Goal: Task Accomplishment & Management: Complete application form

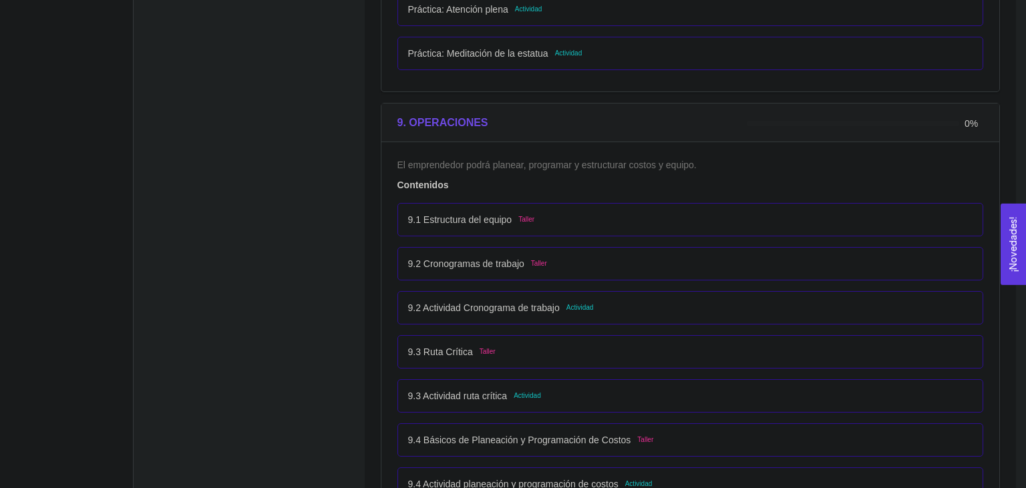
scroll to position [4361, 0]
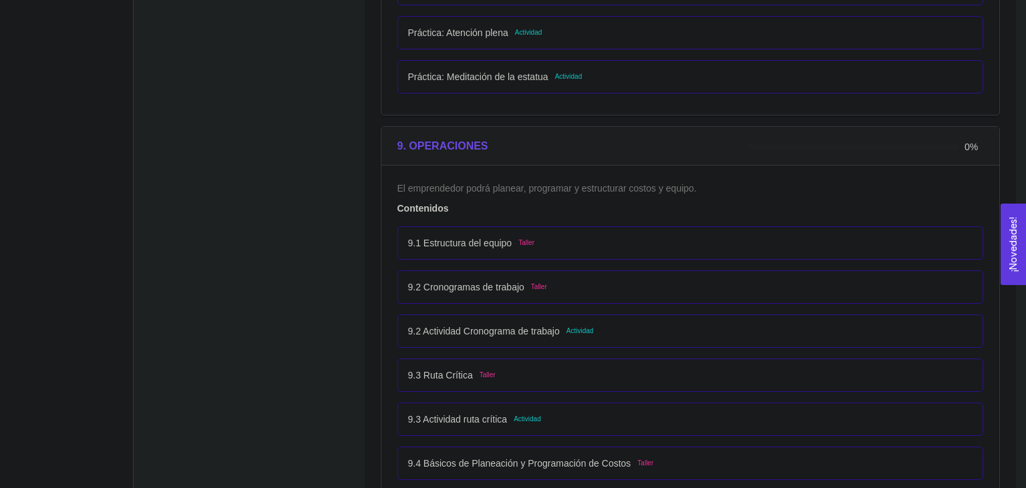
click at [523, 325] on p "9.2 Actividad Cronograma de trabajo" at bounding box center [484, 331] width 152 height 15
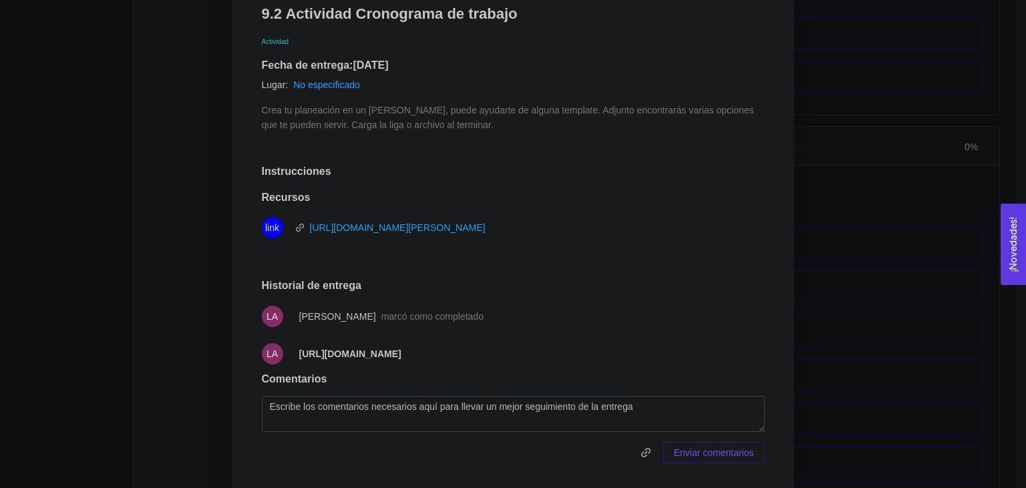
scroll to position [233, 0]
drag, startPoint x: 293, startPoint y: 351, endPoint x: 573, endPoint y: 348, distance: 280.0
click at [573, 348] on li "LA [URL][DOMAIN_NAME]" at bounding box center [513, 353] width 503 height 37
click at [402, 348] on strong "[URL][DOMAIN_NAME]" at bounding box center [350, 353] width 102 height 11
click at [19, 319] on div "9. OPERACIONES El emprendedor podrá planear, programar y estructurar costos y e…" at bounding box center [513, 244] width 1026 height 488
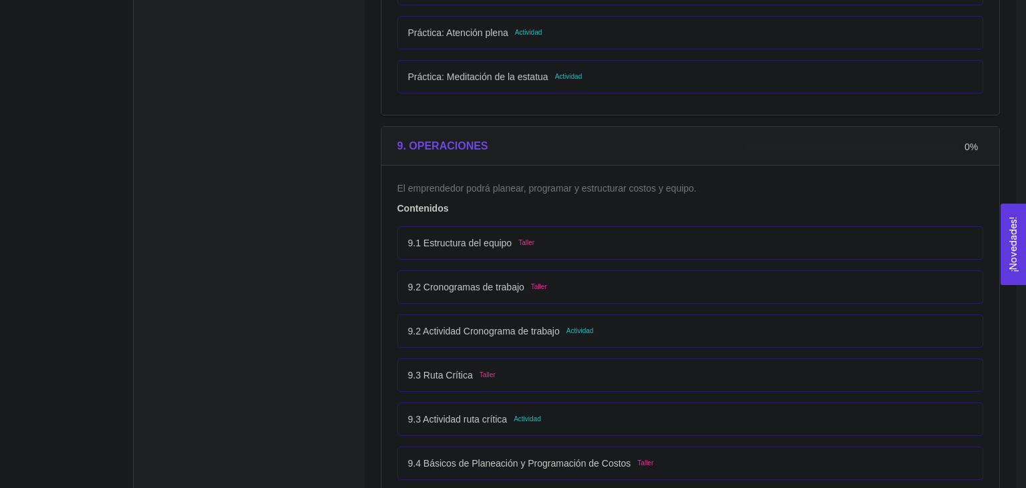
scroll to position [0, 0]
click at [571, 403] on div "9.3 Actividad ruta crítica Actividad" at bounding box center [691, 419] width 587 height 33
click at [549, 404] on div "9.3 Actividad ruta crítica Actividad" at bounding box center [691, 419] width 587 height 33
click at [525, 414] on span "Actividad" at bounding box center [527, 419] width 27 height 11
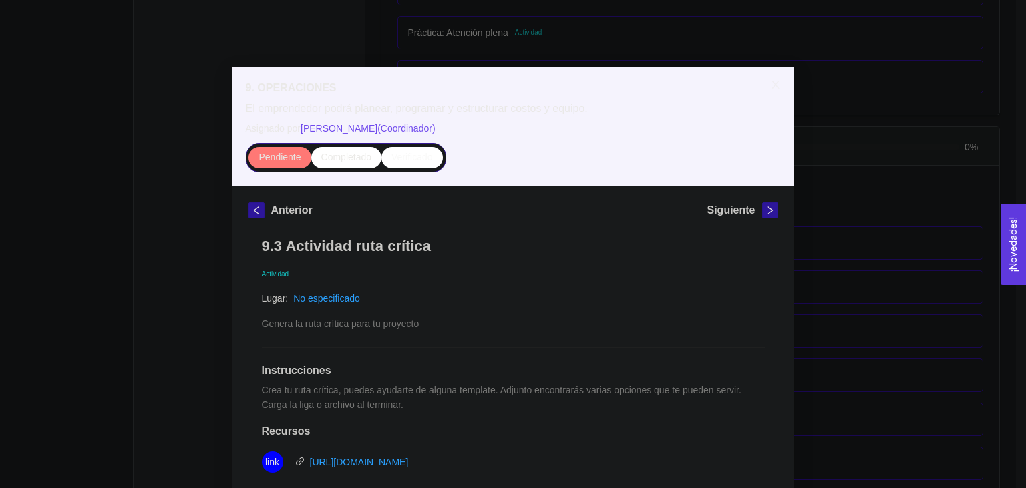
scroll to position [172, 0]
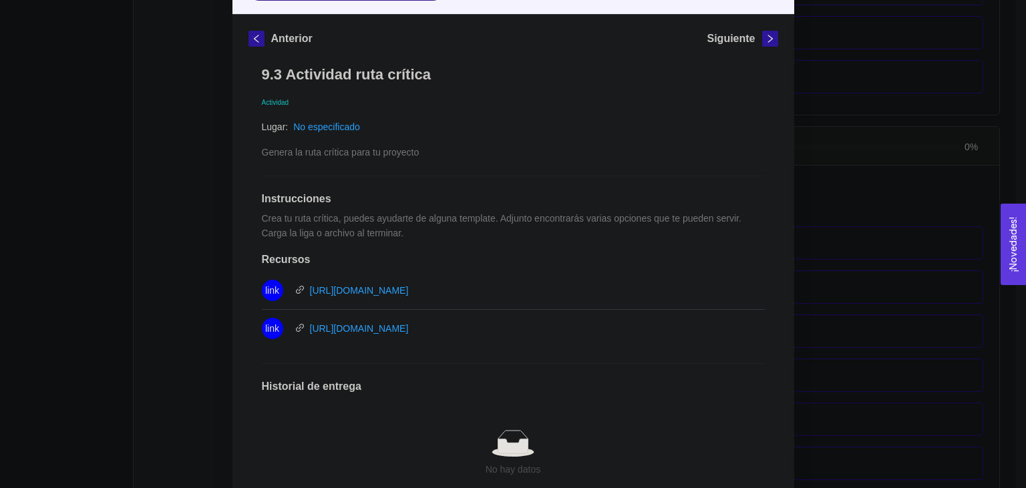
click at [152, 221] on div "9. OPERACIONES El emprendedor podrá planear, programar y estructurar costos y e…" at bounding box center [513, 244] width 1026 height 488
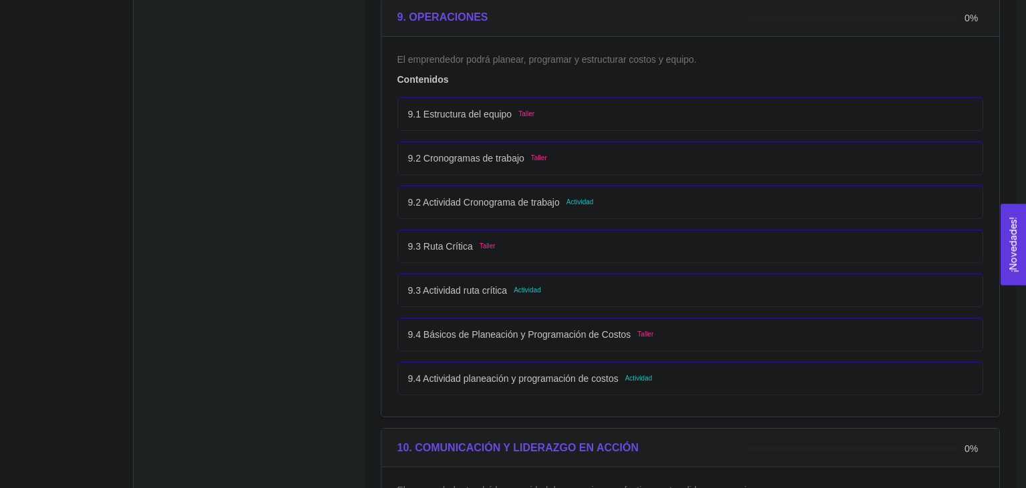
scroll to position [4508, 0]
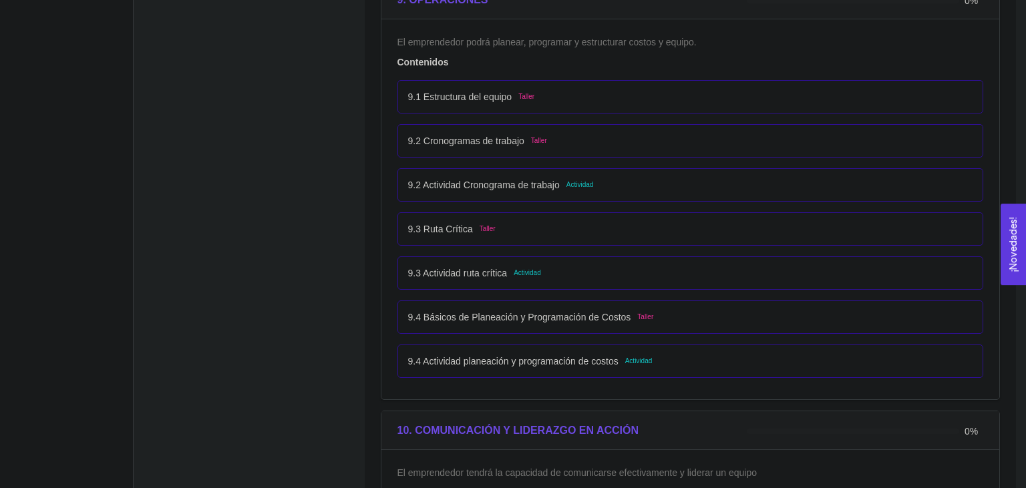
click at [555, 277] on div "9.3 Actividad ruta crítica Actividad" at bounding box center [691, 273] width 587 height 33
click at [491, 266] on p "9.3 Actividad ruta crítica" at bounding box center [458, 273] width 100 height 15
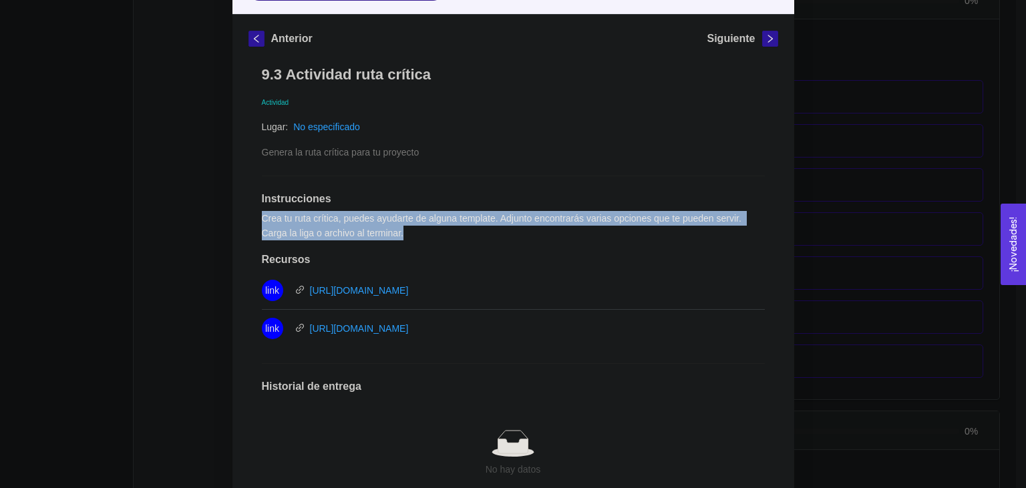
drag, startPoint x: 263, startPoint y: 386, endPoint x: 474, endPoint y: 400, distance: 211.6
click at [474, 400] on div "9.3 Actividad ruta crítica Actividad Lugar: No especificado Genera la ruta crít…" at bounding box center [514, 332] width 530 height 561
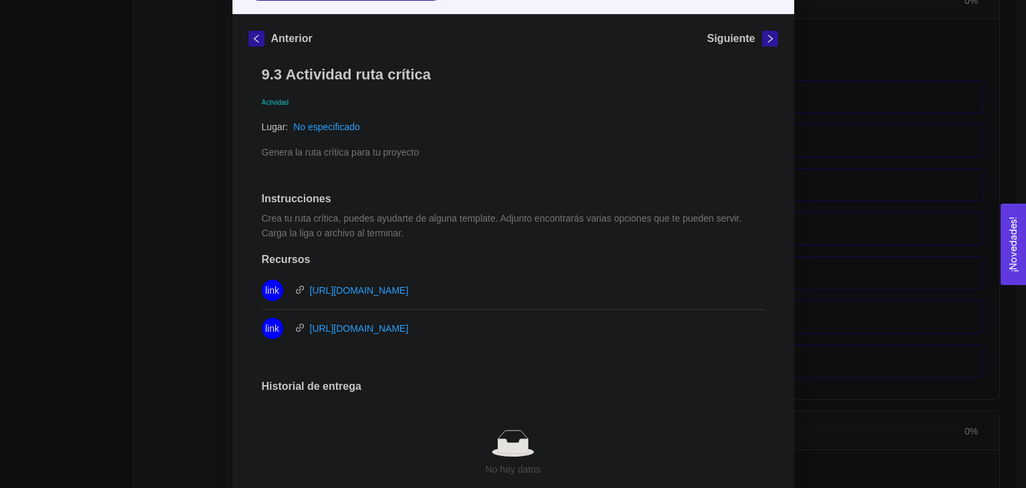
click at [143, 229] on div "9. OPERACIONES El emprendedor podrá planear, programar y estructurar costos y e…" at bounding box center [513, 244] width 1026 height 488
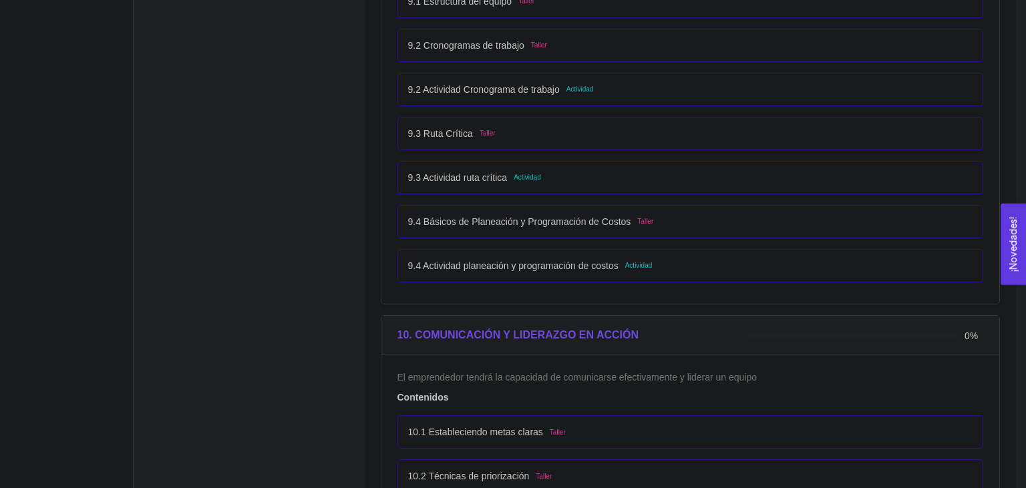
scroll to position [4552, 0]
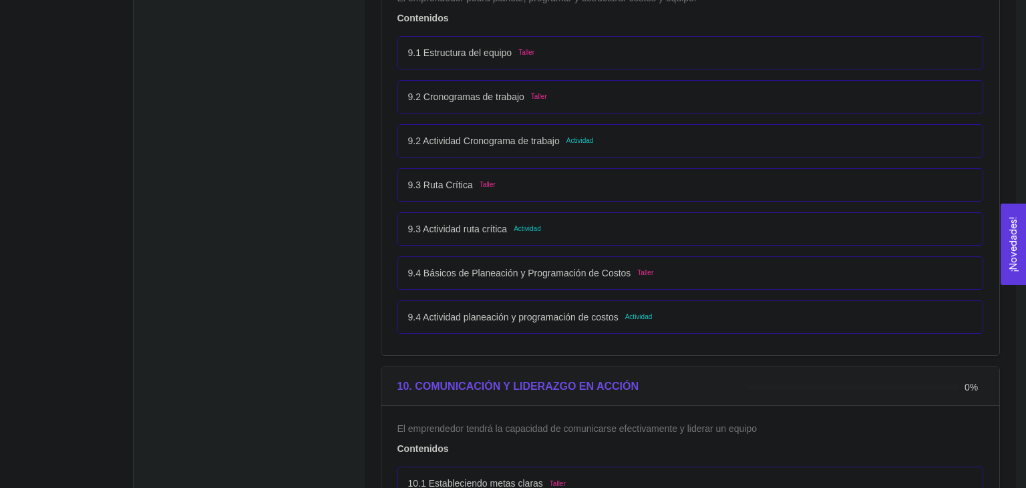
click at [465, 146] on div "9.2 Actividad Cronograma de trabajo Actividad" at bounding box center [691, 140] width 587 height 33
click at [602, 138] on div "9.2 Actividad Cronograma de trabajo Actividad" at bounding box center [690, 141] width 565 height 15
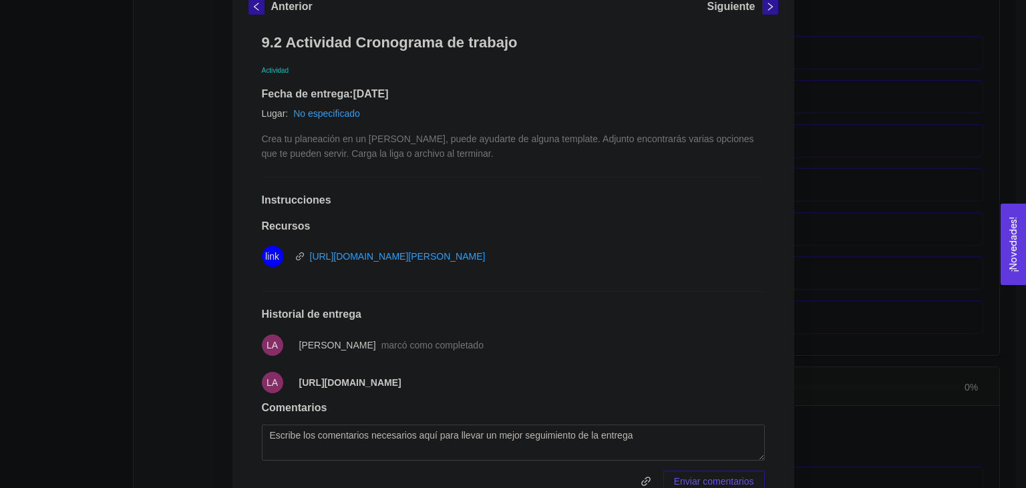
scroll to position [206, 0]
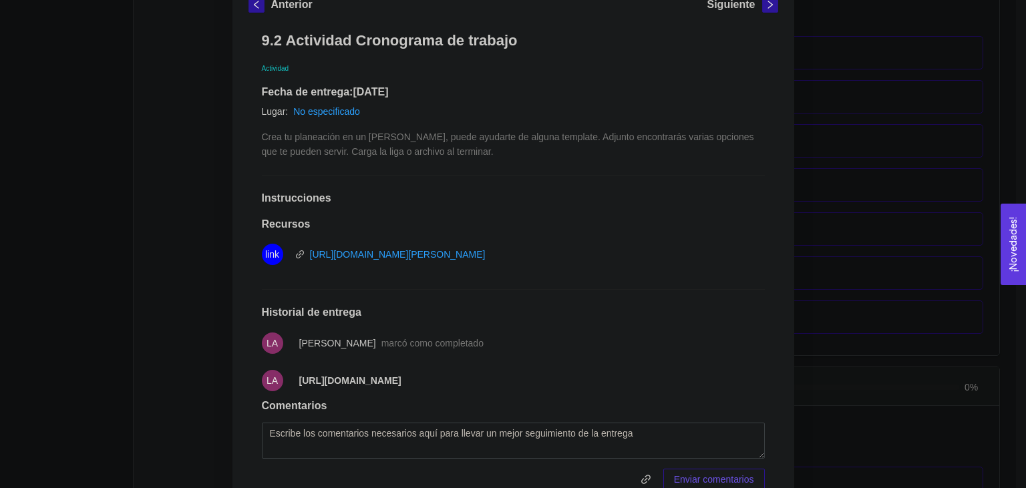
drag, startPoint x: 291, startPoint y: 378, endPoint x: 585, endPoint y: 402, distance: 295.0
click at [585, 400] on li "LA [URL][DOMAIN_NAME]" at bounding box center [513, 380] width 503 height 37
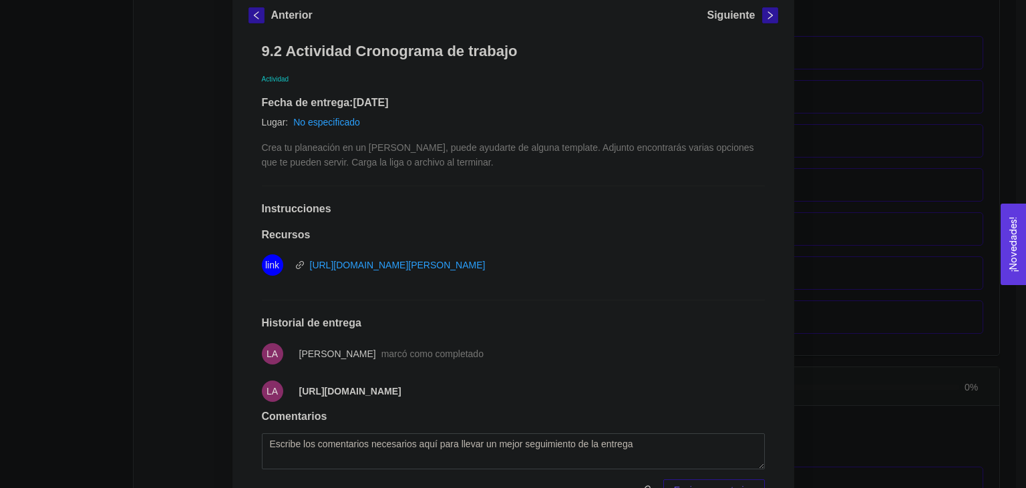
scroll to position [184, 0]
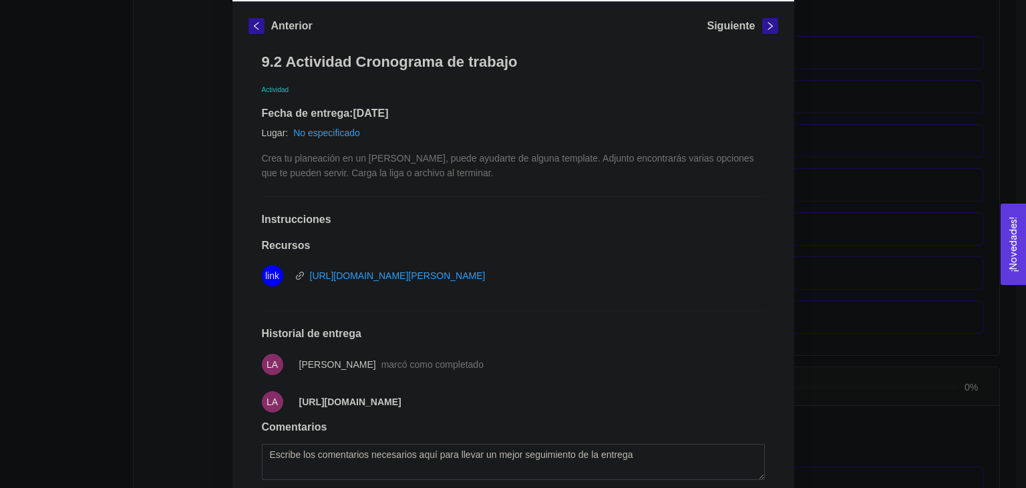
click at [343, 382] on li "LA [PERSON_NAME] marcó como completado" at bounding box center [513, 364] width 503 height 37
drag, startPoint x: 294, startPoint y: 398, endPoint x: 586, endPoint y: 418, distance: 292.6
click at [402, 410] on span "[URL][DOMAIN_NAME]" at bounding box center [350, 402] width 102 height 15
copy strong "[URL][DOMAIN_NAME]"
click at [2, 338] on div "9. OPERACIONES El emprendedor podrá planear, programar y estructurar costos y e…" at bounding box center [513, 244] width 1026 height 488
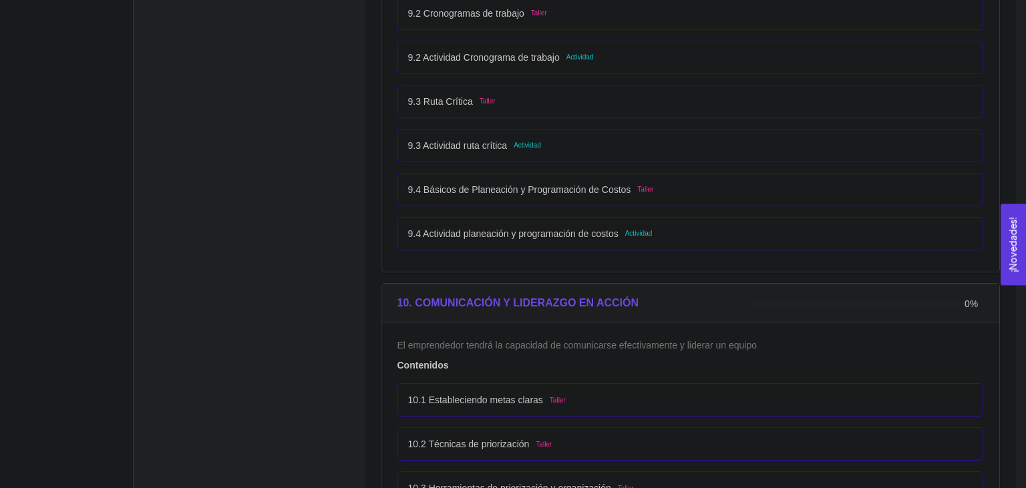
scroll to position [4636, 0]
click at [537, 239] on div "9.4 Actividad planeación y programación de costos Actividad" at bounding box center [691, 232] width 587 height 33
click at [659, 231] on div "9.4 Actividad planeación y programación de costos Actividad" at bounding box center [690, 233] width 565 height 15
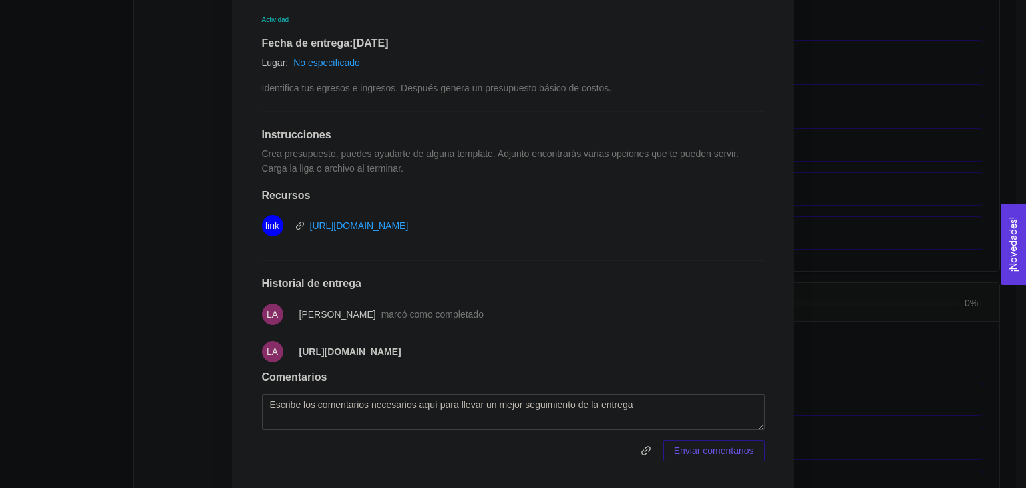
scroll to position [256, 0]
click at [107, 122] on div "9. OPERACIONES El emprendedor podrá planear, programar y estructurar costos y e…" at bounding box center [513, 244] width 1026 height 488
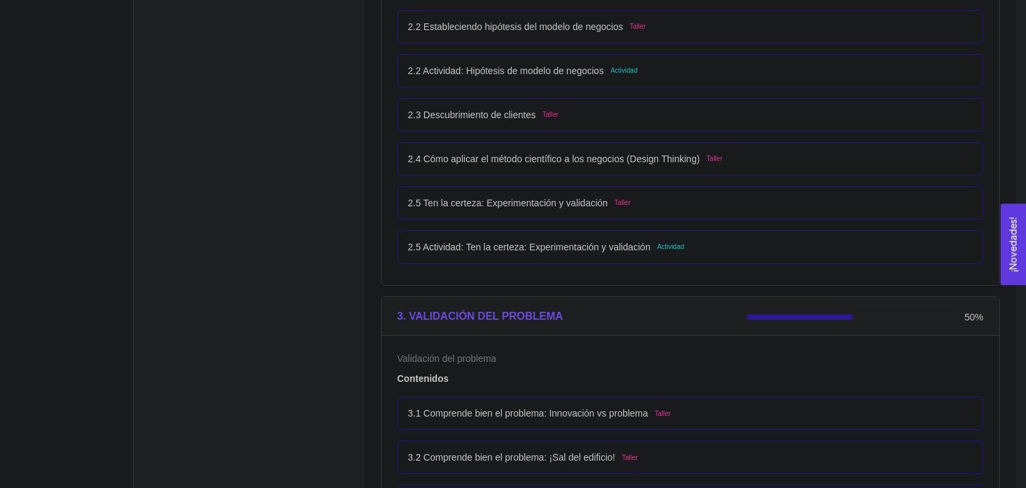
scroll to position [1425, 0]
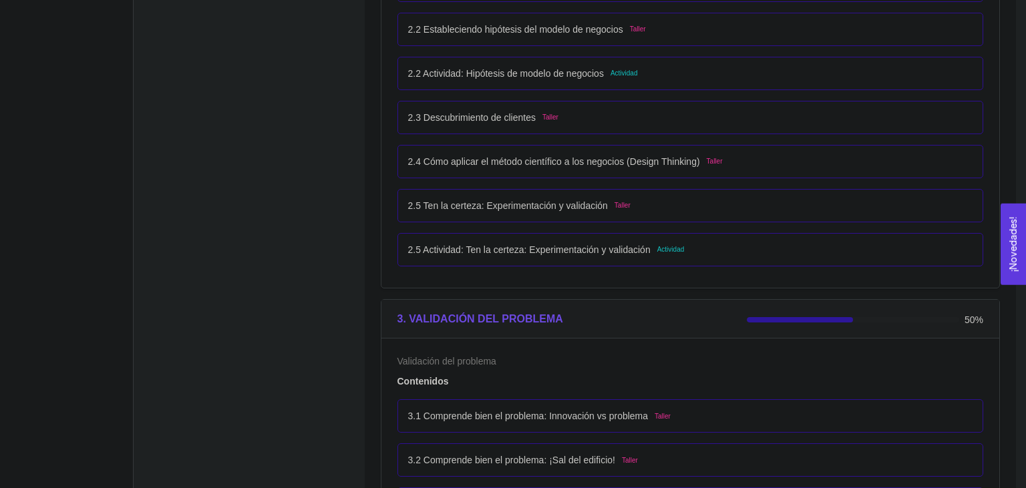
click at [478, 196] on div "2.5 Ten la certeza: Experimentación y validación Taller" at bounding box center [691, 205] width 587 height 33
click at [674, 208] on div "2.5 Ten la certeza: Experimentación y validación Taller" at bounding box center [690, 205] width 565 height 15
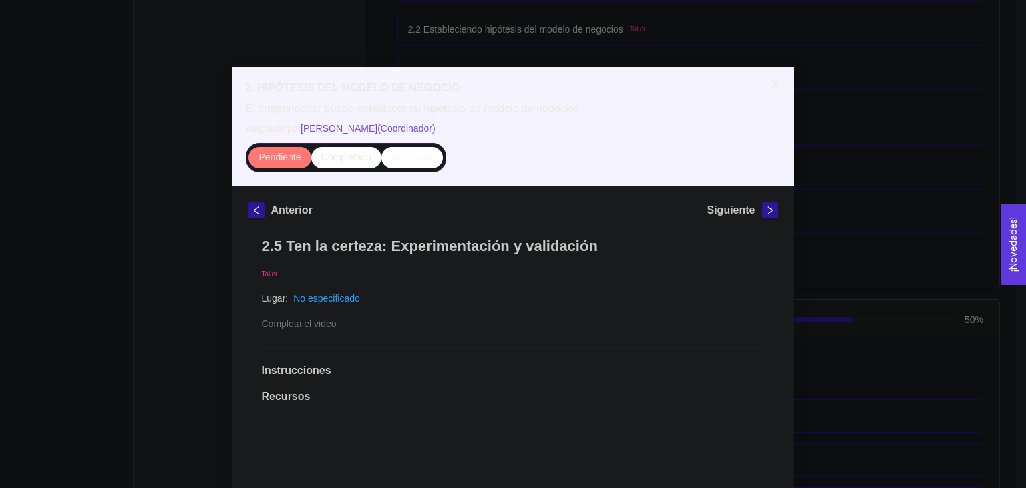
click at [779, 82] on icon "close" at bounding box center [775, 85] width 11 height 11
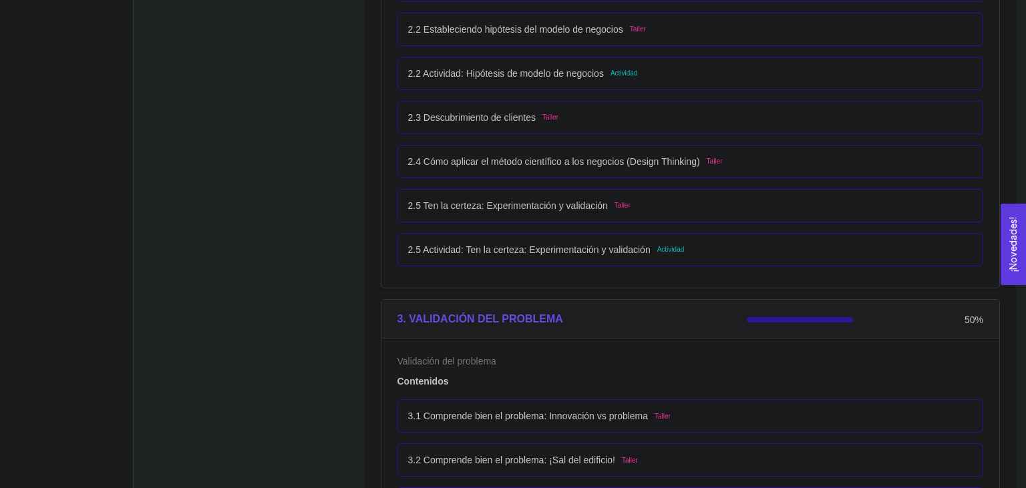
click at [742, 256] on div "2.5 Actividad: Ten la certeza: Experimentación y validación Actividad" at bounding box center [690, 250] width 565 height 15
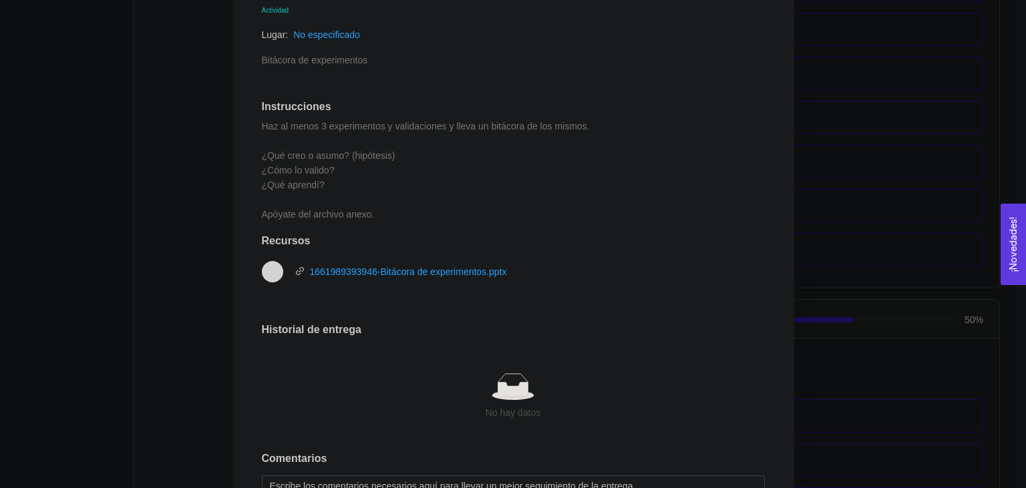
scroll to position [377, 0]
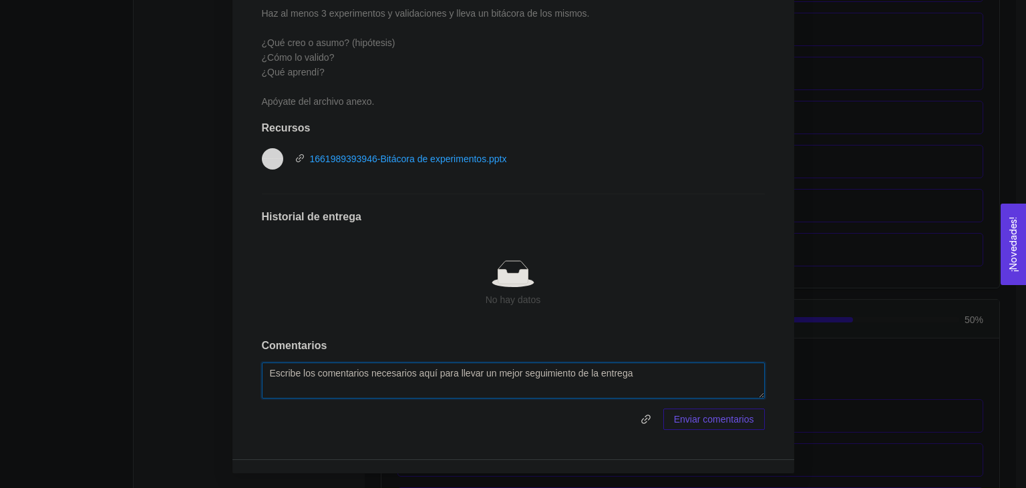
click at [335, 365] on textarea at bounding box center [513, 381] width 503 height 36
paste textarea "[URL][DOMAIN_NAME]"
type textarea "[URL][DOMAIN_NAME]"
click at [368, 337] on div "No hay datos" at bounding box center [513, 284] width 503 height 111
click at [705, 424] on span "Enviar comentarios" at bounding box center [714, 419] width 80 height 15
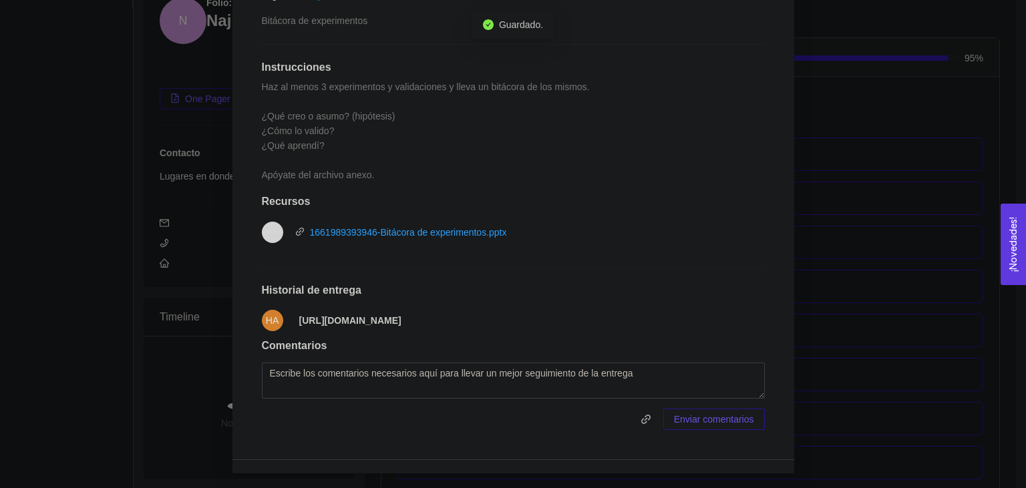
scroll to position [0, 0]
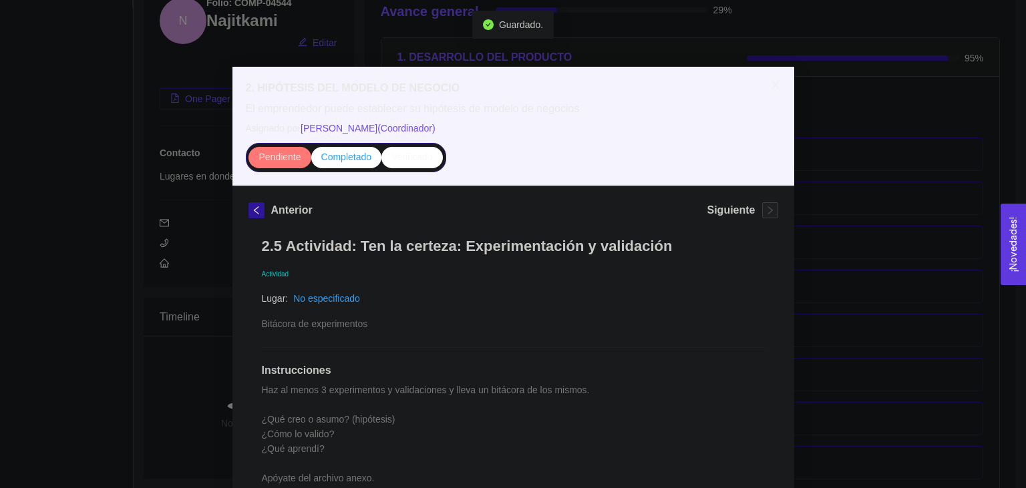
click at [337, 164] on label "Completado" at bounding box center [346, 157] width 71 height 21
click at [311, 160] on input "Completado" at bounding box center [311, 160] width 0 height 0
click at [779, 92] on span "Close" at bounding box center [775, 85] width 37 height 37
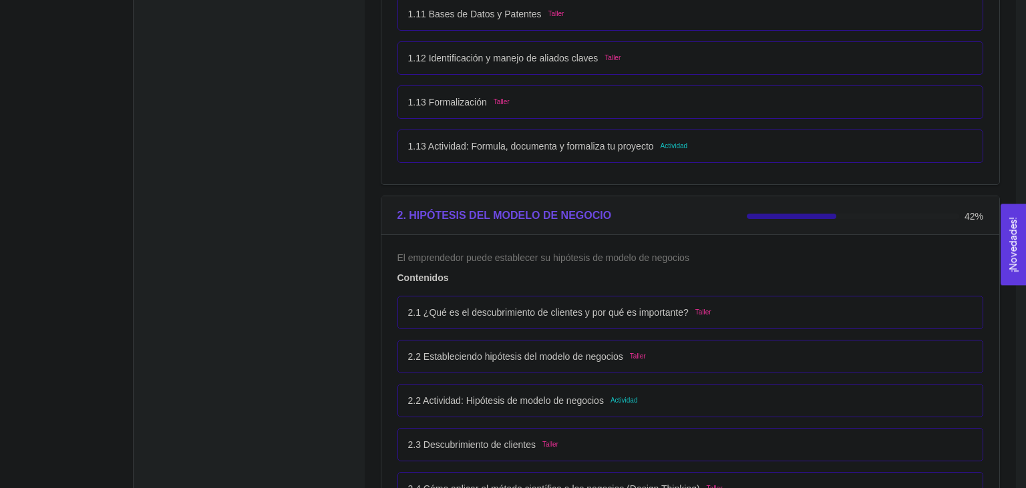
scroll to position [1254, 0]
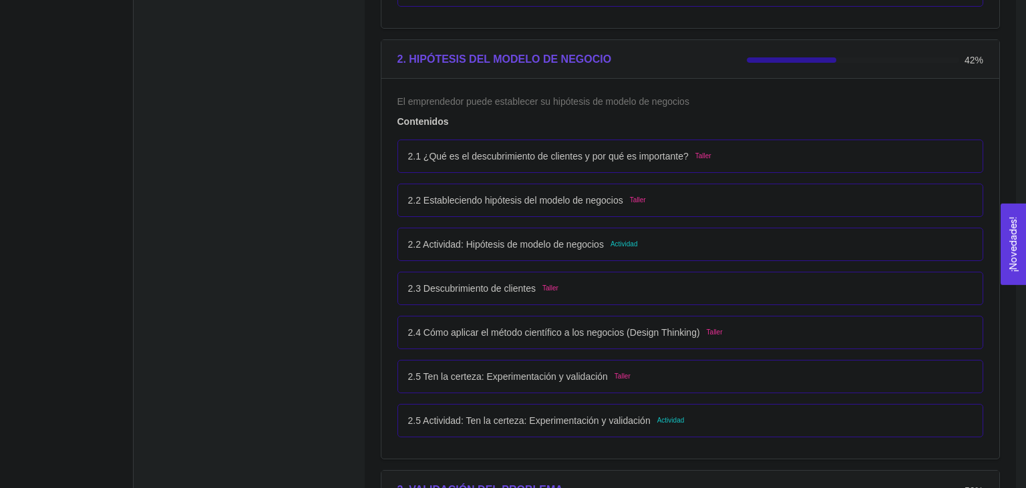
click at [598, 176] on li "2.1 ¿Qué es el descubrimiento de clientes y por qué es importante? Taller" at bounding box center [691, 156] width 587 height 44
click at [608, 158] on p "2.1 ¿Qué es el descubrimiento de clientes y por qué es importante?" at bounding box center [548, 156] width 281 height 15
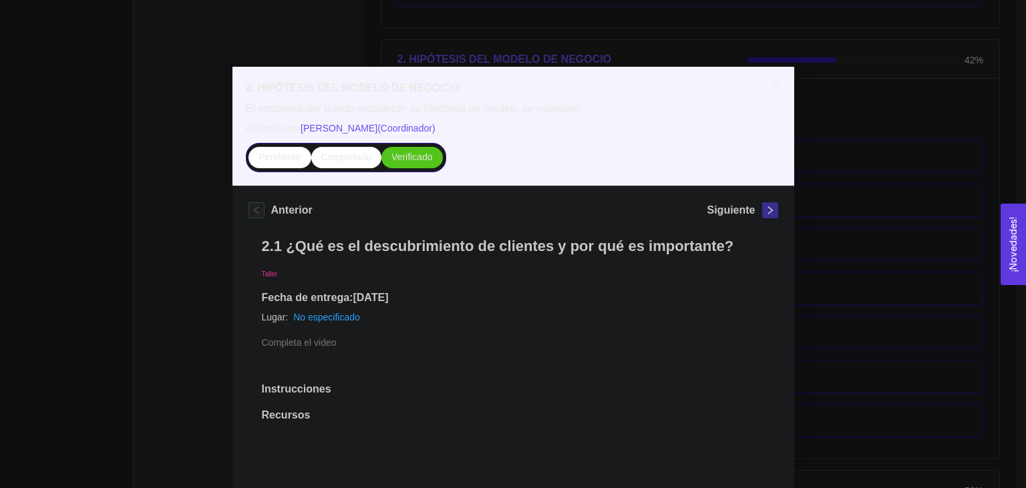
click at [766, 214] on icon "right" at bounding box center [770, 210] width 9 height 9
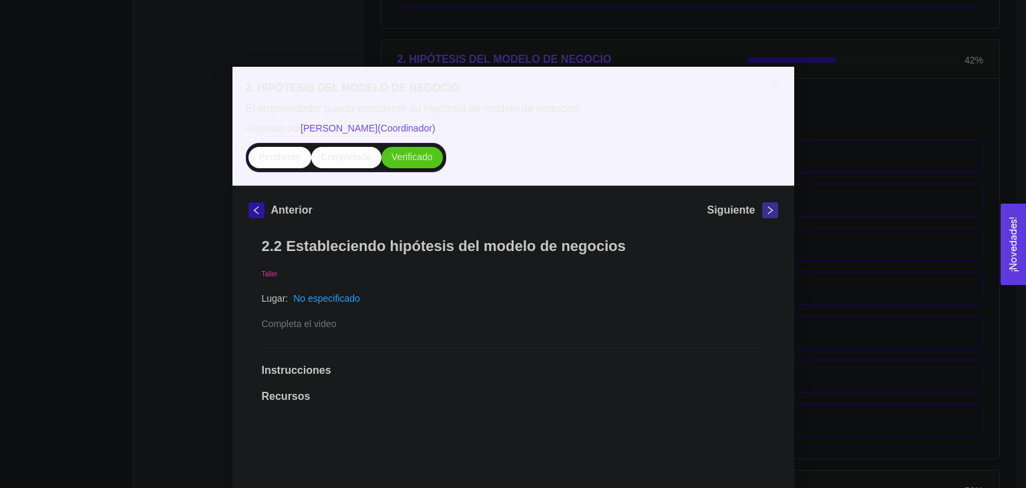
click at [766, 214] on icon "right" at bounding box center [770, 210] width 9 height 9
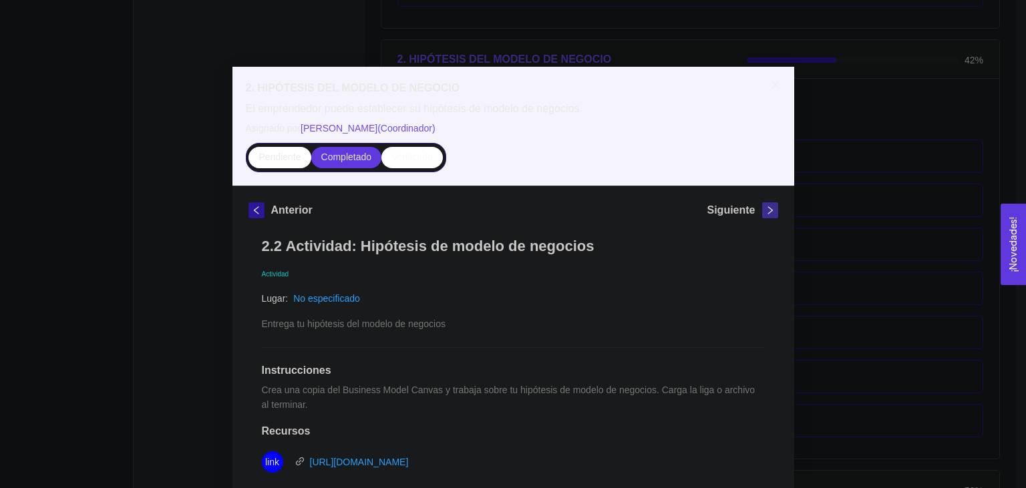
click at [766, 214] on icon "right" at bounding box center [770, 210] width 9 height 9
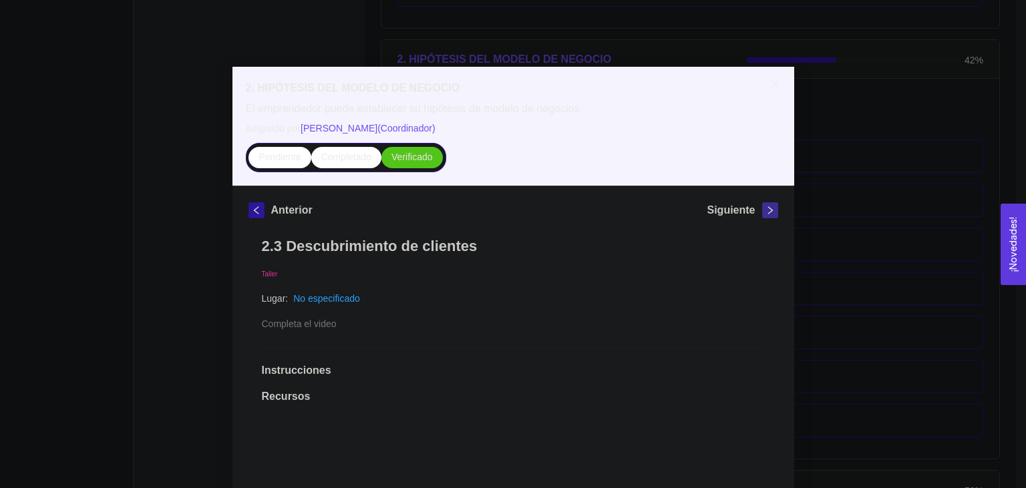
click at [766, 214] on icon "right" at bounding box center [770, 210] width 9 height 9
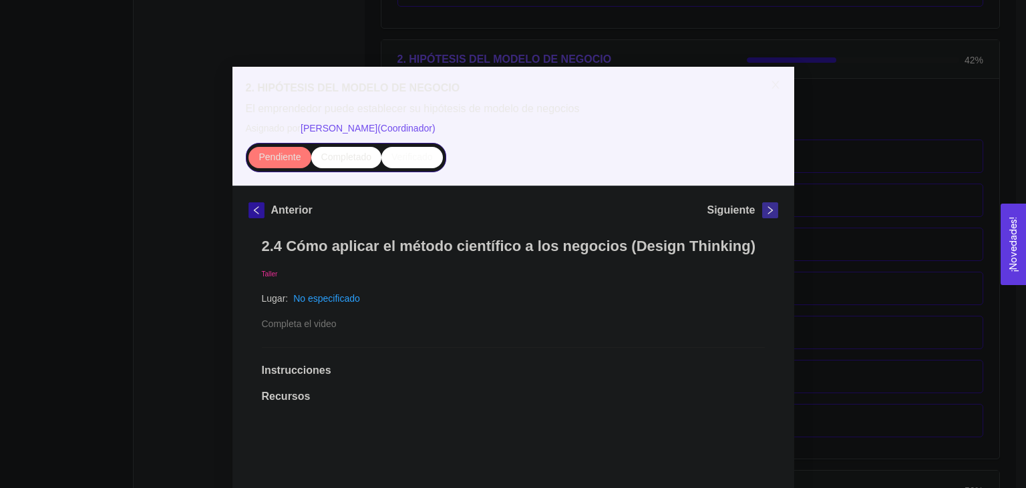
click at [776, 210] on span "right" at bounding box center [770, 210] width 15 height 9
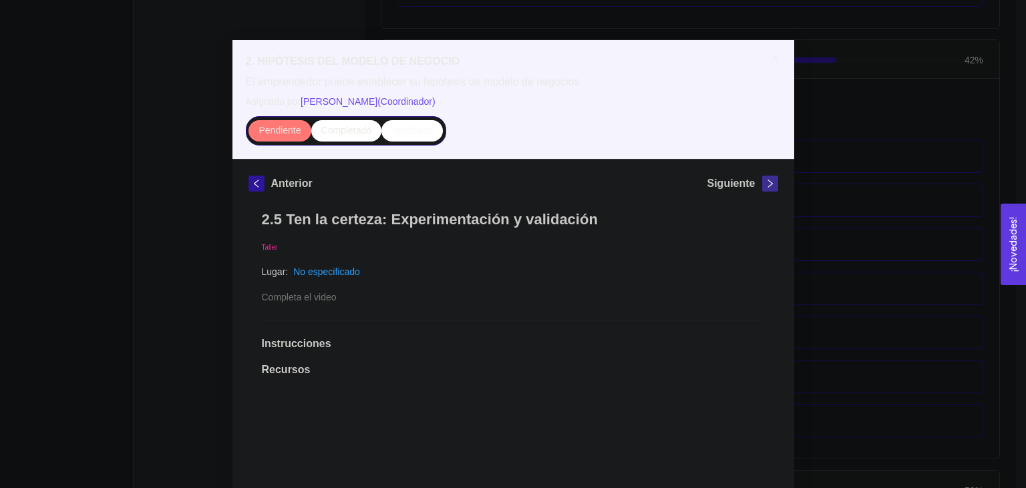
scroll to position [19, 0]
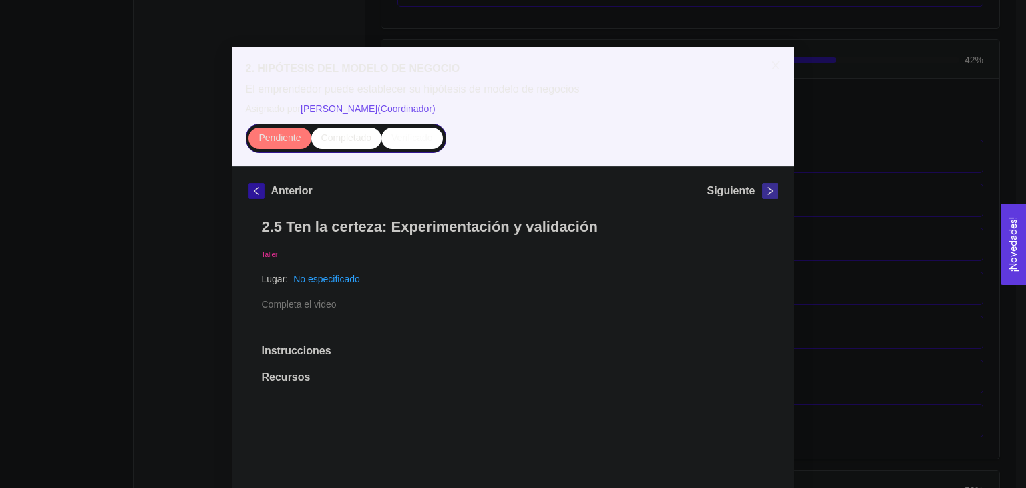
click at [771, 190] on icon "right" at bounding box center [770, 191] width 5 height 8
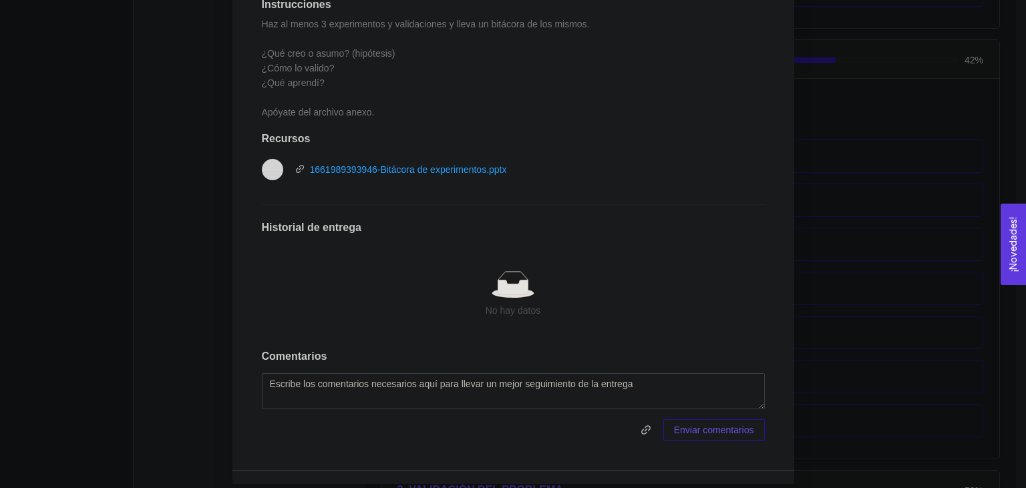
scroll to position [377, 0]
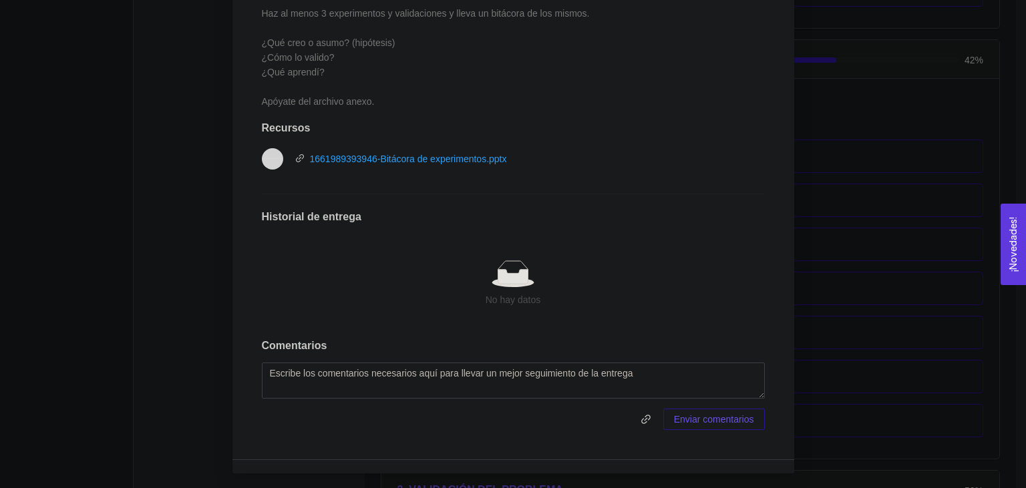
click at [138, 256] on div "2. HIPÓTESIS DEL MODELO DE NEGOCIO El emprendedor puede establecer su hipótesis…" at bounding box center [513, 244] width 1026 height 488
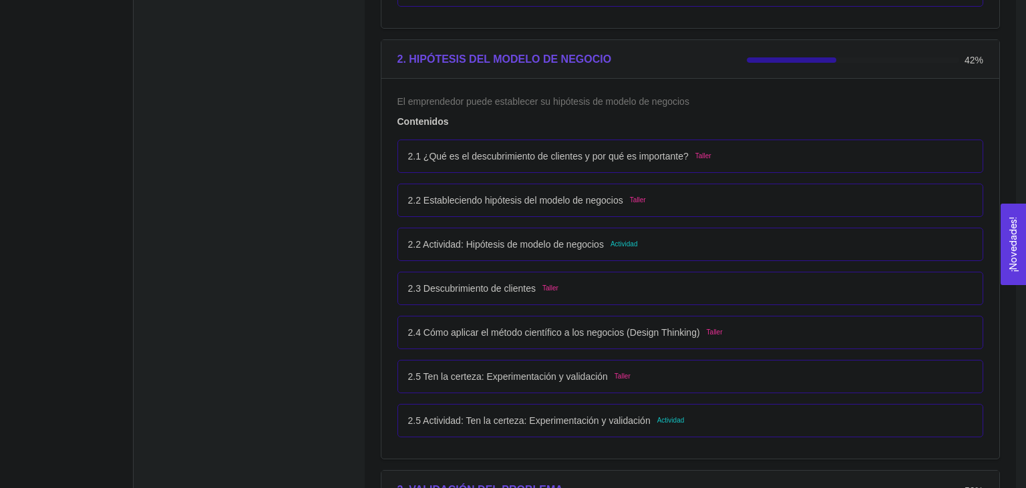
scroll to position [310, 0]
click at [736, 433] on div "2.5 Actividad: Ten la certeza: Experimentación y validación Actividad" at bounding box center [691, 420] width 587 height 33
click at [714, 418] on div "2.5 Actividad: Ten la certeza: Experimentación y validación Actividad" at bounding box center [690, 421] width 565 height 15
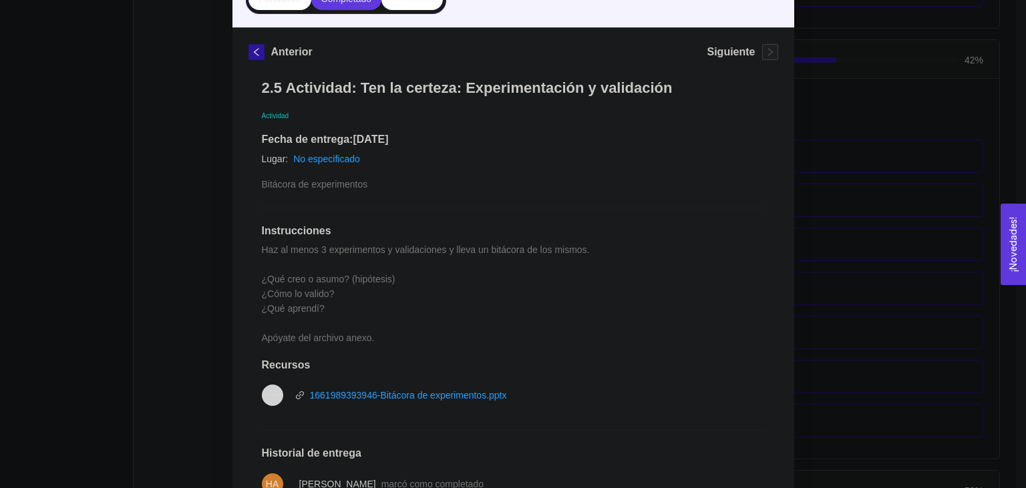
scroll to position [359, 0]
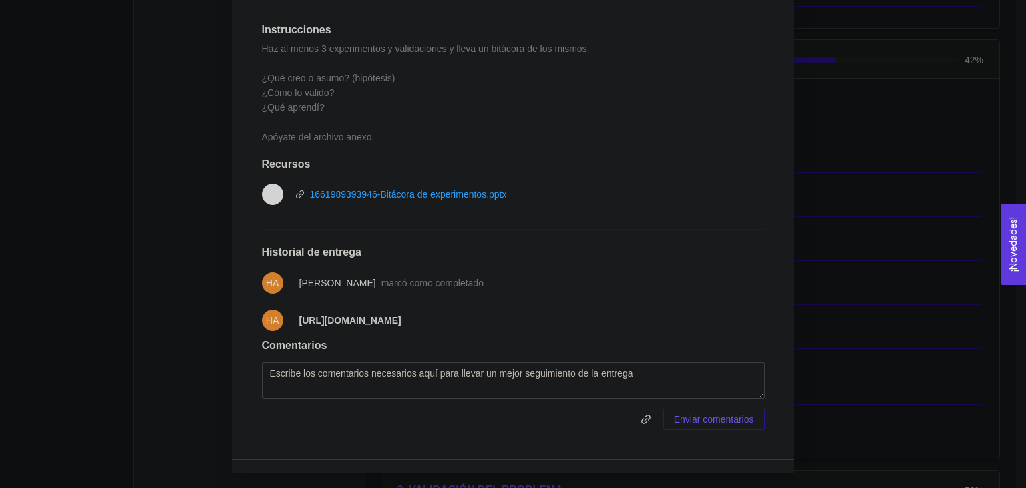
click at [196, 190] on div "2. HIPÓTESIS DEL MODELO DE NEGOCIO El emprendedor puede establecer su hipótesis…" at bounding box center [513, 244] width 1026 height 488
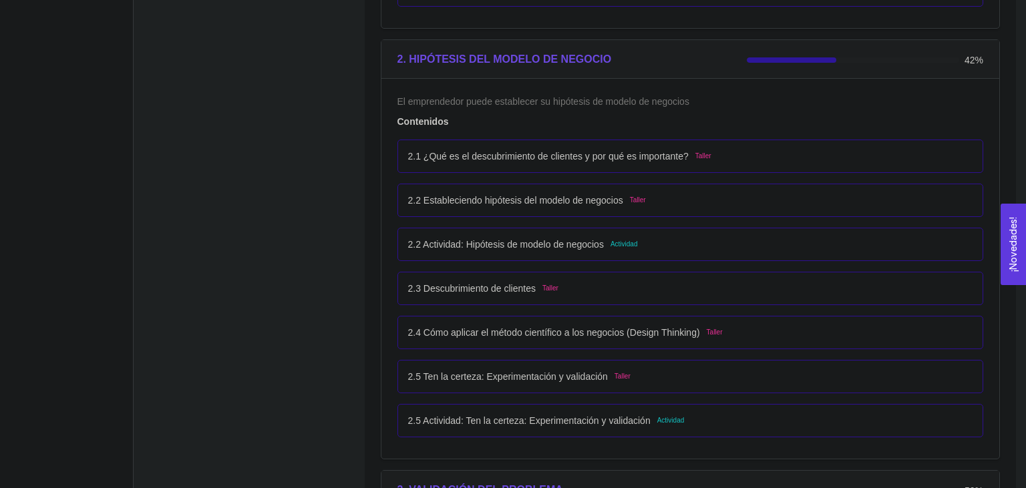
click at [668, 389] on div "2.5 Ten la certeza: Experimentación y validación Taller" at bounding box center [691, 376] width 587 height 33
click at [647, 376] on div "2.5 Ten la certeza: Experimentación y validación Taller" at bounding box center [690, 377] width 565 height 15
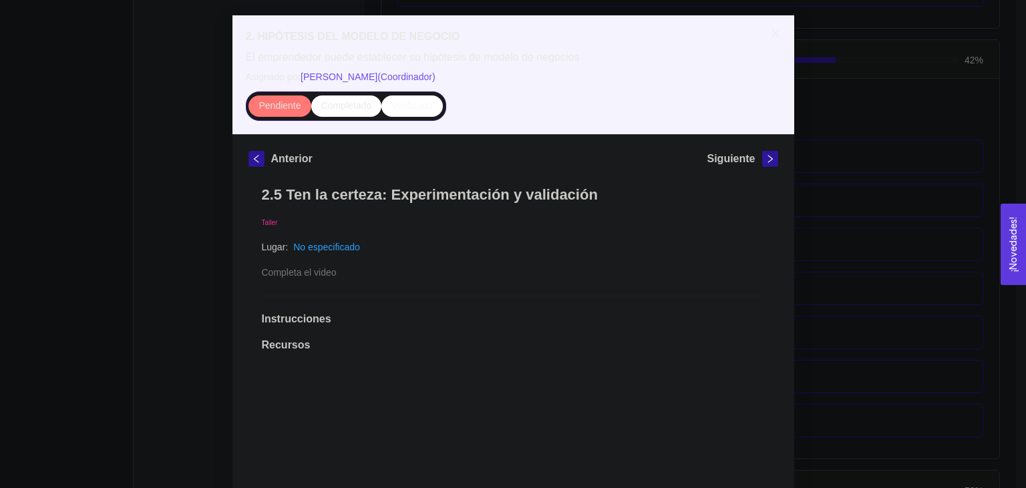
scroll to position [53, 0]
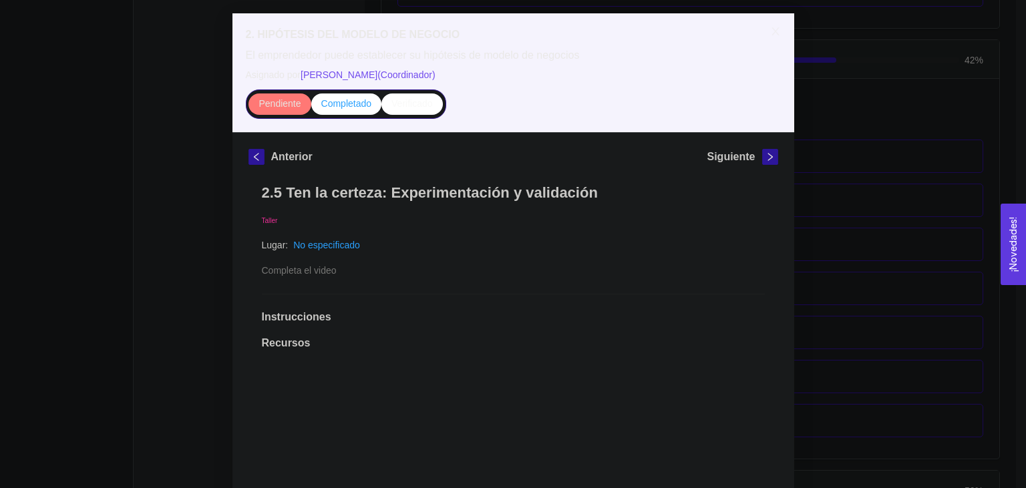
click at [332, 104] on span "Completado" at bounding box center [346, 103] width 51 height 11
click at [311, 107] on input "Completado" at bounding box center [311, 107] width 0 height 0
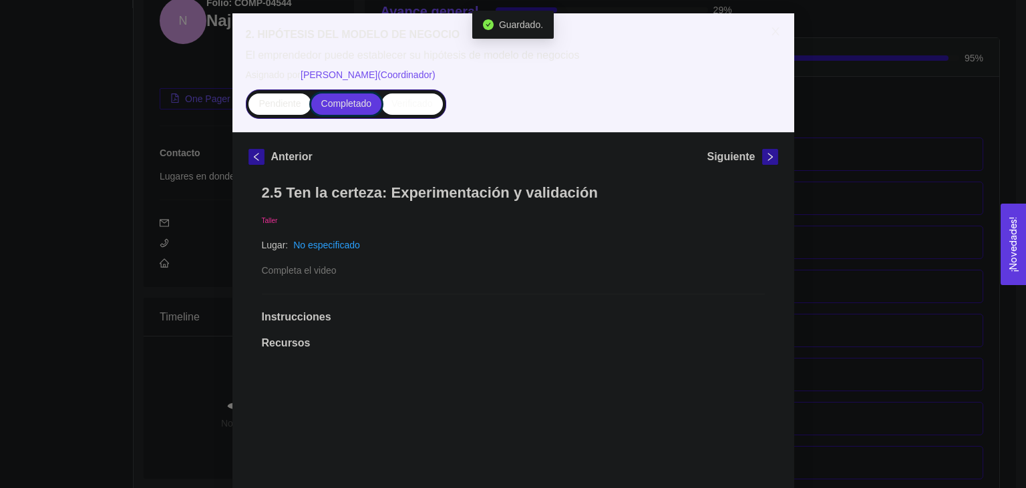
scroll to position [452, 0]
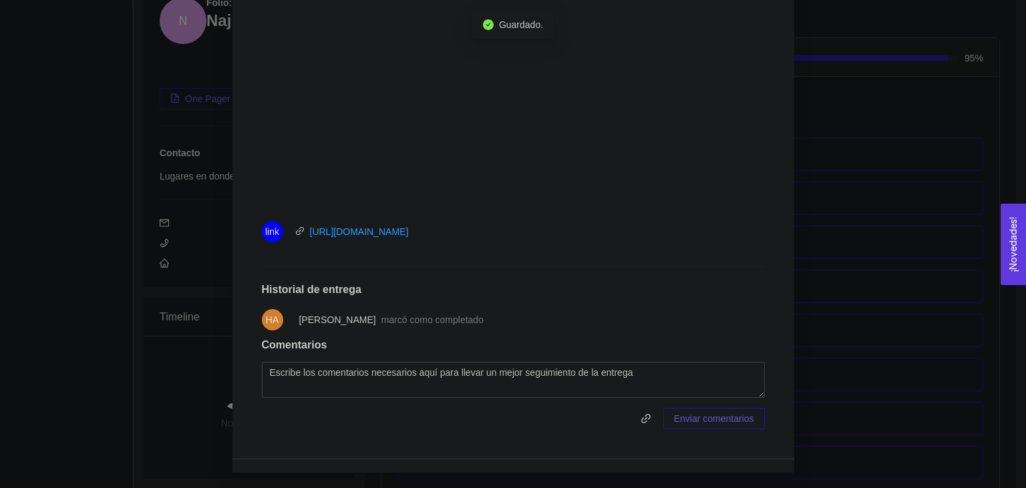
click at [879, 215] on div "2. HIPÓTESIS DEL MODELO DE NEGOCIO El emprendedor puede establecer su hipótesis…" at bounding box center [513, 244] width 1026 height 488
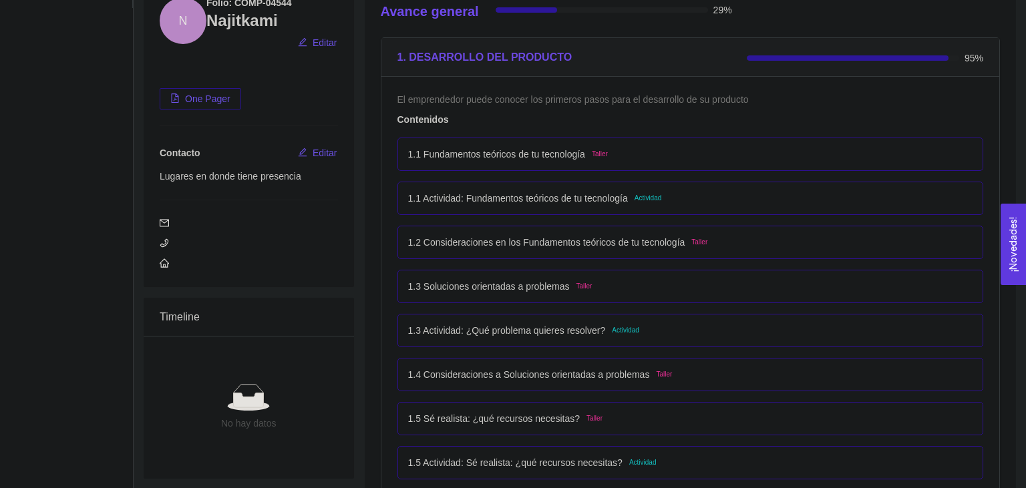
click at [605, 376] on p "1.4 Consideraciones a Soluciones orientadas a problemas" at bounding box center [529, 375] width 242 height 15
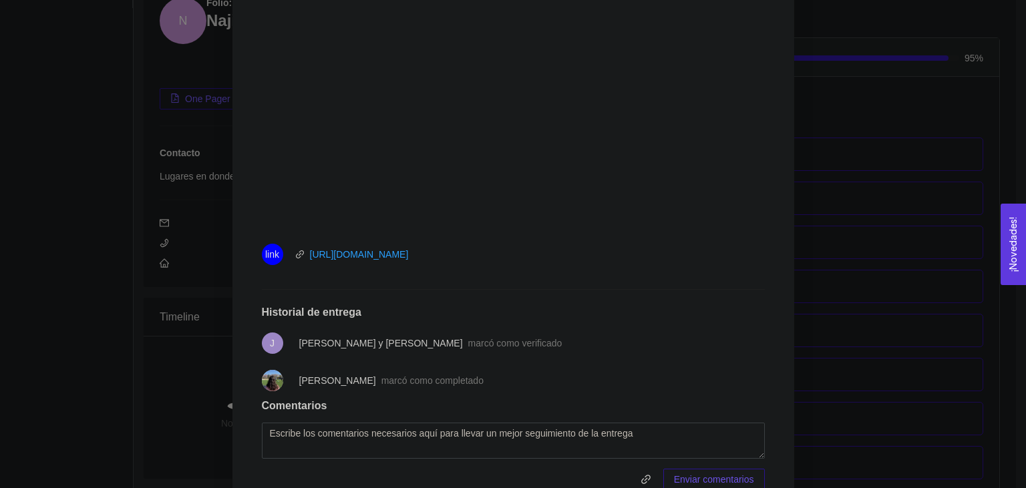
scroll to position [444, 0]
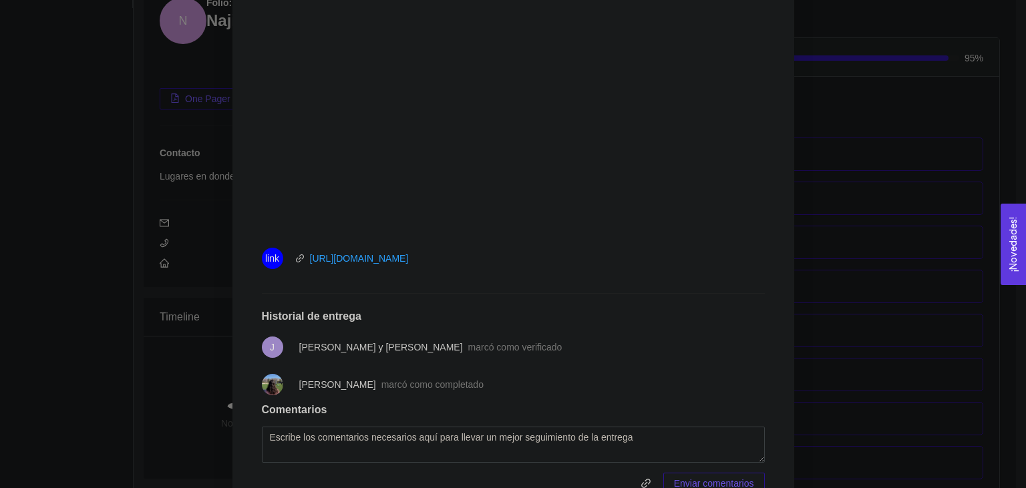
click at [885, 288] on div "1. DESARROLLO DEL PRODUCTO El emprendedor puede conocer los primeros pasos para…" at bounding box center [513, 244] width 1026 height 488
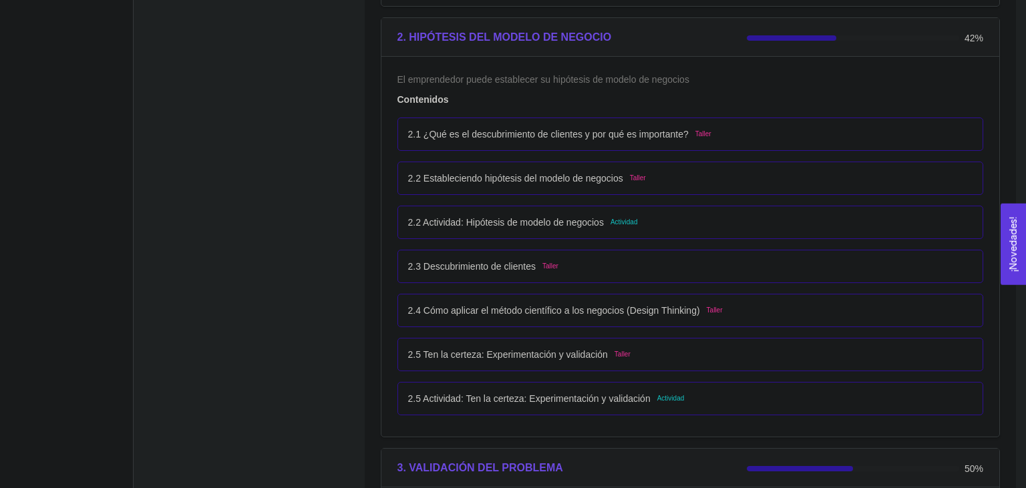
scroll to position [1292, 0]
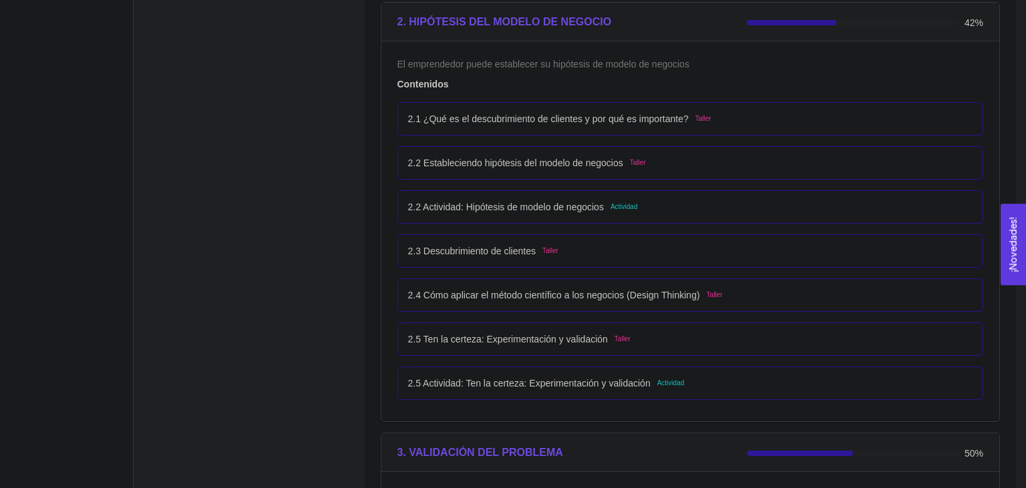
click at [623, 335] on span "Taller" at bounding box center [623, 339] width 16 height 11
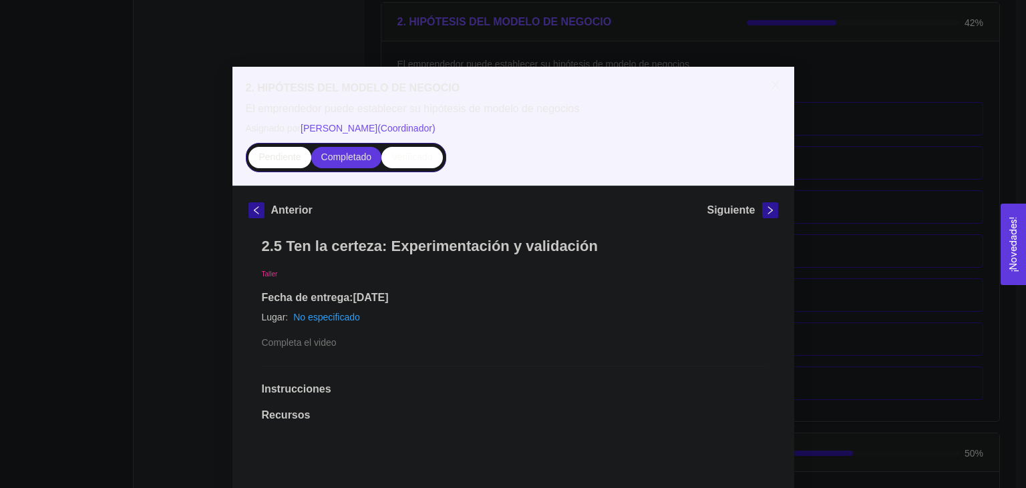
click at [43, 257] on div "2. HIPÓTESIS DEL MODELO DE NEGOCIO El emprendedor puede establecer su hipótesis…" at bounding box center [513, 244] width 1026 height 488
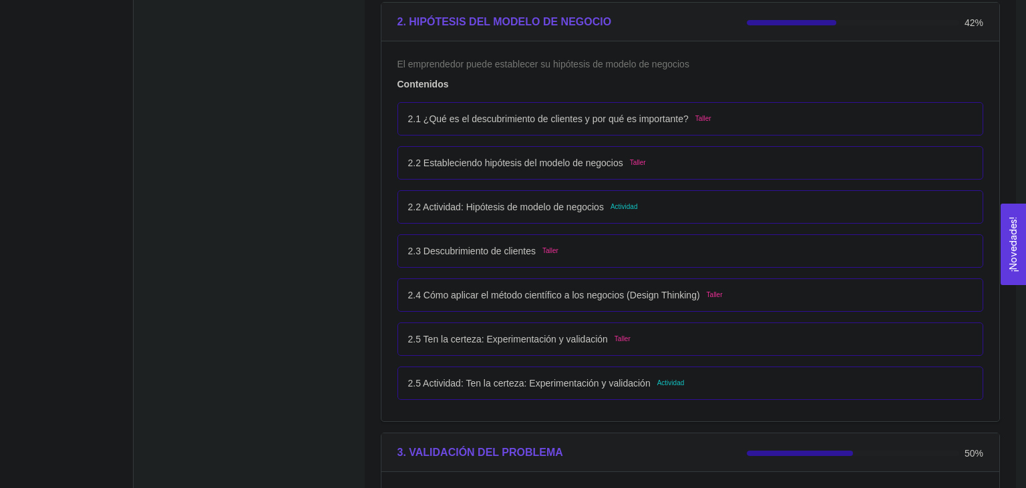
click at [673, 280] on div "2.4 Cómo aplicar el método científico a los negocios (Design Thinking) Taller" at bounding box center [691, 295] width 587 height 33
click at [784, 305] on div "2.4 Cómo aplicar el método científico a los negocios (Design Thinking) Taller" at bounding box center [691, 295] width 587 height 33
click at [728, 300] on div "2.4 Cómo aplicar el método científico a los negocios (Design Thinking) Taller" at bounding box center [690, 295] width 565 height 15
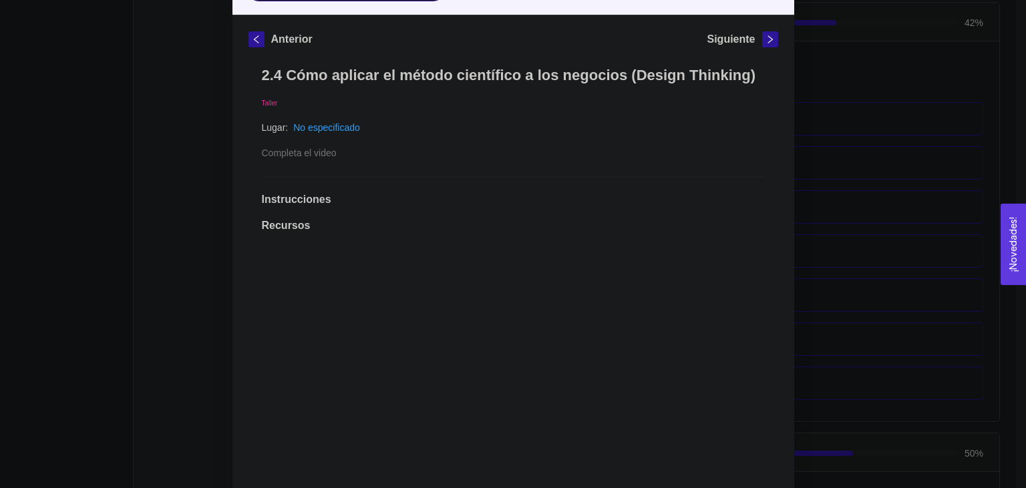
scroll to position [0, 0]
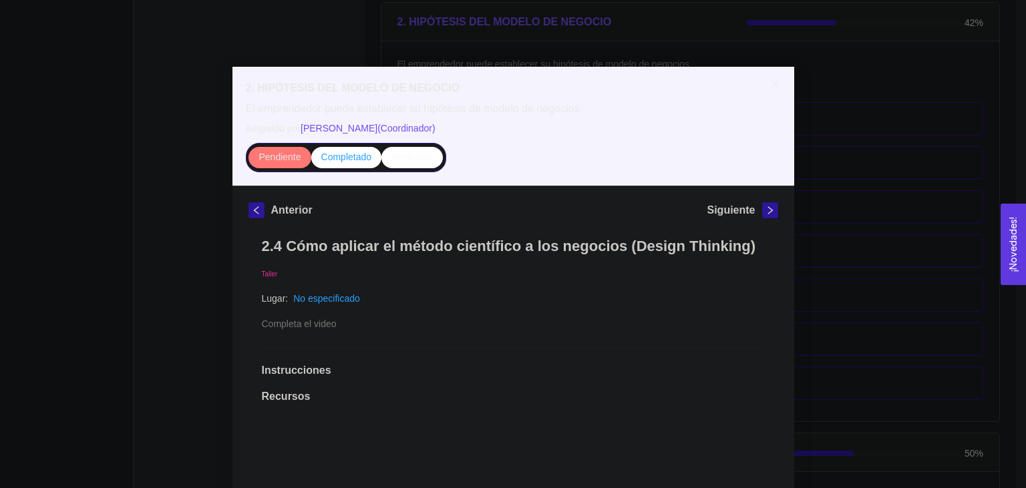
click at [335, 162] on span "Completado" at bounding box center [346, 157] width 51 height 11
click at [311, 160] on input "Completado" at bounding box center [311, 160] width 0 height 0
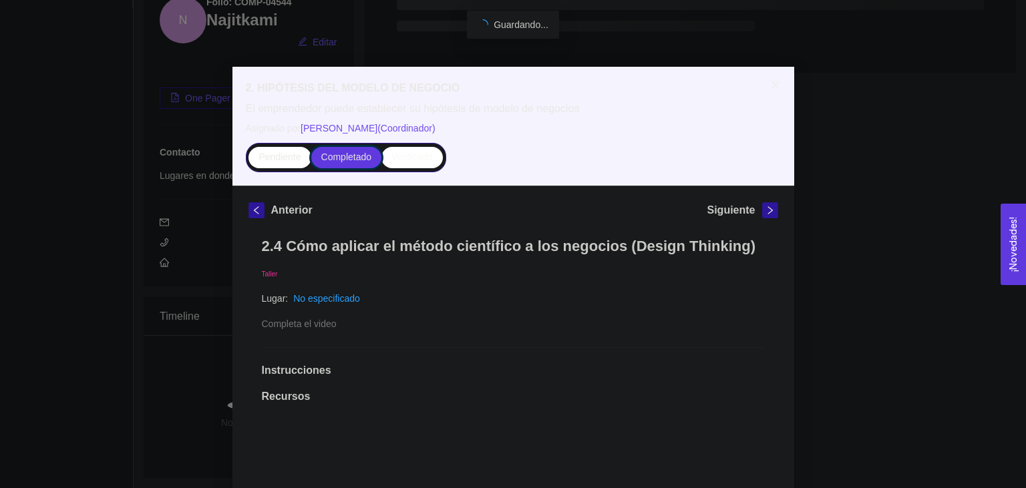
scroll to position [164, 0]
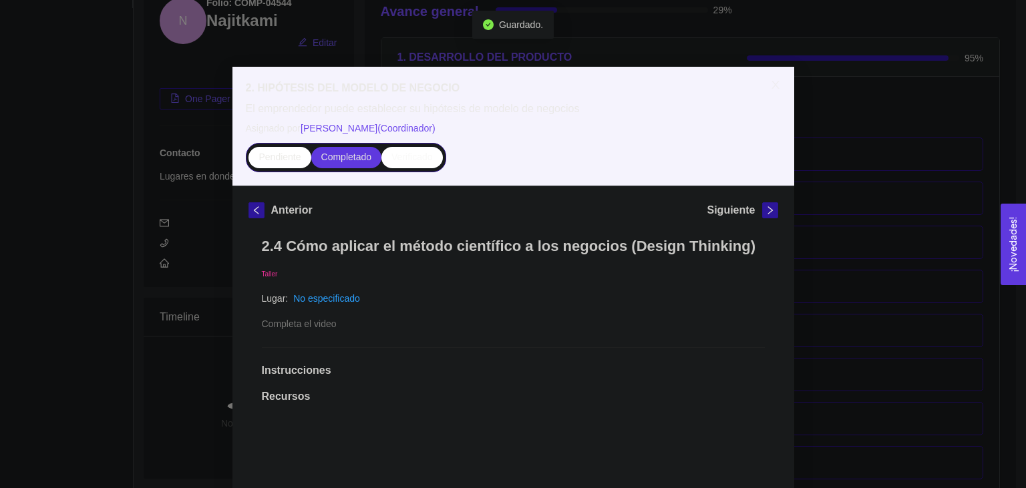
click at [112, 267] on div "2. HIPÓTESIS DEL MODELO DE NEGOCIO El emprendedor puede establecer su hipótesis…" at bounding box center [513, 244] width 1026 height 488
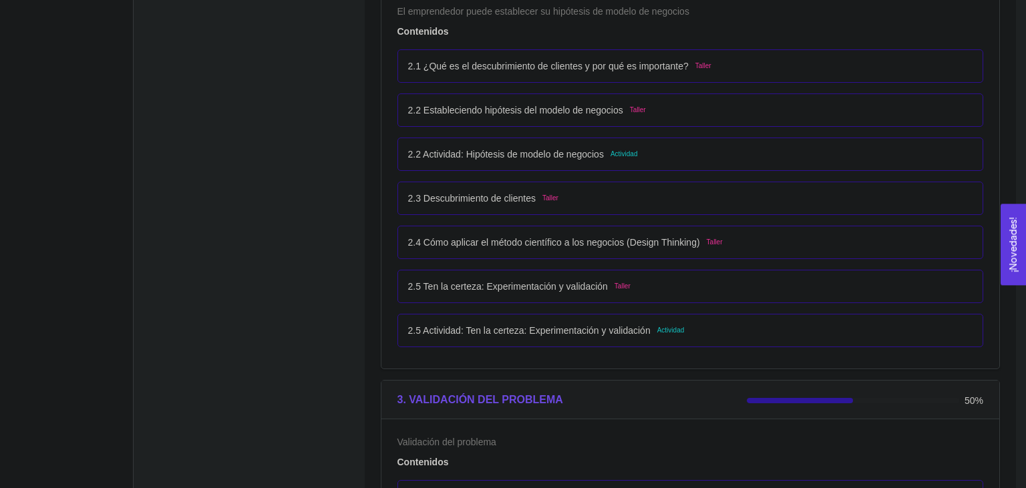
scroll to position [1326, 0]
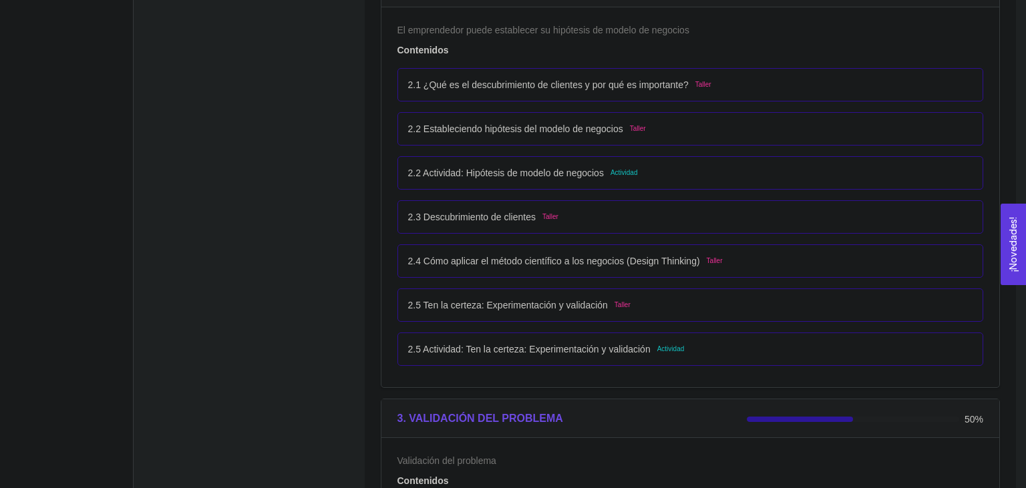
click at [507, 252] on div "2.4 Cómo aplicar el método científico a los negocios (Design Thinking) Taller" at bounding box center [691, 261] width 587 height 33
click at [742, 249] on div "2.4 Cómo aplicar el método científico a los negocios (Design Thinking) Taller" at bounding box center [691, 261] width 587 height 33
click at [728, 262] on div "2.4 Cómo aplicar el método científico a los negocios (Design Thinking) Taller" at bounding box center [690, 261] width 565 height 15
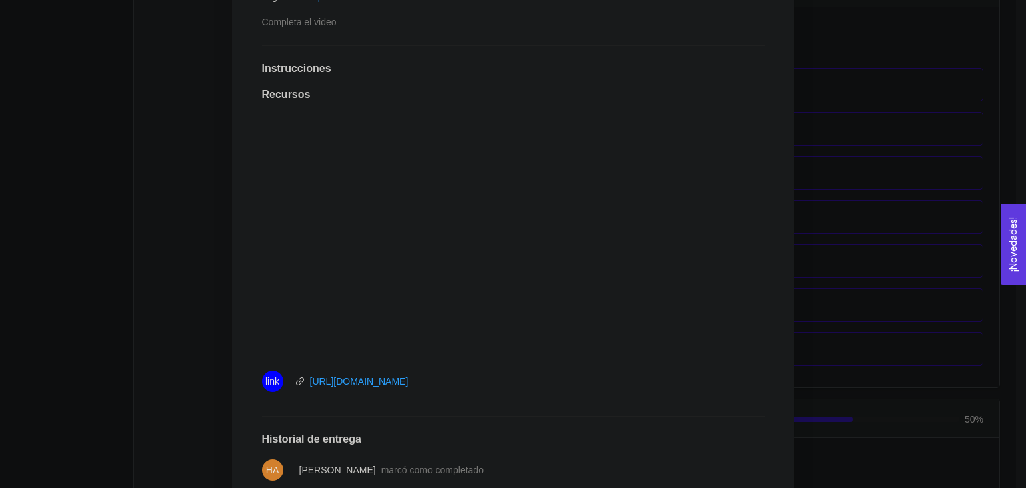
scroll to position [471, 0]
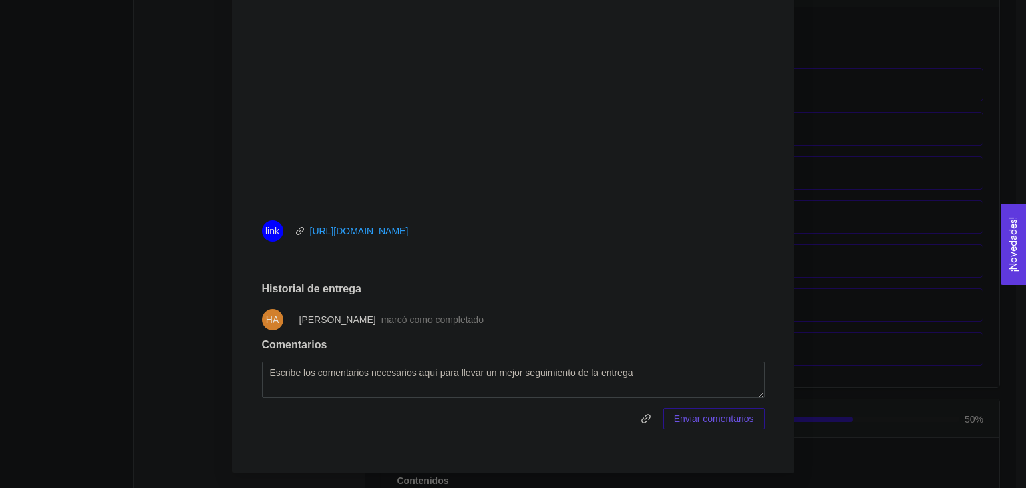
click at [871, 247] on div "2. HIPÓTESIS DEL MODELO DE NEGOCIO El emprendedor puede establecer su hipótesis…" at bounding box center [513, 244] width 1026 height 488
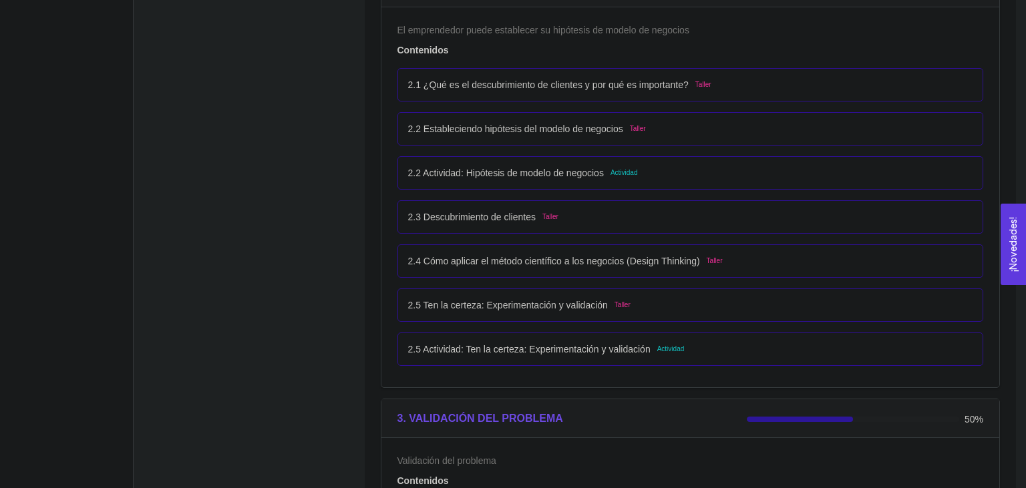
click at [642, 214] on div "2.3 Descubrimiento de clientes Taller" at bounding box center [690, 217] width 565 height 15
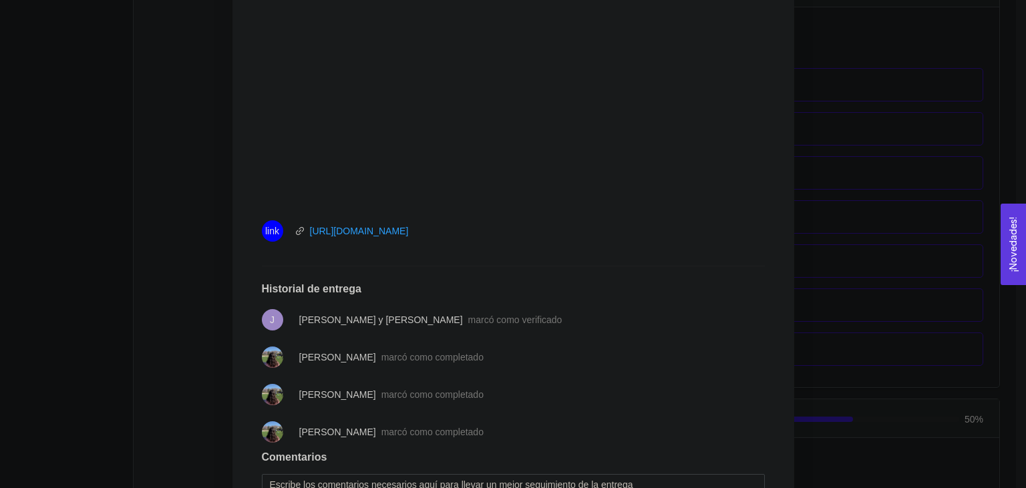
click at [903, 233] on div "2. HIPÓTESIS DEL MODELO DE NEGOCIO El emprendedor puede establecer su hipótesis…" at bounding box center [513, 244] width 1026 height 488
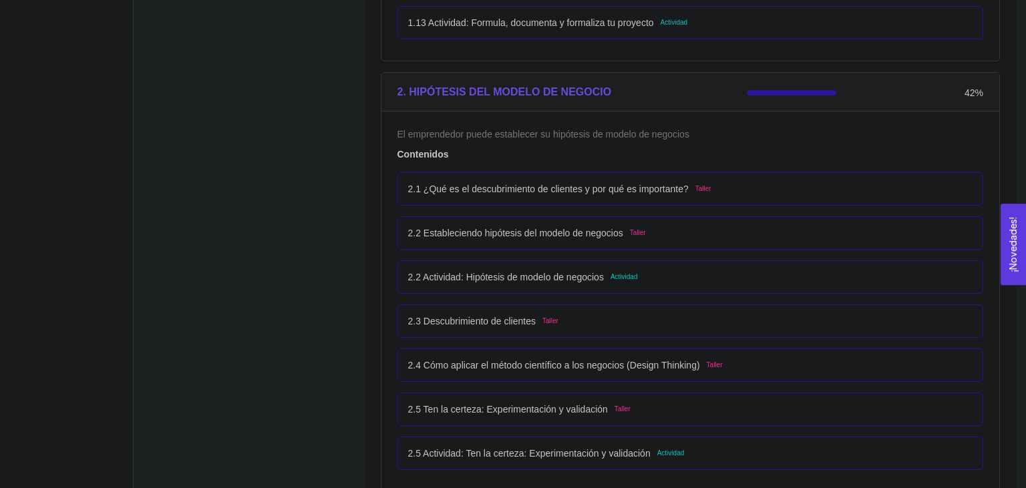
scroll to position [1222, 0]
click at [731, 182] on div "2.1 ¿Qué es el descubrimiento de clientes y por qué es importante? Taller" at bounding box center [690, 188] width 565 height 15
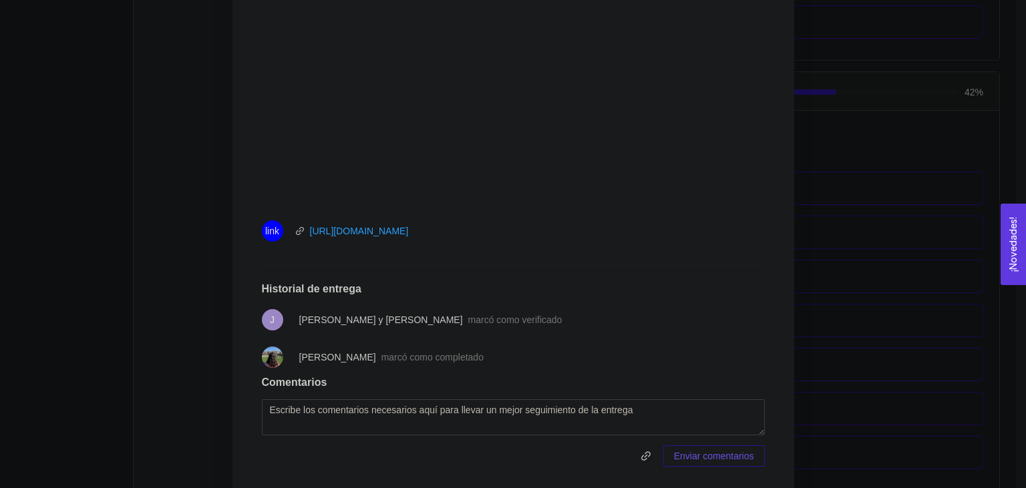
click at [893, 253] on div "2. HIPÓTESIS DEL MODELO DE NEGOCIO El emprendedor puede establecer su hipótesis…" at bounding box center [513, 244] width 1026 height 488
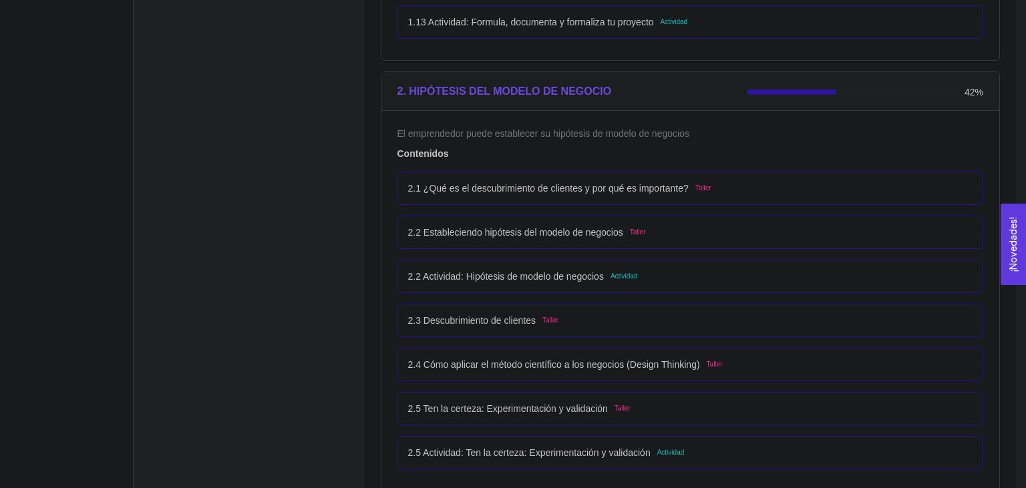
click at [818, 232] on div "2.2 Estableciendo hipótesis del modelo de negocios Taller" at bounding box center [690, 232] width 565 height 15
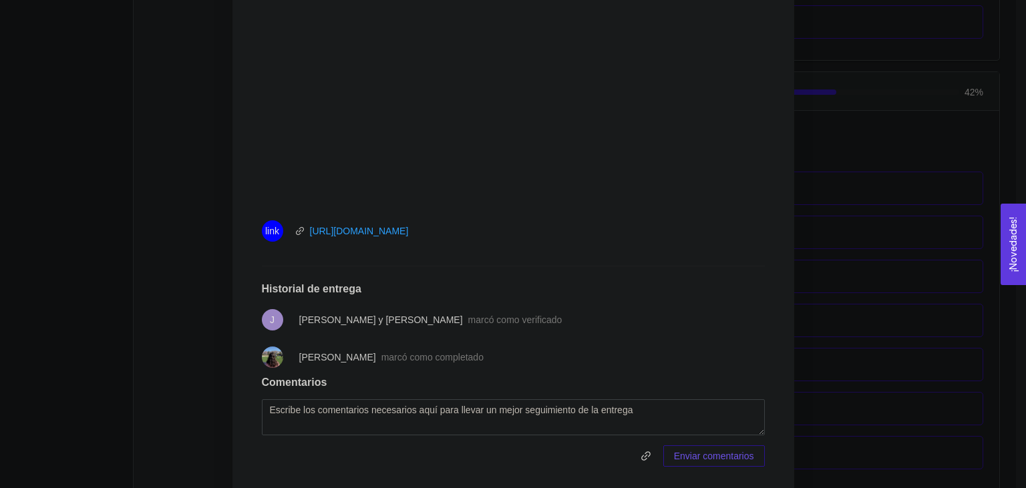
click at [888, 261] on div "2. HIPÓTESIS DEL MODELO DE NEGOCIO El emprendedor puede establecer su hipótesis…" at bounding box center [513, 244] width 1026 height 488
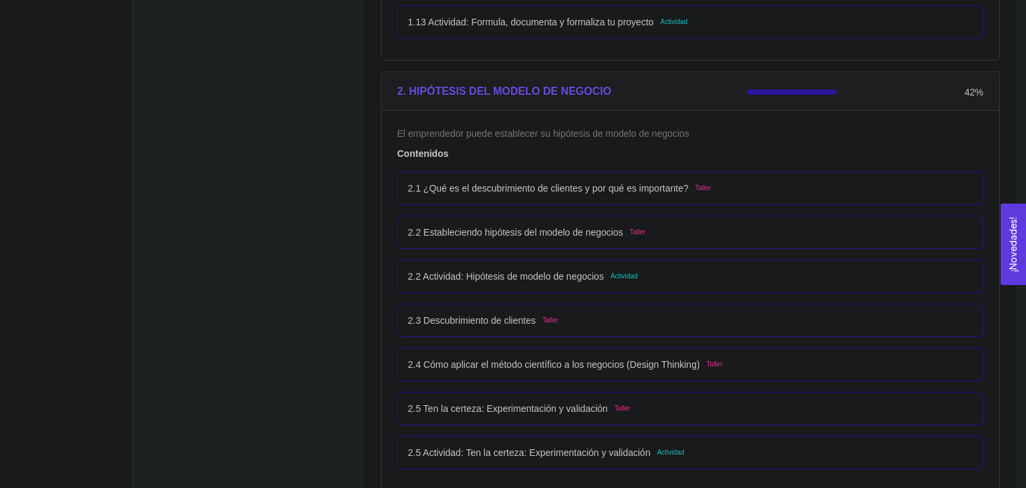
click at [830, 267] on div "2.2 Actividad: Hipótesis de modelo de negocios Actividad" at bounding box center [691, 276] width 587 height 33
click at [849, 283] on div "2.2 Actividad: Hipótesis de modelo de negocios Actividad" at bounding box center [690, 276] width 565 height 15
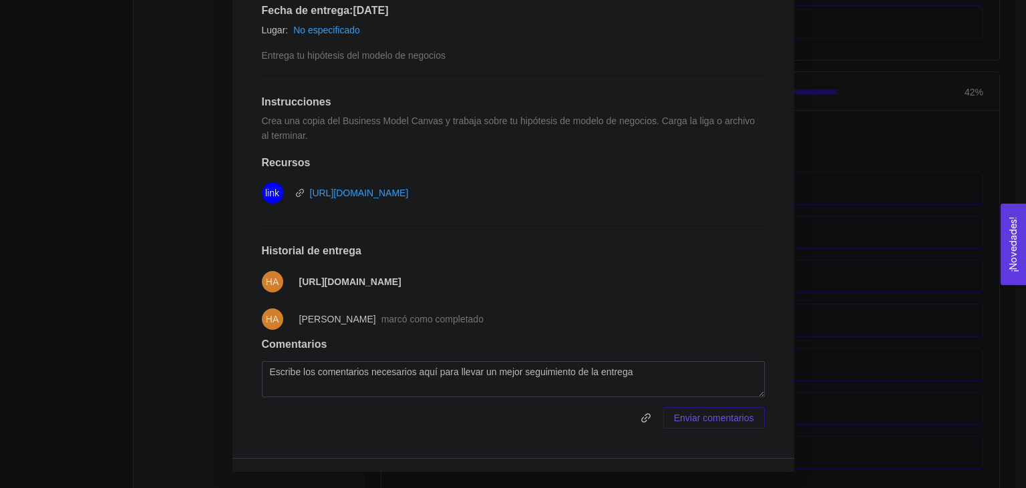
click at [849, 283] on div "2. HIPÓTESIS DEL MODELO DE NEGOCIO El emprendedor puede establecer su hipótesis…" at bounding box center [513, 244] width 1026 height 488
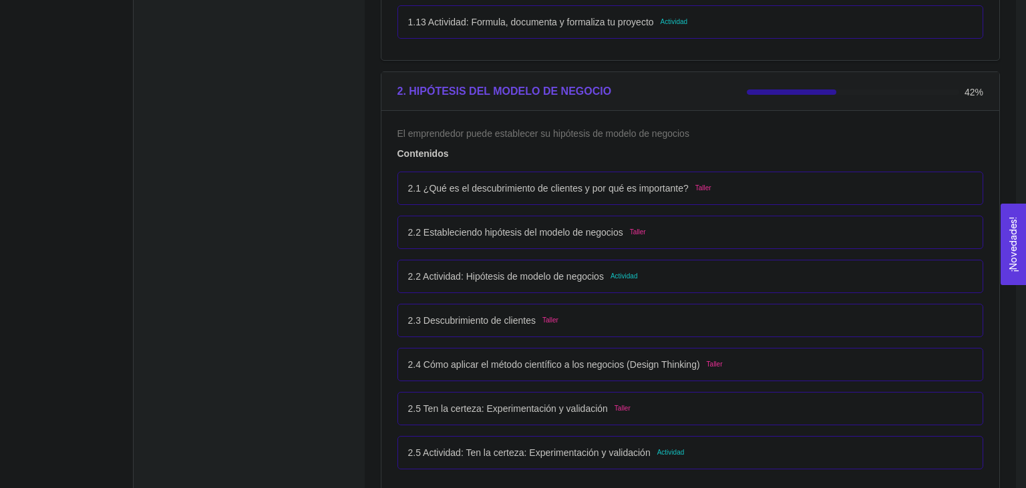
click at [807, 335] on div "2.3 Descubrimiento de clientes Taller" at bounding box center [691, 320] width 587 height 33
click at [790, 325] on div "2.3 Descubrimiento de clientes Taller" at bounding box center [690, 320] width 565 height 15
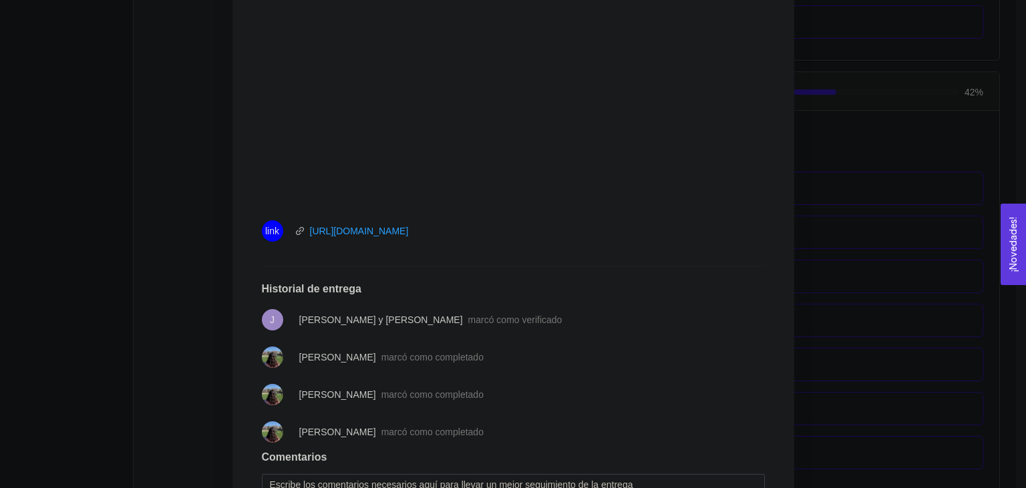
click at [905, 333] on div "2. HIPÓTESIS DEL MODELO DE NEGOCIO El emprendedor puede establecer su hipótesis…" at bounding box center [513, 244] width 1026 height 488
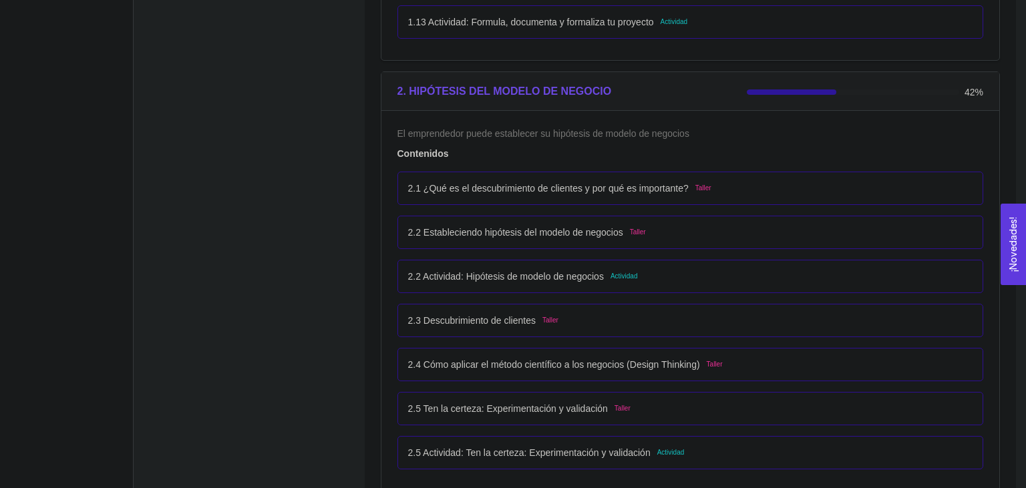
click at [807, 378] on div "2.4 Cómo aplicar el método científico a los negocios (Design Thinking) Taller" at bounding box center [691, 364] width 587 height 33
click at [790, 363] on div "2.4 Cómo aplicar el método científico a los negocios (Design Thinking) Taller" at bounding box center [690, 364] width 565 height 15
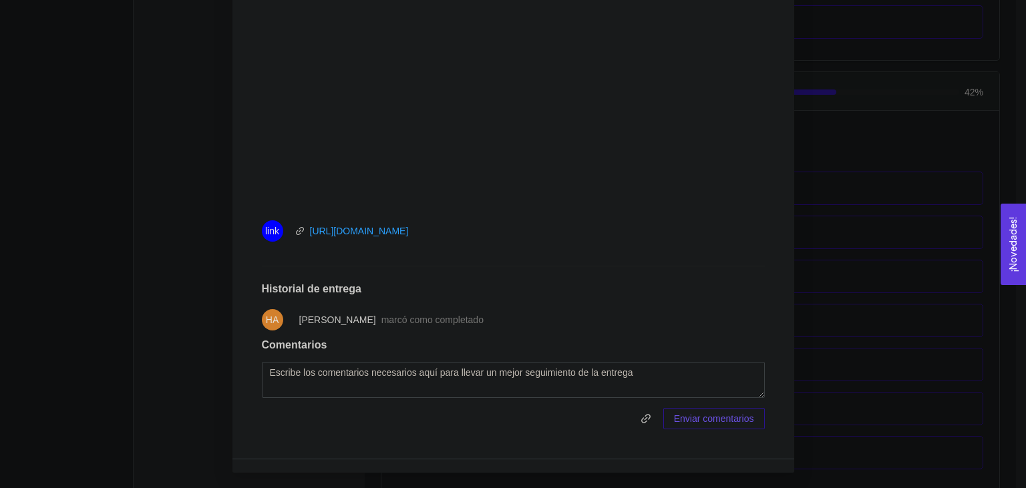
click at [899, 386] on div "2. HIPÓTESIS DEL MODELO DE NEGOCIO El emprendedor puede establecer su hipótesis…" at bounding box center [513, 244] width 1026 height 488
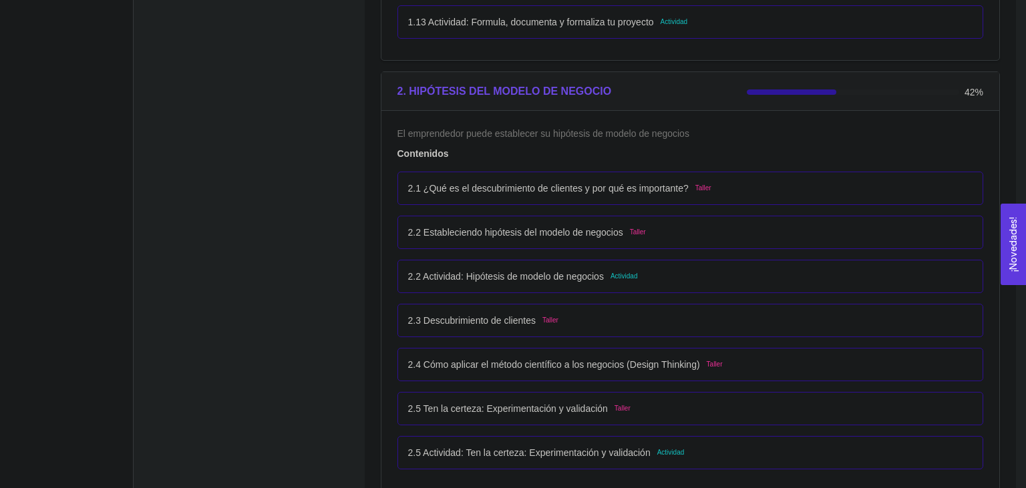
click at [789, 416] on div "2.5 Ten la certeza: Experimentación y validación Taller" at bounding box center [691, 408] width 587 height 33
click at [763, 409] on div "2.5 Ten la certeza: Experimentación y validación Taller" at bounding box center [690, 409] width 565 height 15
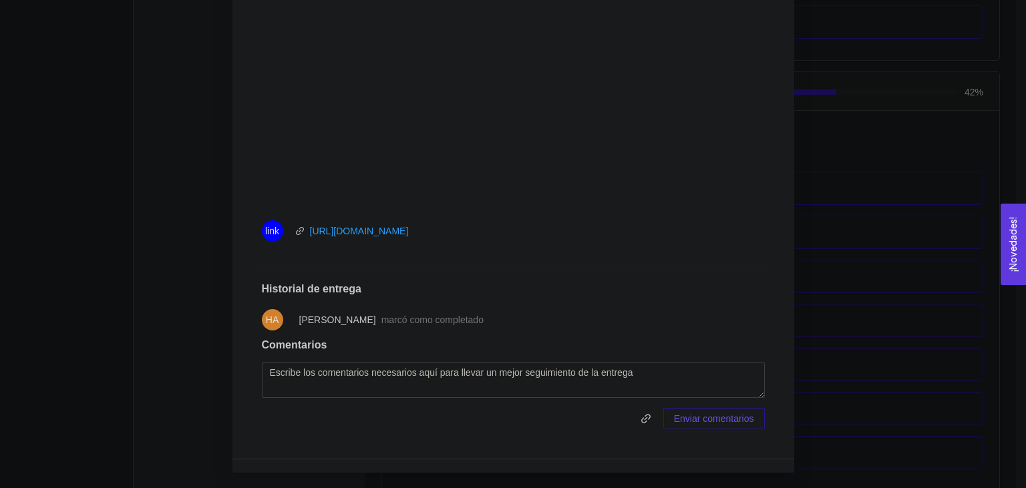
click at [921, 359] on div "2. HIPÓTESIS DEL MODELO DE NEGOCIO El emprendedor puede establecer su hipótesis…" at bounding box center [513, 244] width 1026 height 488
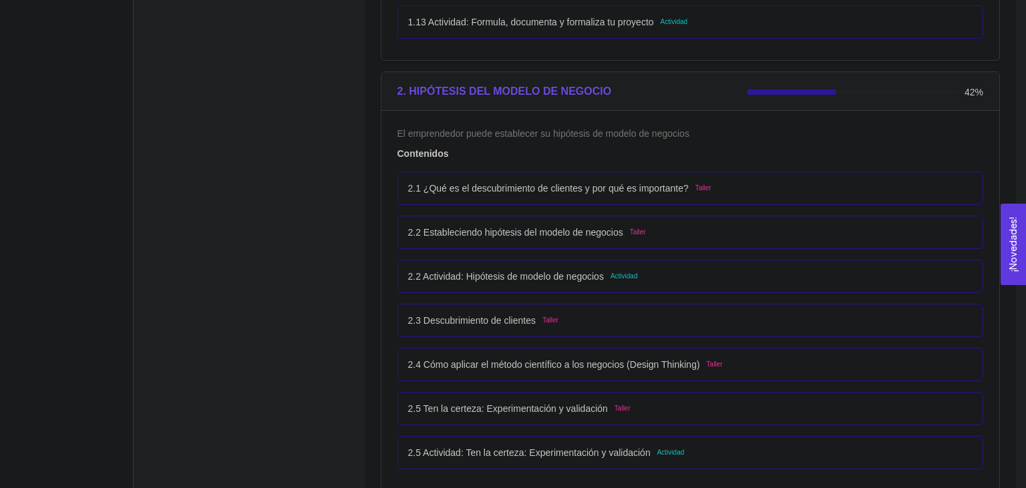
click at [686, 460] on div "2.5 Actividad: Ten la certeza: Experimentación y validación Actividad" at bounding box center [691, 452] width 587 height 33
click at [698, 446] on div "2.5 Actividad: Ten la certeza: Experimentación y validación Actividad" at bounding box center [690, 453] width 565 height 15
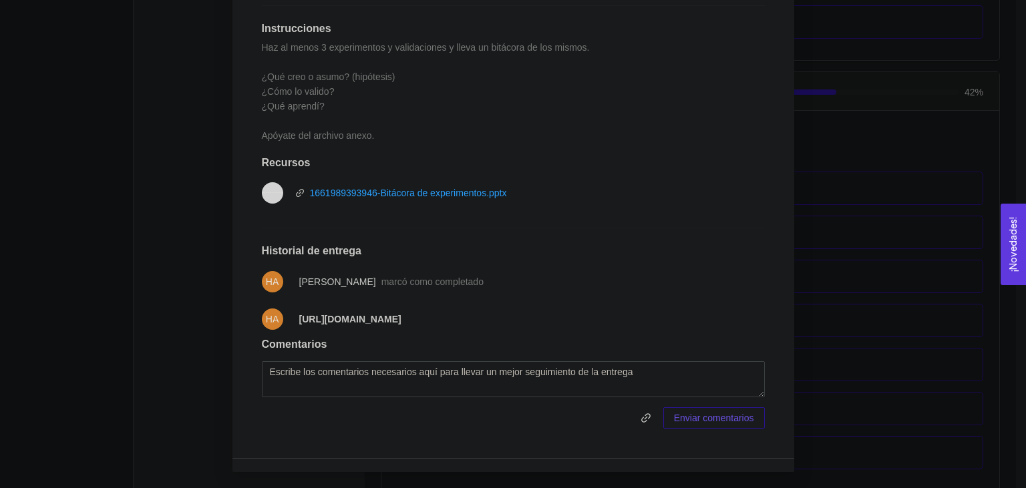
click at [831, 378] on div "2. HIPÓTESIS DEL MODELO DE NEGOCIO El emprendedor puede establecer su hipótesis…" at bounding box center [513, 244] width 1026 height 488
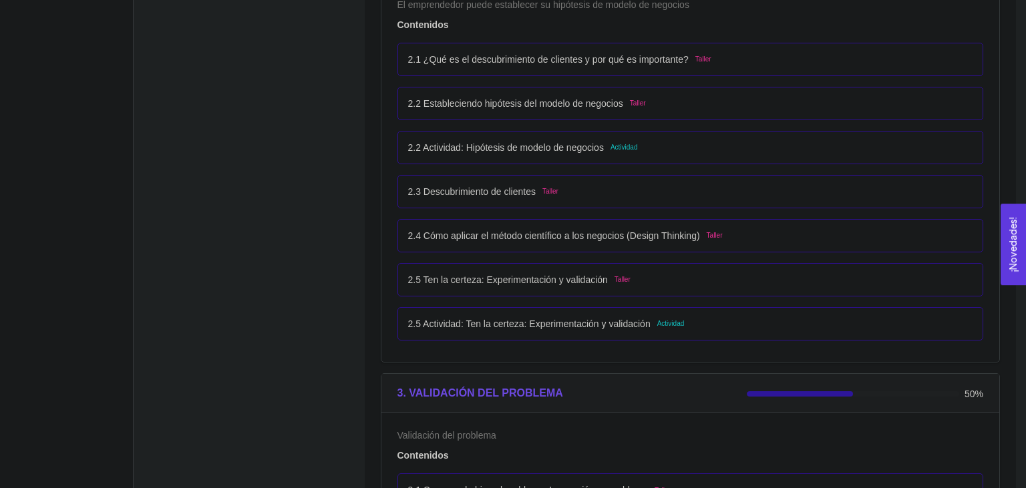
scroll to position [1352, 0]
click at [749, 328] on div "2.5 Actividad: Ten la certeza: Experimentación y validación Actividad" at bounding box center [690, 323] width 565 height 15
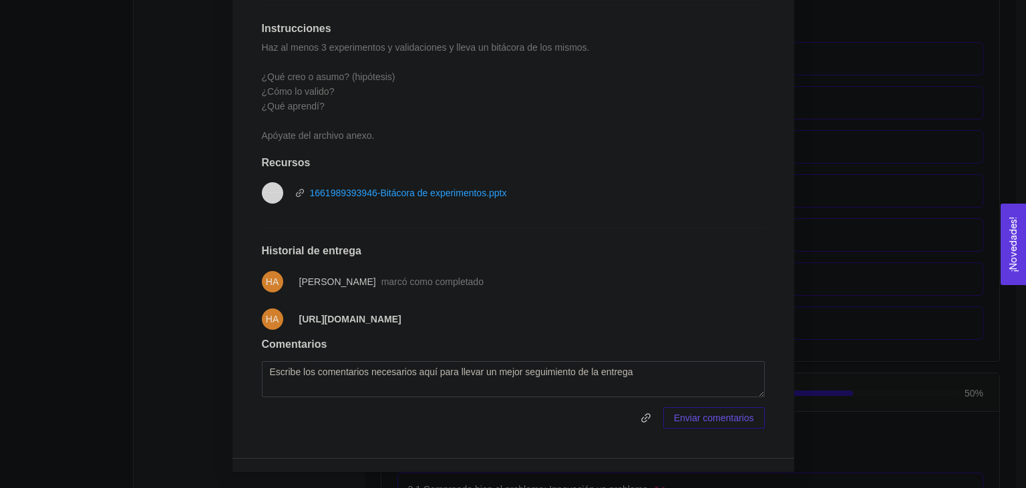
click at [856, 286] on div "2. HIPÓTESIS DEL MODELO DE NEGOCIO El emprendedor puede establecer su hipótesis…" at bounding box center [513, 244] width 1026 height 488
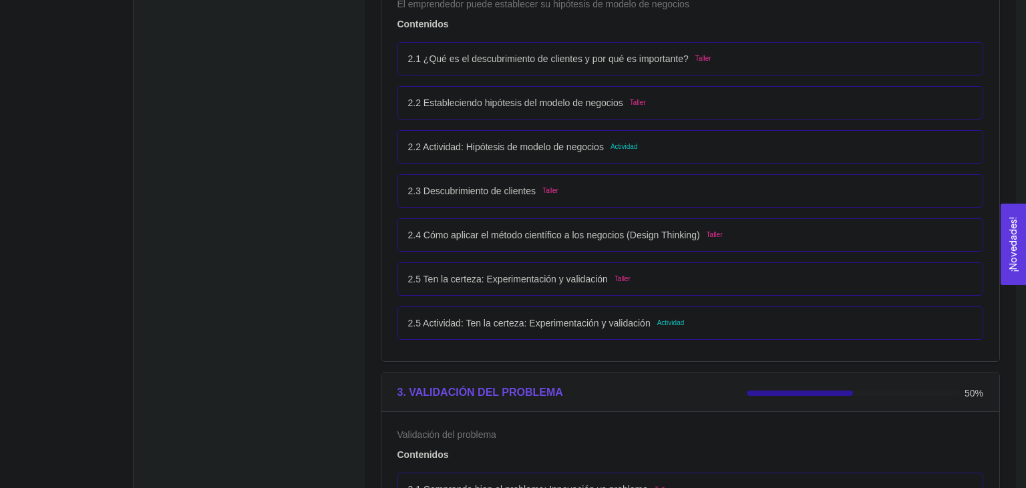
click at [779, 272] on div "2.5 Ten la certeza: Experimentación y validación Taller" at bounding box center [690, 279] width 565 height 15
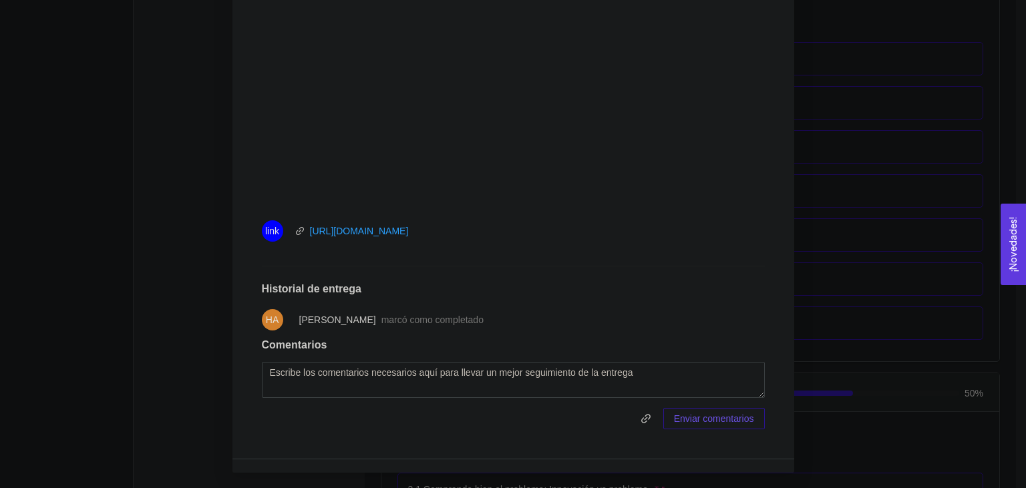
click at [870, 291] on div "2. HIPÓTESIS DEL MODELO DE NEGOCIO El emprendedor puede establecer su hipótesis…" at bounding box center [513, 244] width 1026 height 488
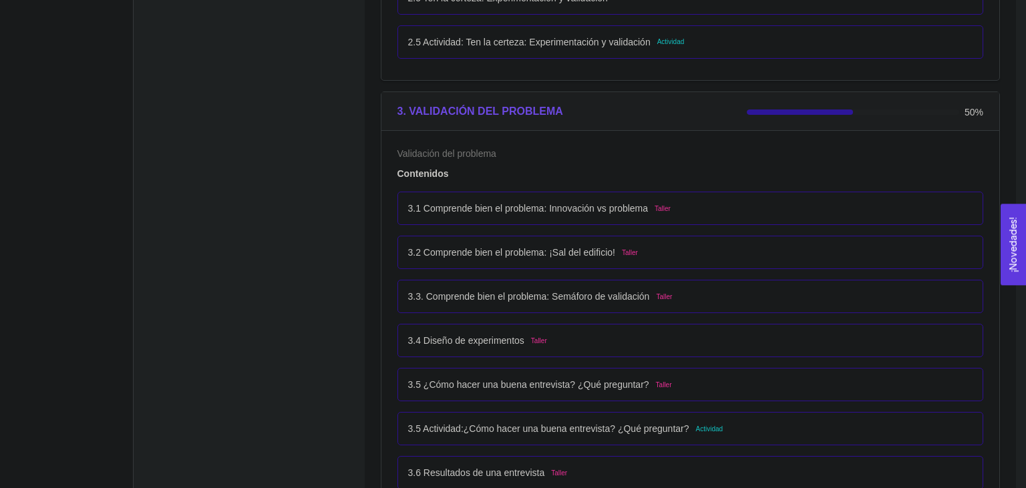
scroll to position [1633, 0]
click at [698, 221] on div "3.1 Comprende bien el problema: Innovación vs problema Taller" at bounding box center [691, 208] width 587 height 33
click at [693, 208] on div "3.1 Comprende bien el problema: Innovación vs problema Taller" at bounding box center [690, 208] width 565 height 15
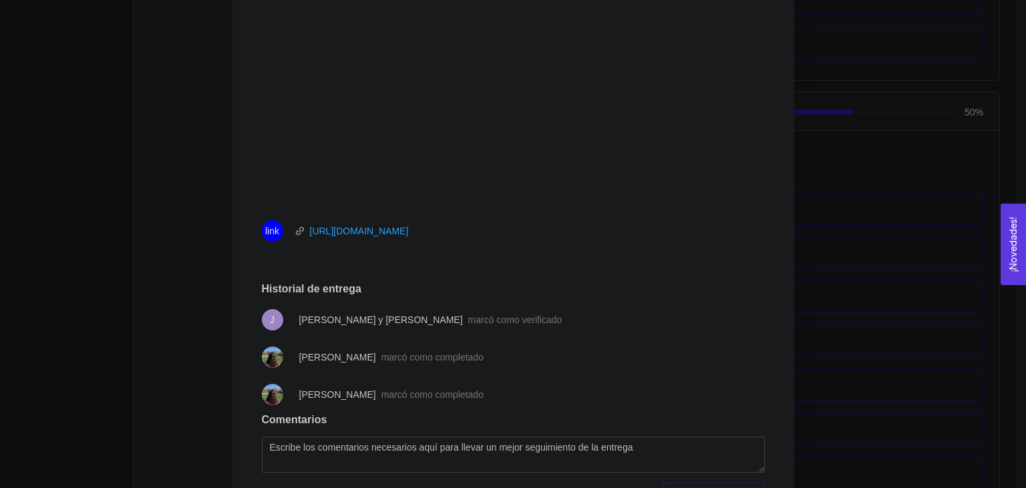
click at [848, 301] on div "3. VALIDACIÓN DEL PROBLEMA Validación del problema Asignado por [PERSON_NAME] (…" at bounding box center [513, 244] width 1026 height 488
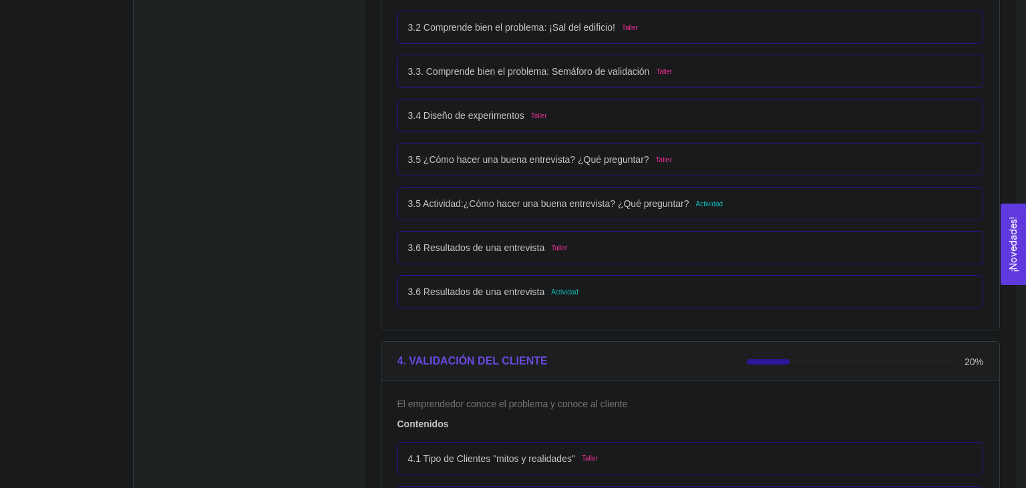
scroll to position [1917, 0]
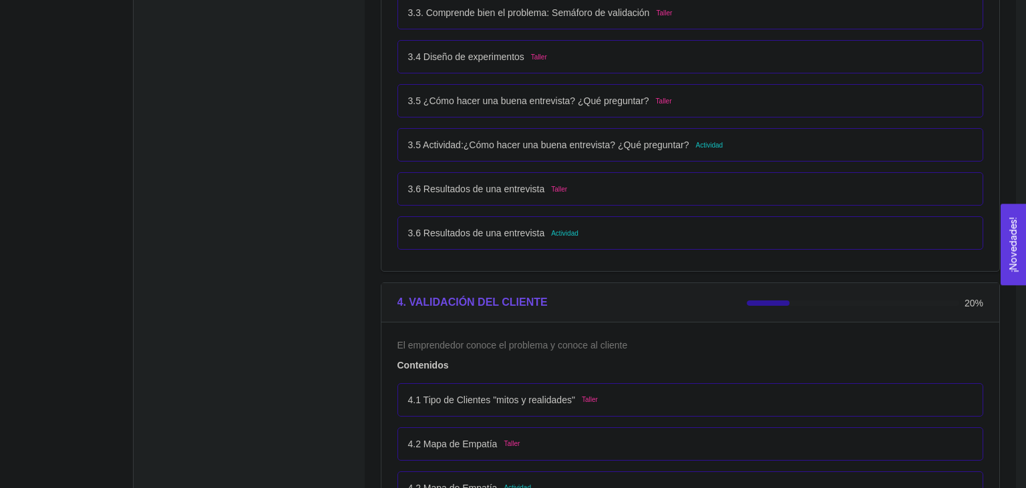
click at [548, 156] on div "3.5 Actividad:¿Cómo hacer una buena entrevista? ¿Qué preguntar? Actividad" at bounding box center [691, 144] width 587 height 33
click at [736, 143] on div "3.5 Actividad:¿Cómo hacer una buena entrevista? ¿Qué preguntar? Actividad" at bounding box center [690, 145] width 565 height 15
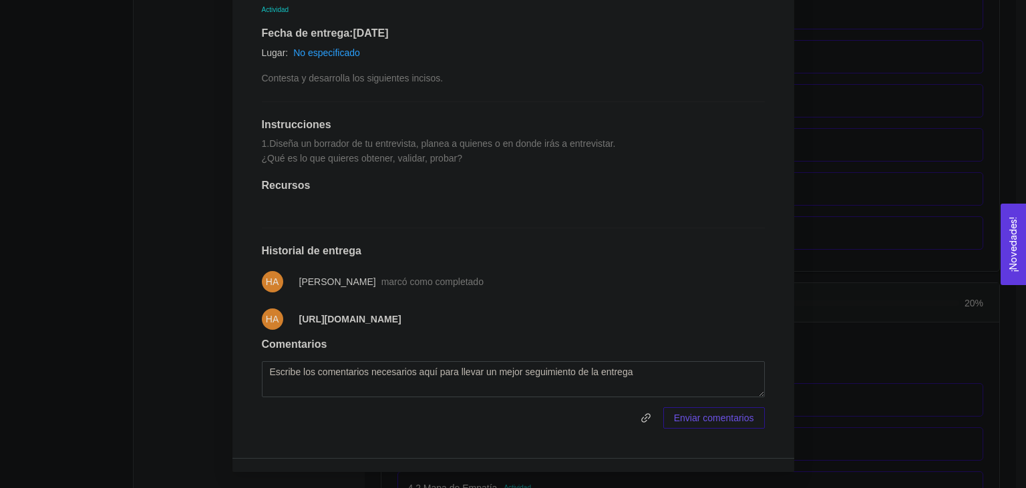
click at [864, 150] on div "3. VALIDACIÓN DEL PROBLEMA Validación del problema Asignado por [PERSON_NAME] (…" at bounding box center [513, 244] width 1026 height 488
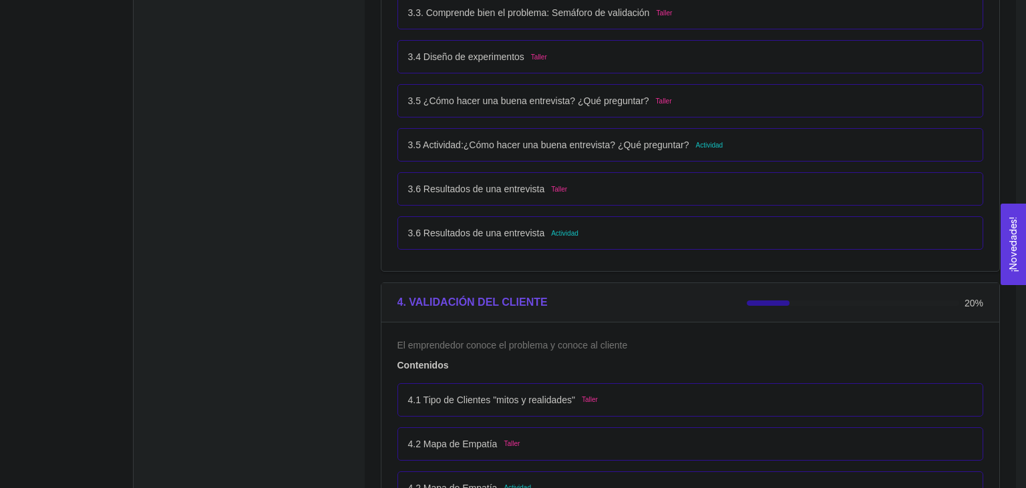
click at [749, 221] on div "3.6 Resultados de una entrevista Actividad" at bounding box center [691, 232] width 587 height 33
click at [706, 232] on div "3.6 Resultados de una entrevista Actividad" at bounding box center [690, 233] width 565 height 15
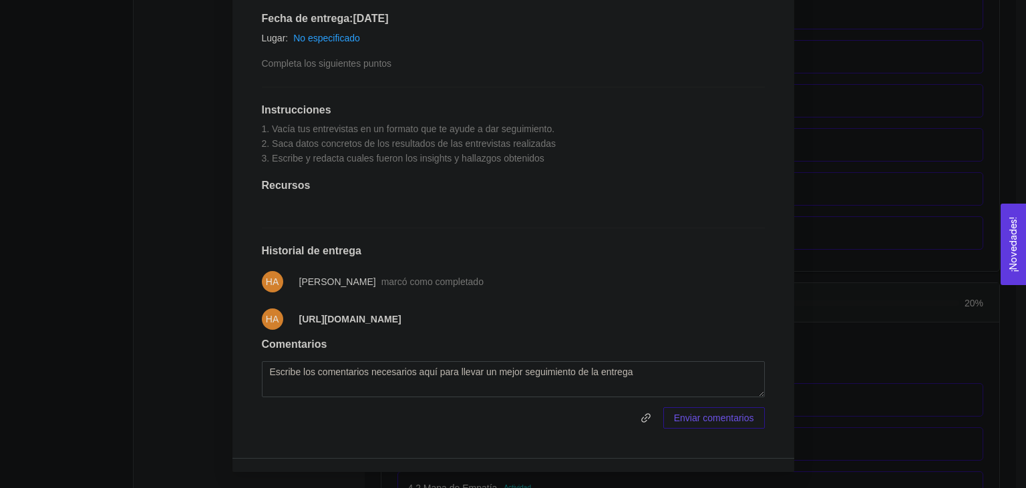
click at [855, 220] on div "3. VALIDACIÓN DEL PROBLEMA Validación del problema Asignado por [PERSON_NAME] (…" at bounding box center [513, 244] width 1026 height 488
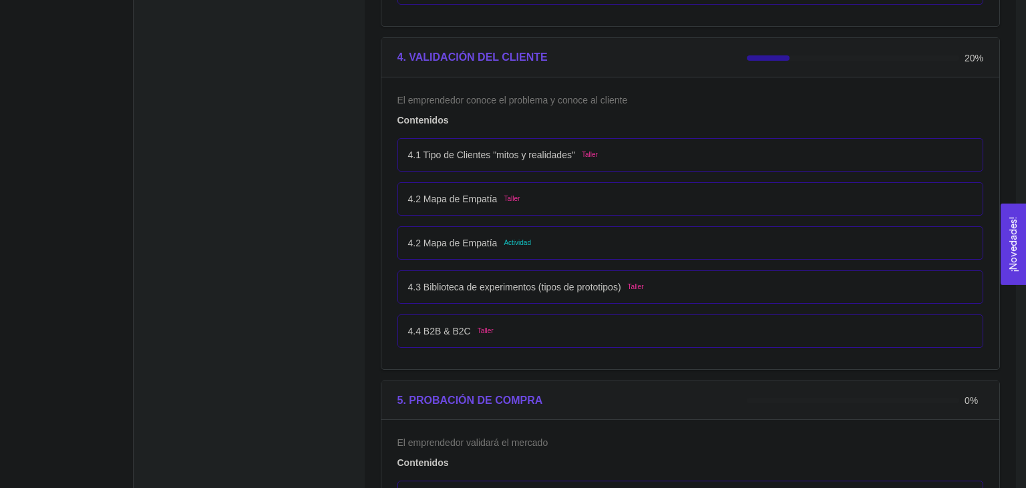
scroll to position [2163, 0]
click at [543, 251] on div "4.2 Mapa de Empatía Actividad" at bounding box center [691, 242] width 587 height 33
click at [604, 235] on div "4.2 Mapa de Empatía Actividad" at bounding box center [690, 242] width 565 height 15
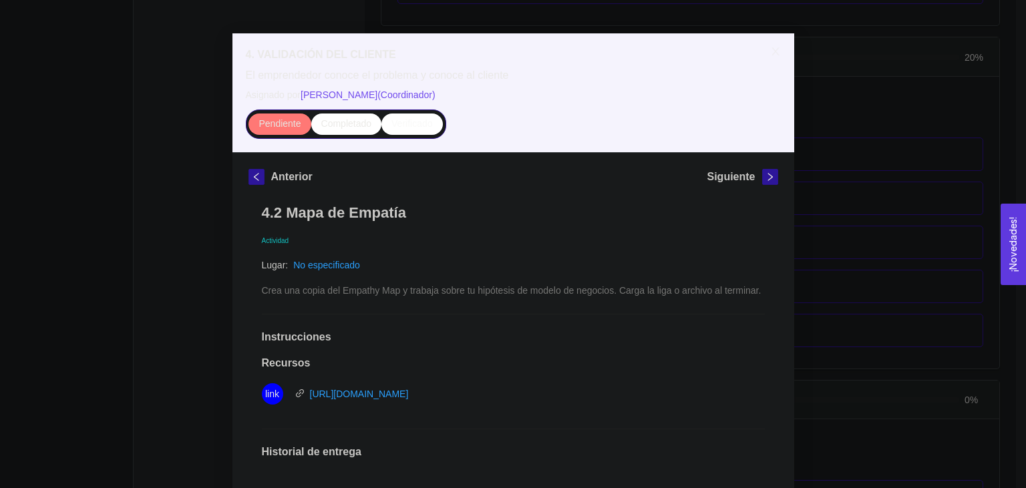
scroll to position [0, 0]
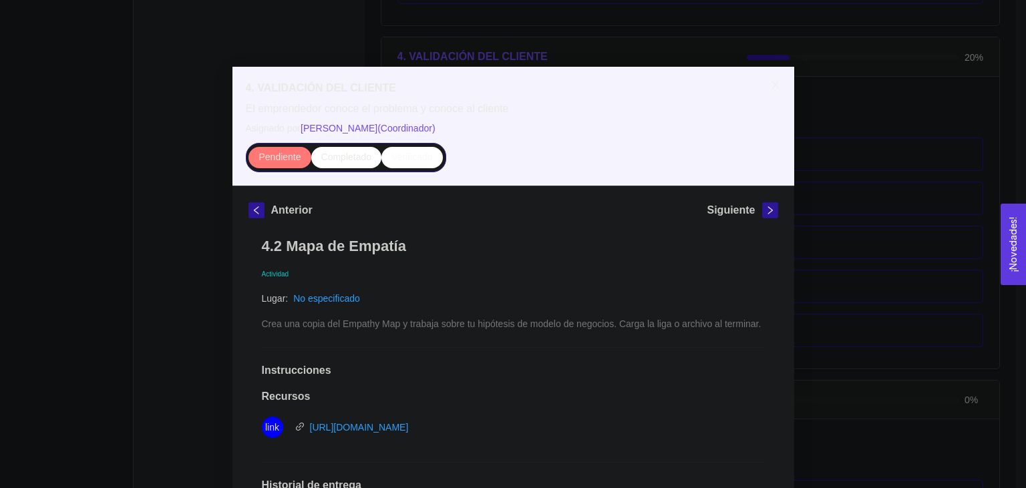
click at [178, 179] on div "4. VALIDACIÓN DEL CLIENTE El emprendedor conoce el problema y conoce al cliente…" at bounding box center [513, 244] width 1026 height 488
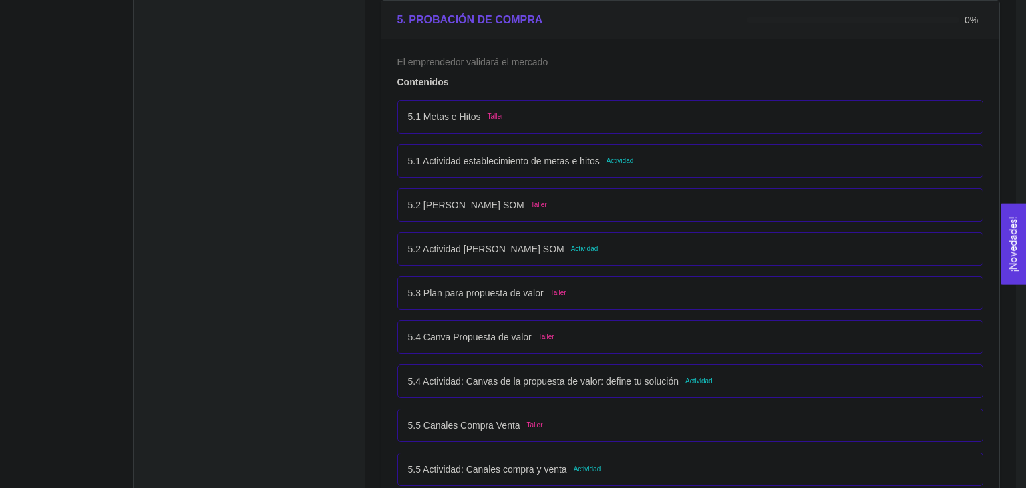
scroll to position [2545, 0]
click at [742, 233] on div "5.2 Actividad [PERSON_NAME] SOM Actividad" at bounding box center [691, 247] width 587 height 33
click at [672, 162] on div "5.1 Actividad establecimiento de metas e hitos Actividad" at bounding box center [690, 159] width 565 height 15
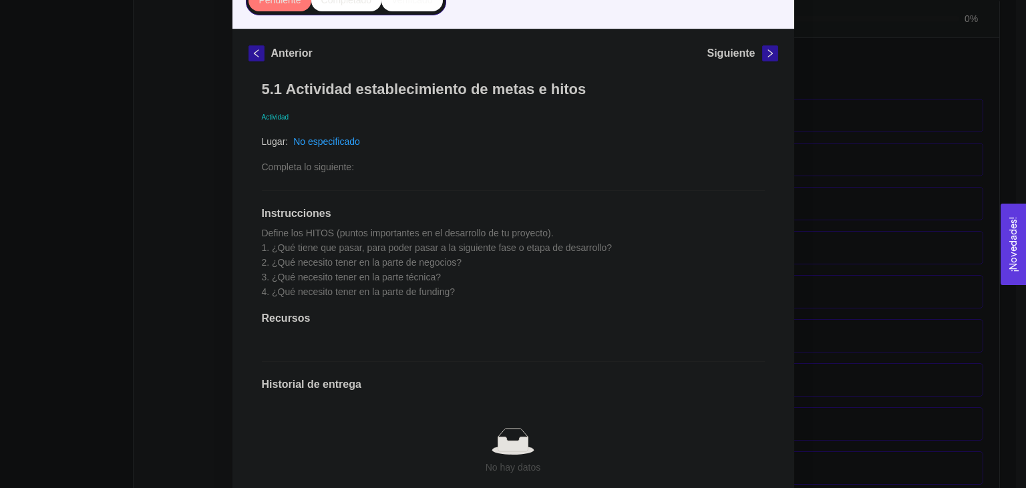
scroll to position [158, 0]
click at [896, 259] on div "5. PROBACIÓN DE COMPRA El emprendedor validará el mercado Asignado por [PERSON_…" at bounding box center [513, 244] width 1026 height 488
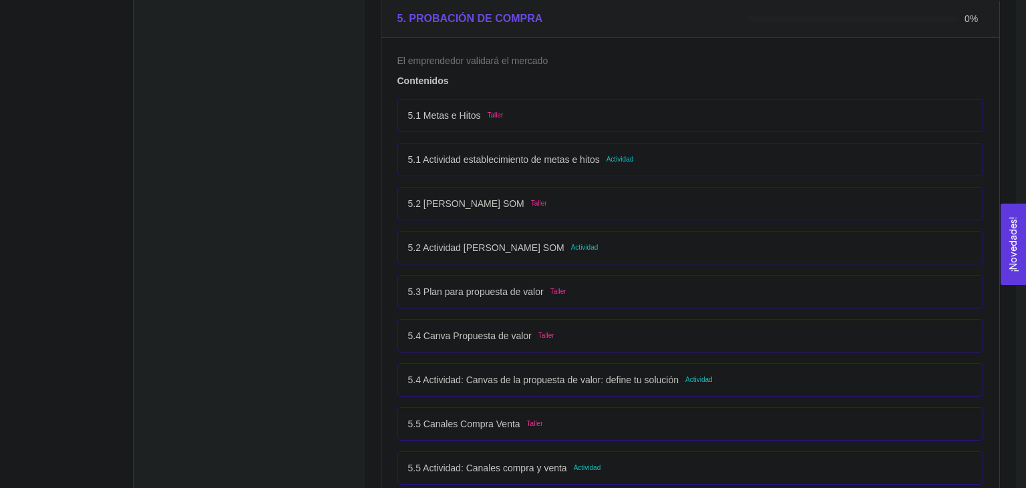
click at [631, 249] on div "5.2 Actividad [PERSON_NAME] SOM Actividad" at bounding box center [690, 248] width 565 height 15
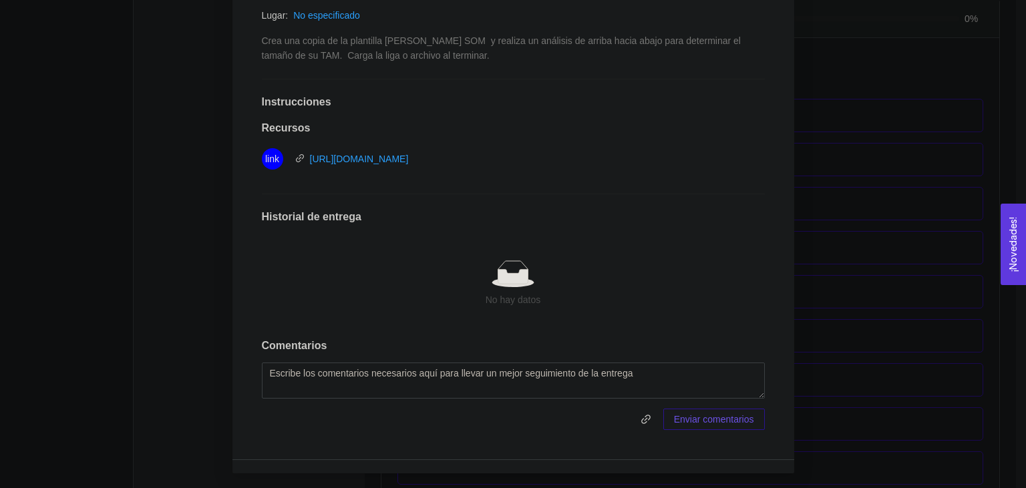
scroll to position [0, 0]
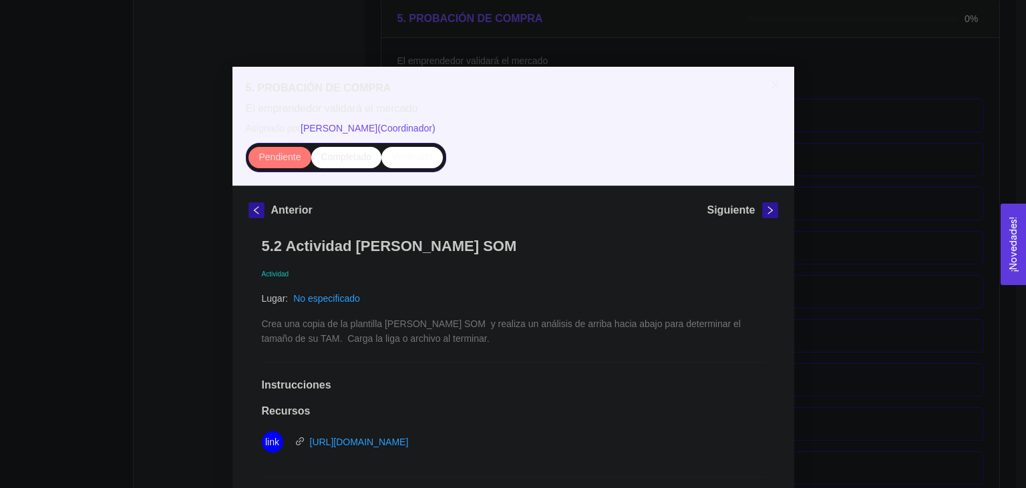
click at [871, 172] on div "5. PROBACIÓN DE COMPRA El emprendedor validará el mercado Asignado por [PERSON_…" at bounding box center [513, 244] width 1026 height 488
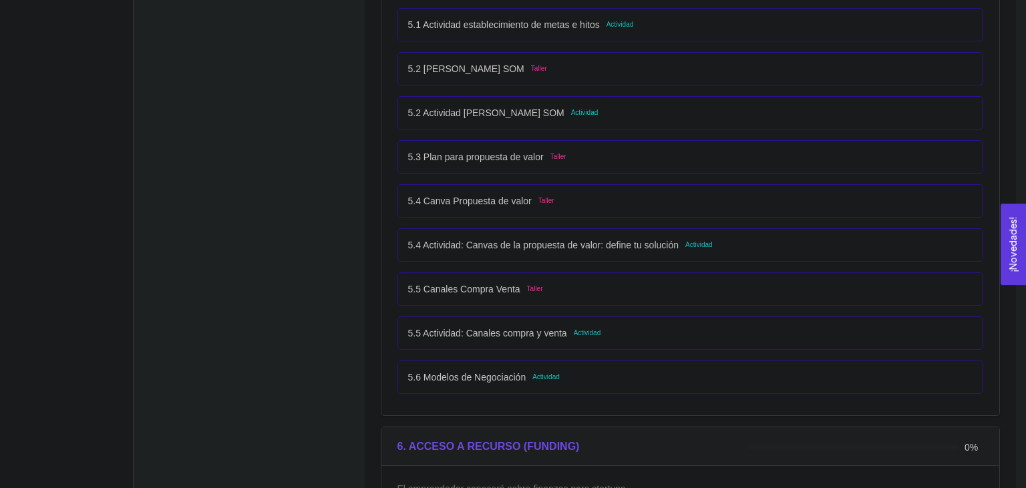
scroll to position [2685, 0]
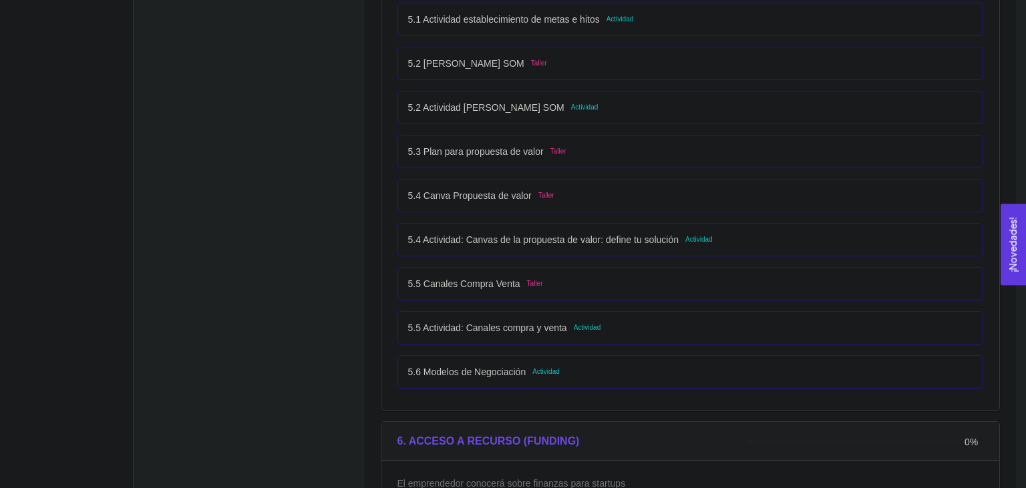
click at [604, 239] on p "5.4 Actividad: Canvas de la propuesta de valor: define tu solución" at bounding box center [543, 240] width 271 height 15
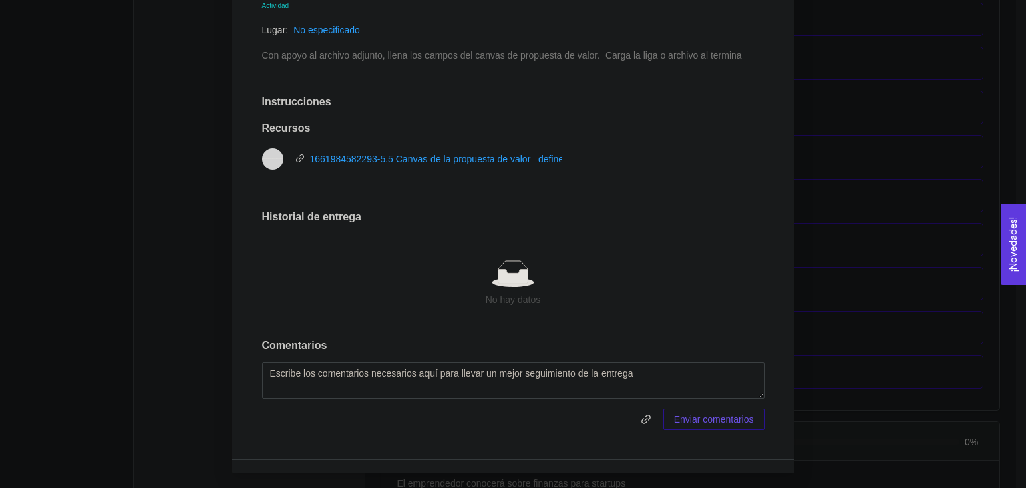
scroll to position [21, 0]
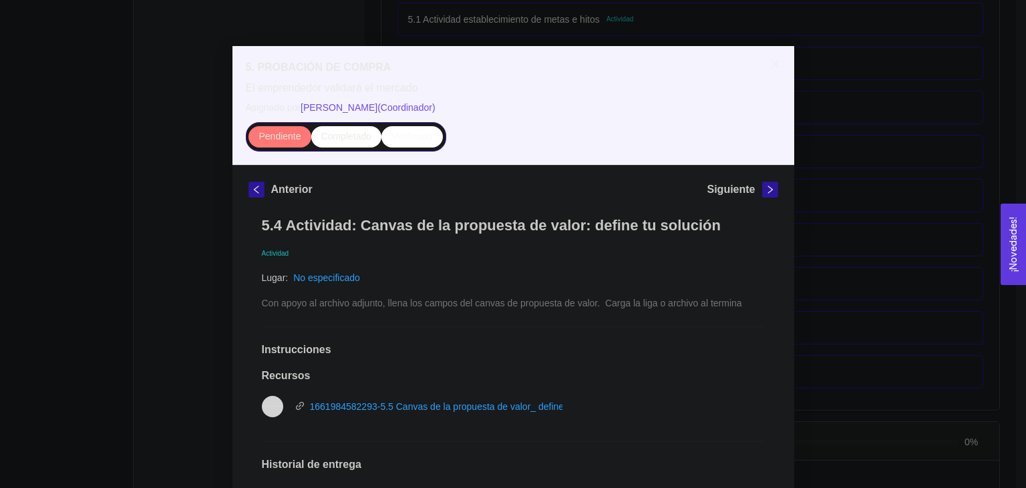
click at [120, 126] on div "5. PROBACIÓN DE COMPRA El emprendedor validará el mercado Asignado por [PERSON_…" at bounding box center [513, 244] width 1026 height 488
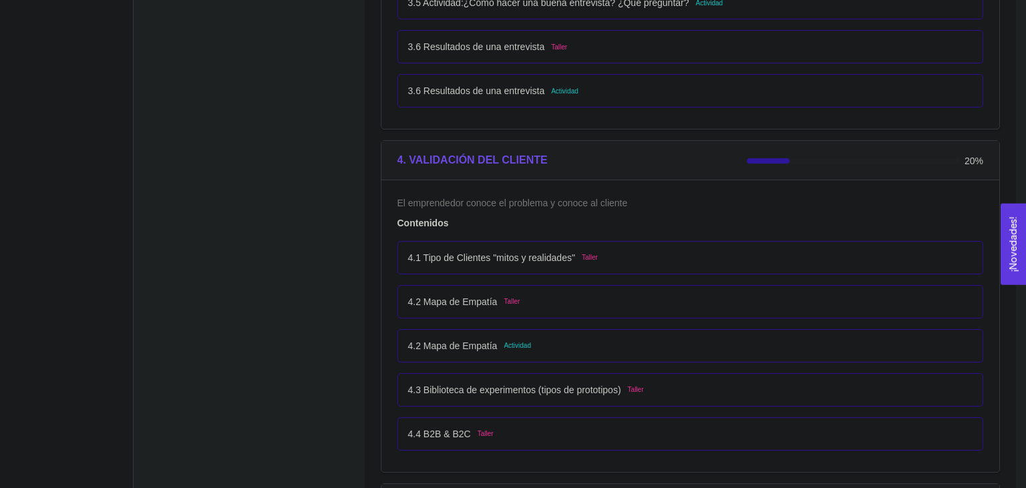
scroll to position [2054, 0]
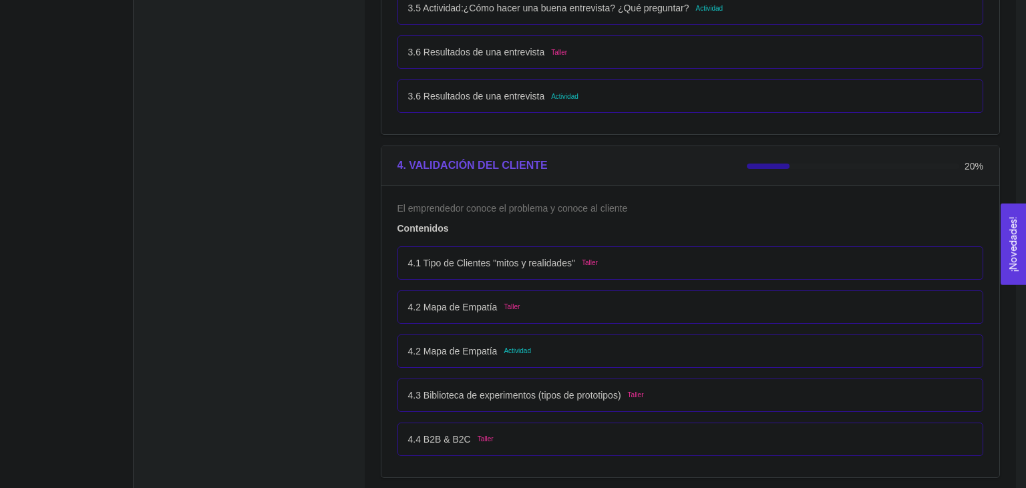
click at [571, 351] on div "4.2 Mapa de Empatía Actividad" at bounding box center [690, 351] width 565 height 15
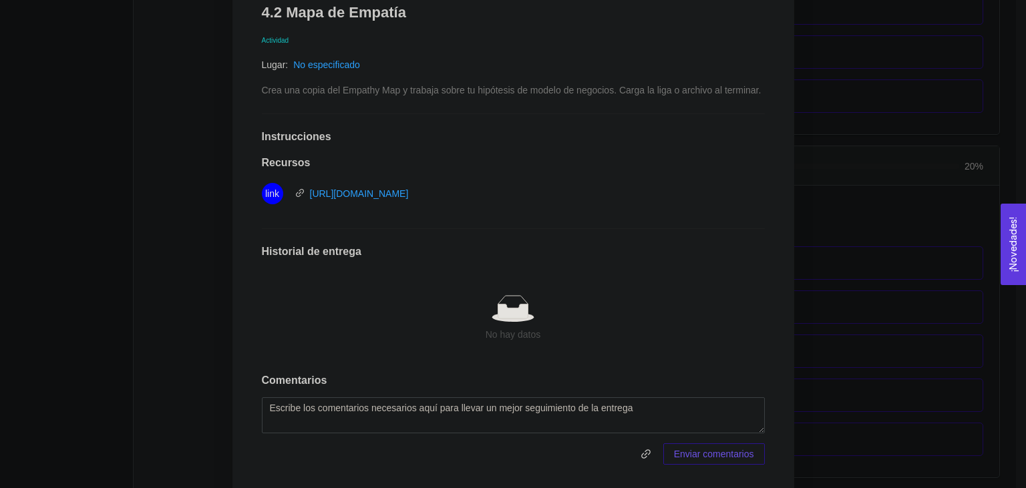
scroll to position [0, 0]
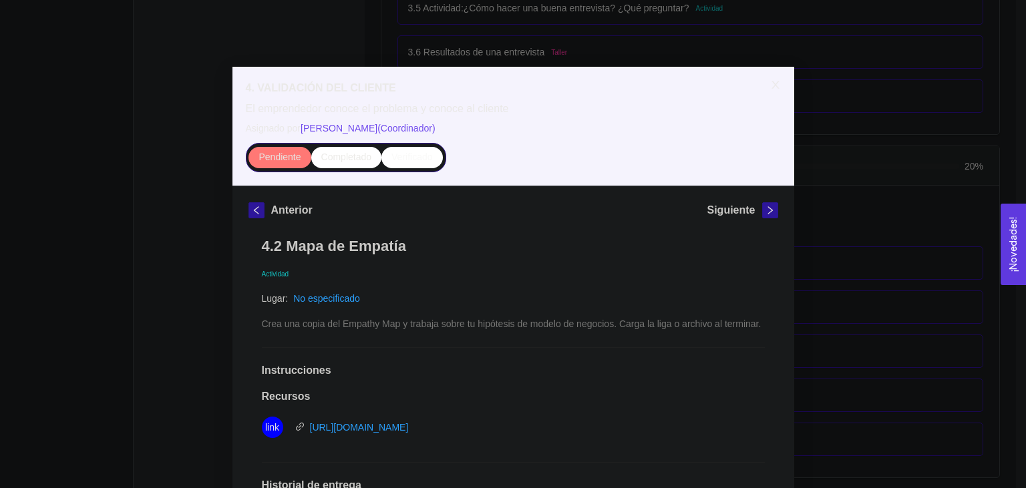
click at [776, 82] on icon "close" at bounding box center [775, 85] width 11 height 11
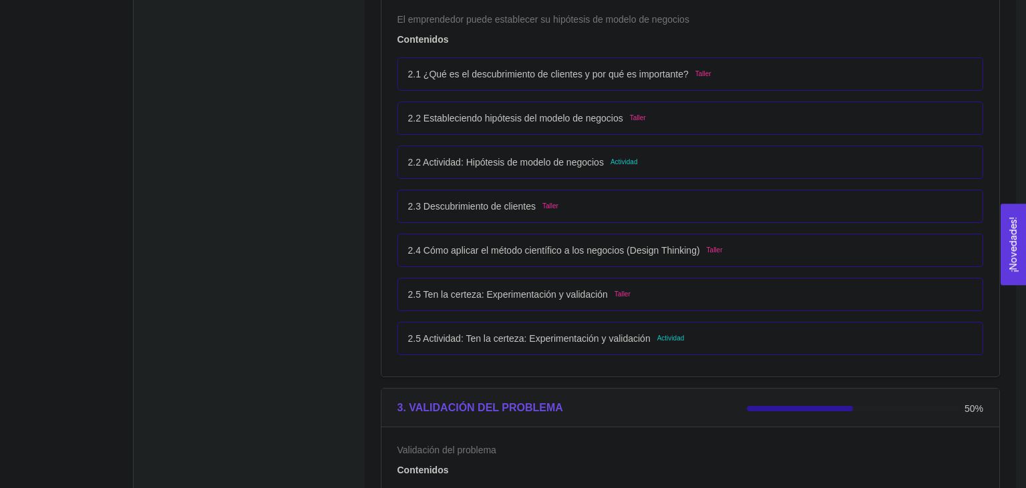
scroll to position [1336, 0]
click at [730, 342] on div "2.5 Actividad: Ten la certeza: Experimentación y validación Actividad" at bounding box center [690, 339] width 565 height 15
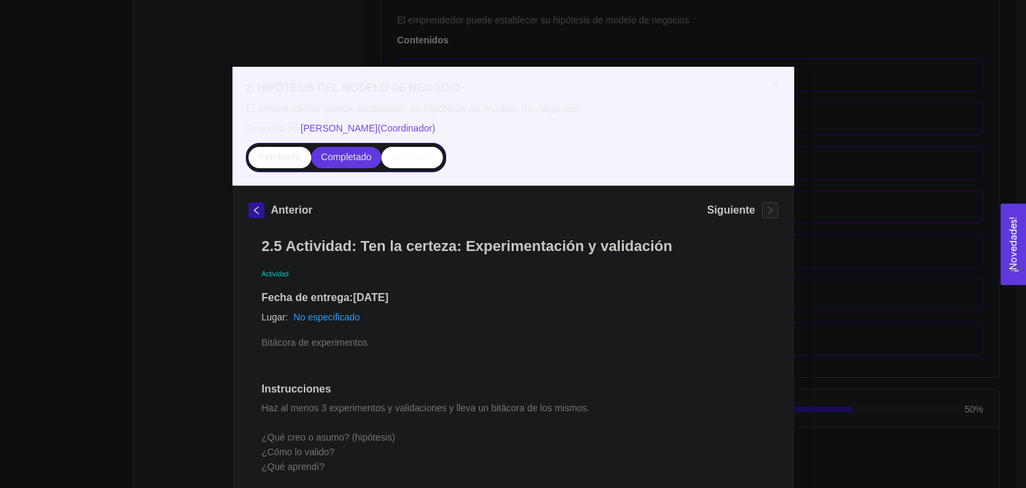
click at [23, 127] on div "2. HIPÓTESIS DEL MODELO DE NEGOCIO El emprendedor puede establecer su hipótesis…" at bounding box center [513, 244] width 1026 height 488
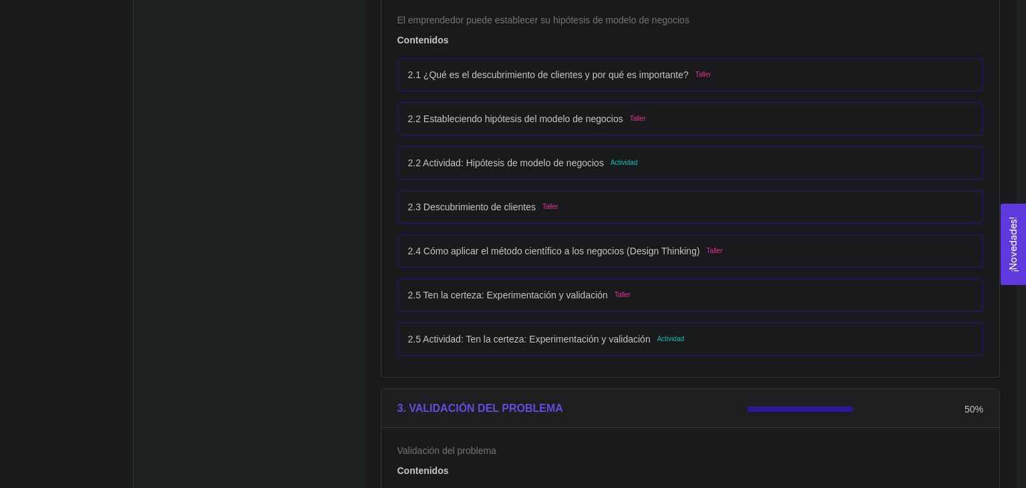
click at [705, 337] on div "2.5 Actividad: Ten la certeza: Experimentación y validación Actividad" at bounding box center [690, 339] width 565 height 15
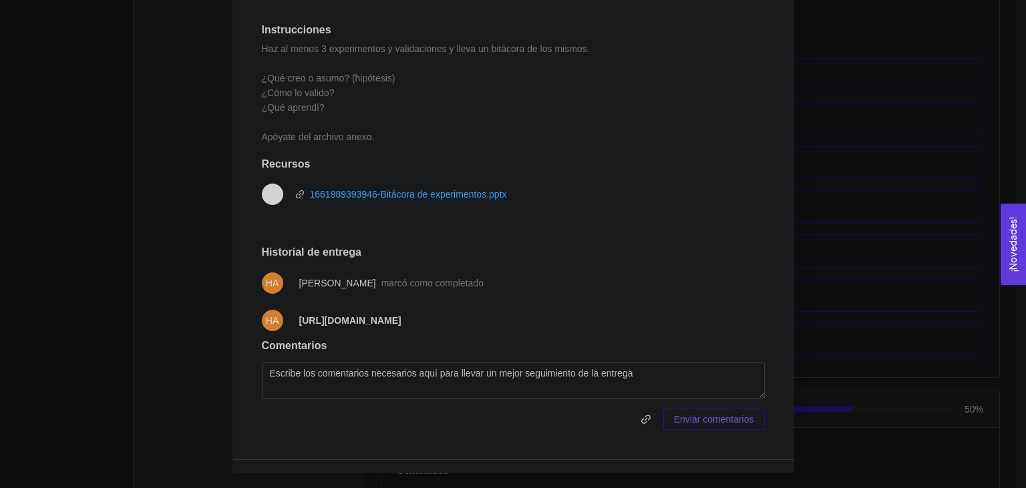
click at [183, 247] on div "2. HIPÓTESIS DEL MODELO DE NEGOCIO El emprendedor puede establecer su hipótesis…" at bounding box center [513, 244] width 1026 height 488
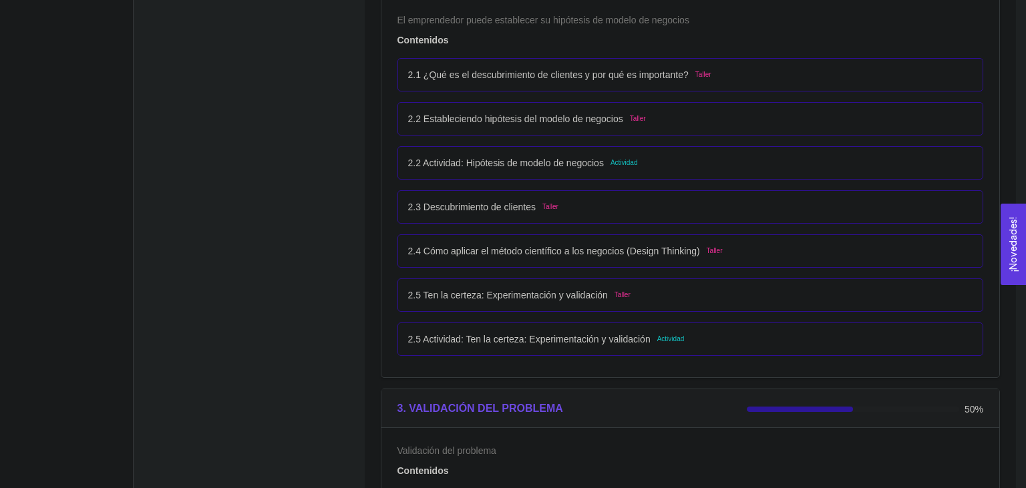
scroll to position [293, 0]
click at [712, 172] on div "2.2 Actividad: Hipótesis de modelo de negocios Actividad" at bounding box center [691, 162] width 587 height 33
click at [693, 160] on div "2.2 Actividad: Hipótesis de modelo de negocios Actividad" at bounding box center [690, 163] width 565 height 15
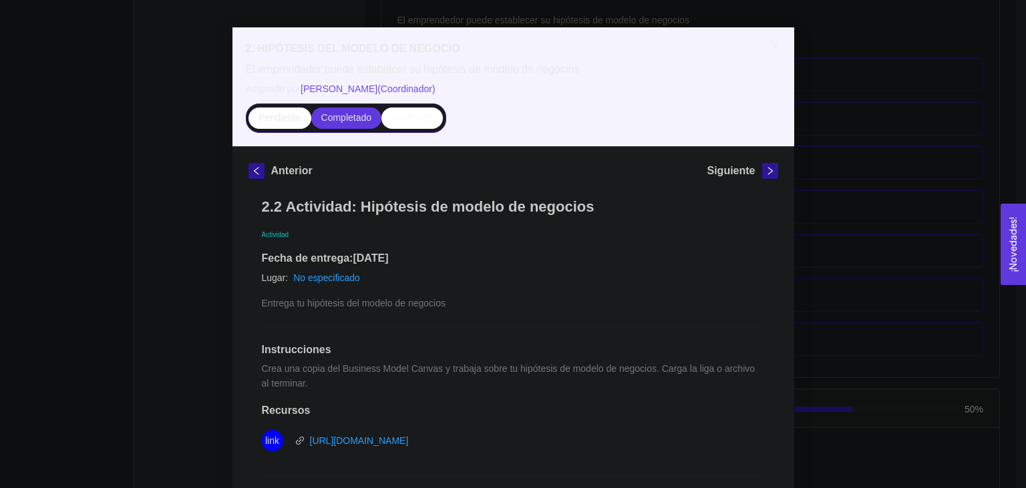
scroll to position [0, 0]
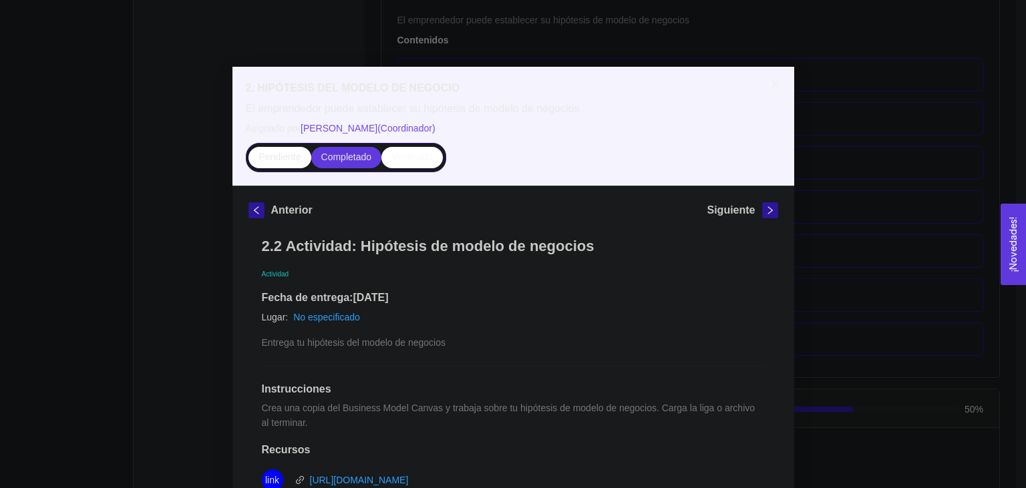
click at [155, 120] on div "2. HIPÓTESIS DEL MODELO DE NEGOCIO El emprendedor puede establecer su hipótesis…" at bounding box center [513, 244] width 1026 height 488
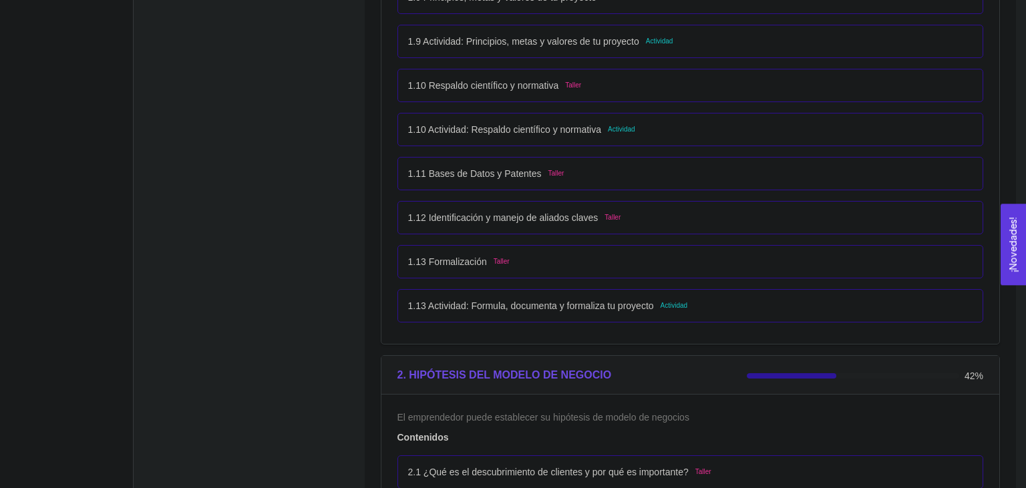
scroll to position [931, 0]
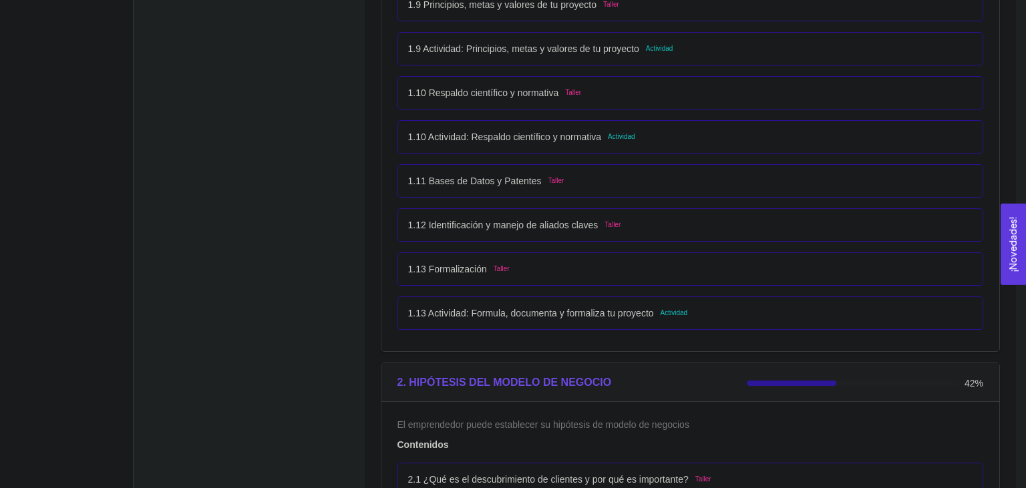
click at [681, 140] on div "1.10 Actividad: Respaldo científico y normativa Actividad" at bounding box center [690, 137] width 565 height 15
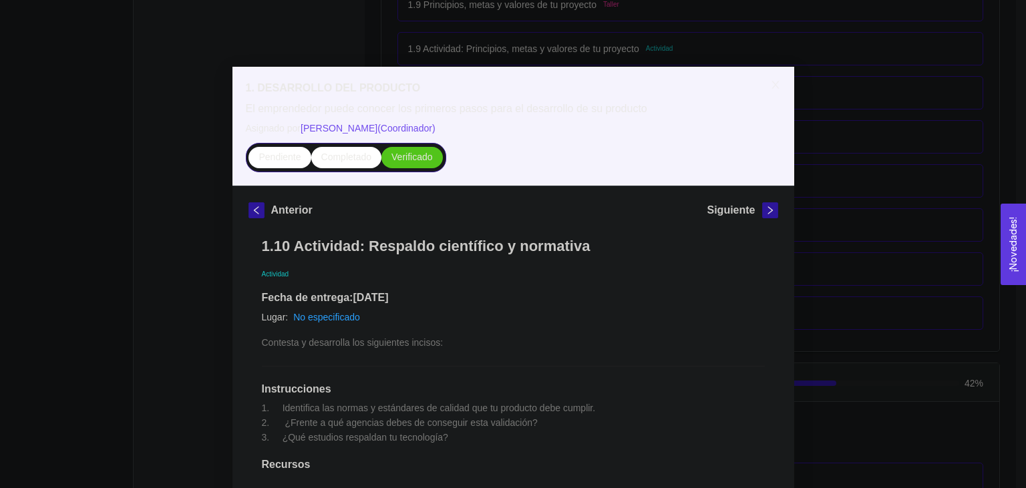
click at [190, 150] on div "1. DESARROLLO DEL PRODUCTO El emprendedor puede conocer los primeros pasos para…" at bounding box center [513, 244] width 1026 height 488
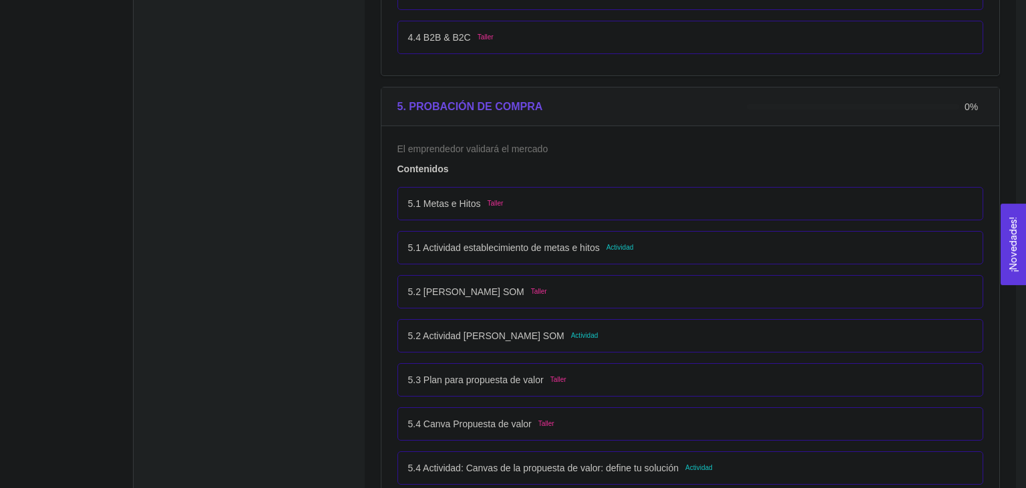
scroll to position [2464, 0]
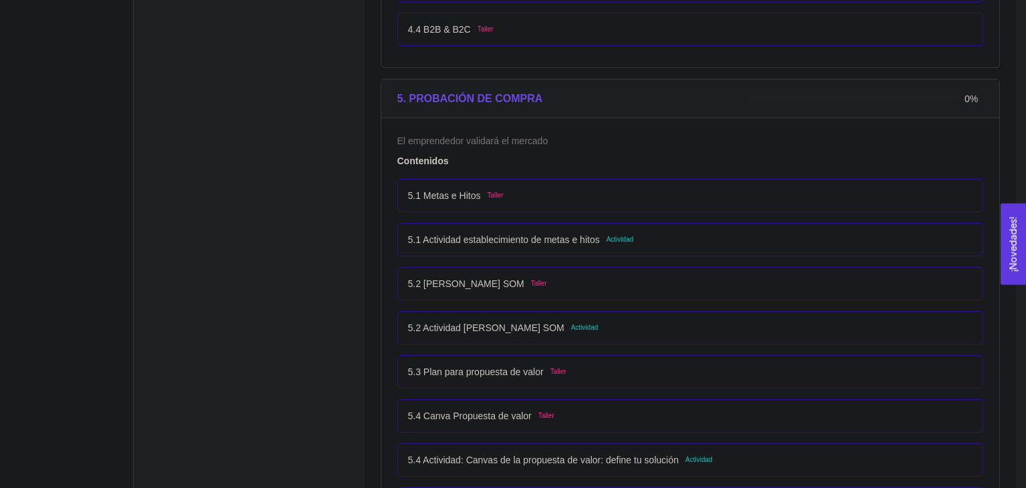
click at [704, 251] on div "5.1 Actividad establecimiento de metas e hitos Actividad" at bounding box center [691, 239] width 587 height 33
click at [652, 244] on div "5.1 Actividad establecimiento de metas e hitos Actividad" at bounding box center [690, 240] width 565 height 15
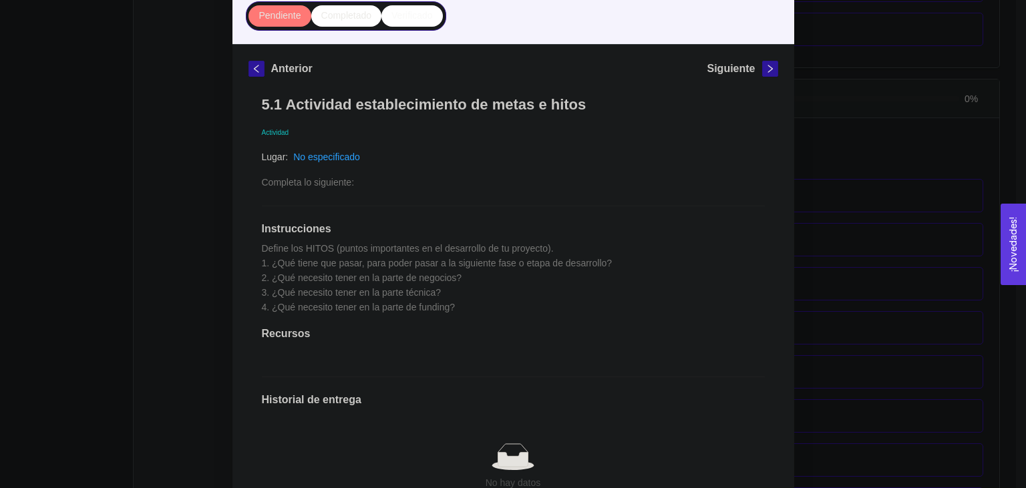
scroll to position [140, 0]
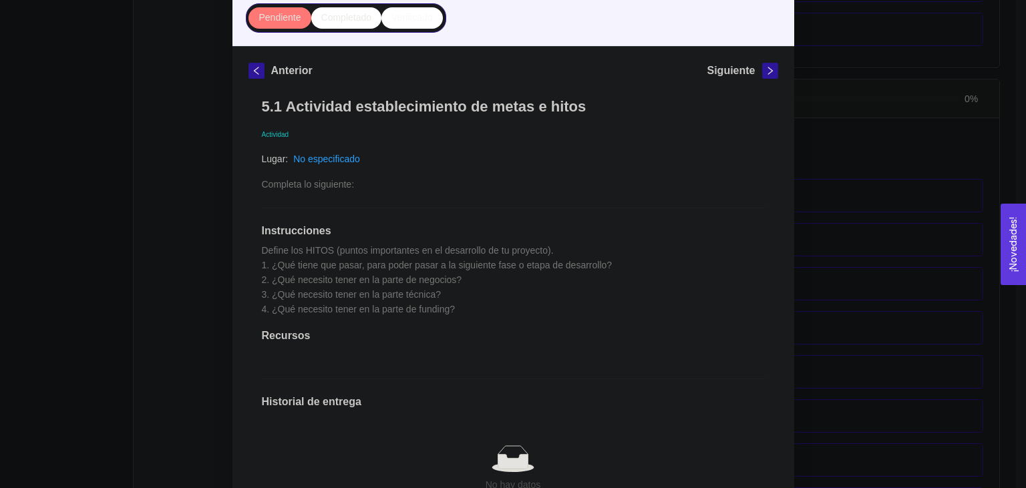
click at [178, 156] on div "5. PROBACIÓN DE COMPRA El emprendedor validará el mercado Asignado por [PERSON_…" at bounding box center [513, 244] width 1026 height 488
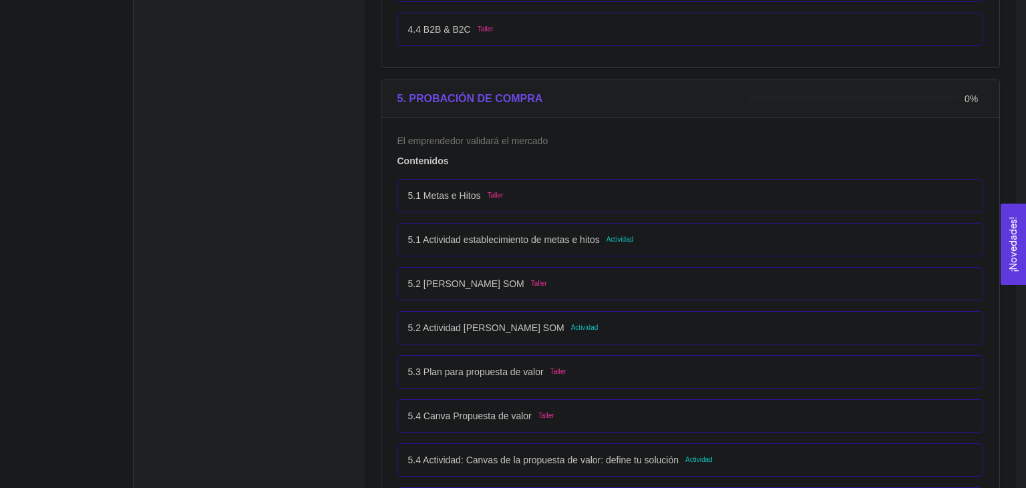
scroll to position [2494, 0]
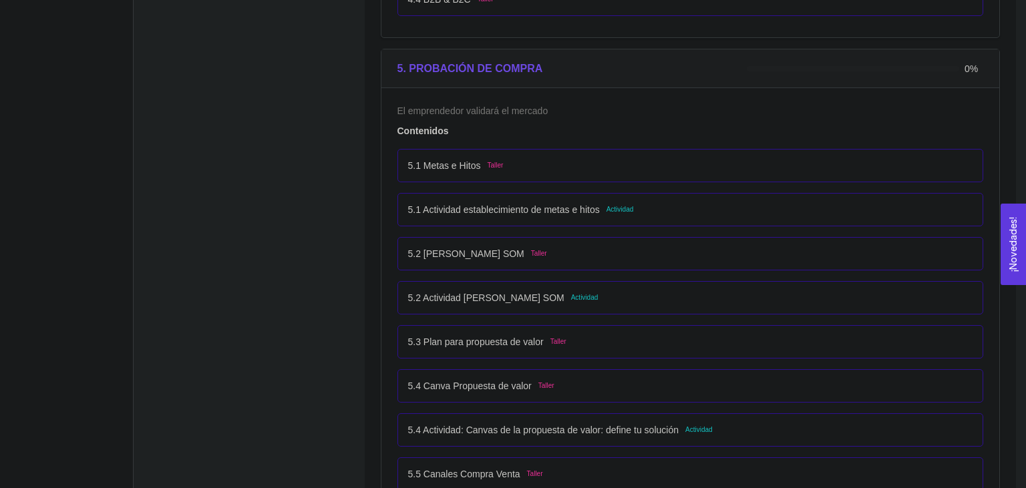
click at [623, 298] on div "5.2 Actividad [PERSON_NAME] SOM Actividad" at bounding box center [690, 298] width 565 height 15
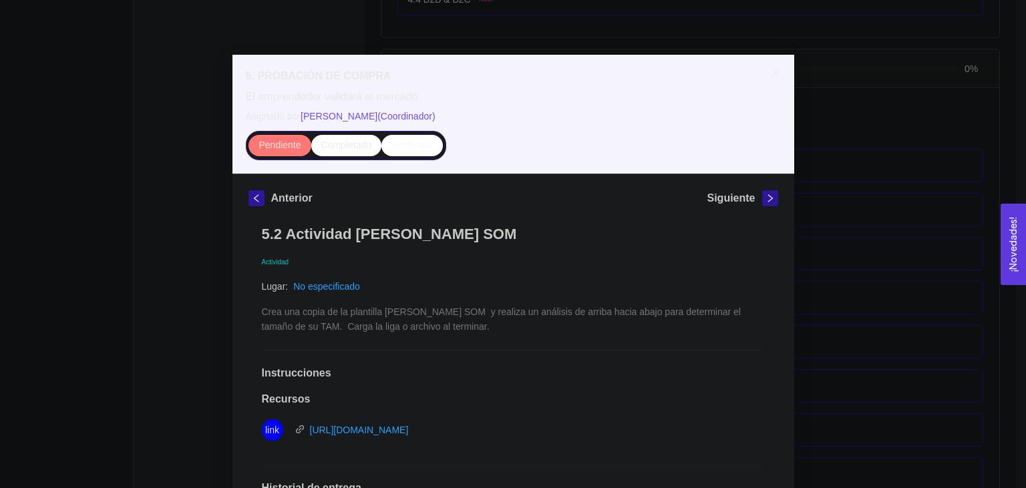
scroll to position [10, 0]
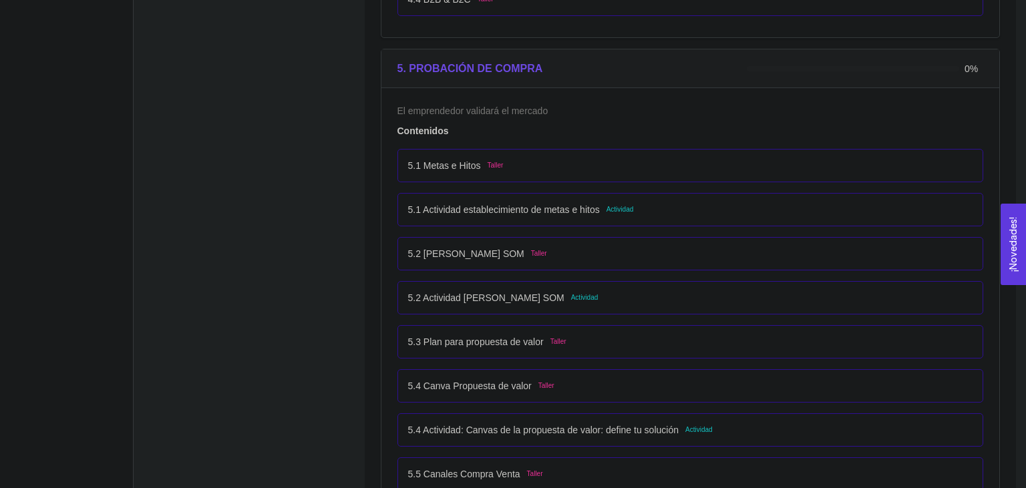
scroll to position [2516, 0]
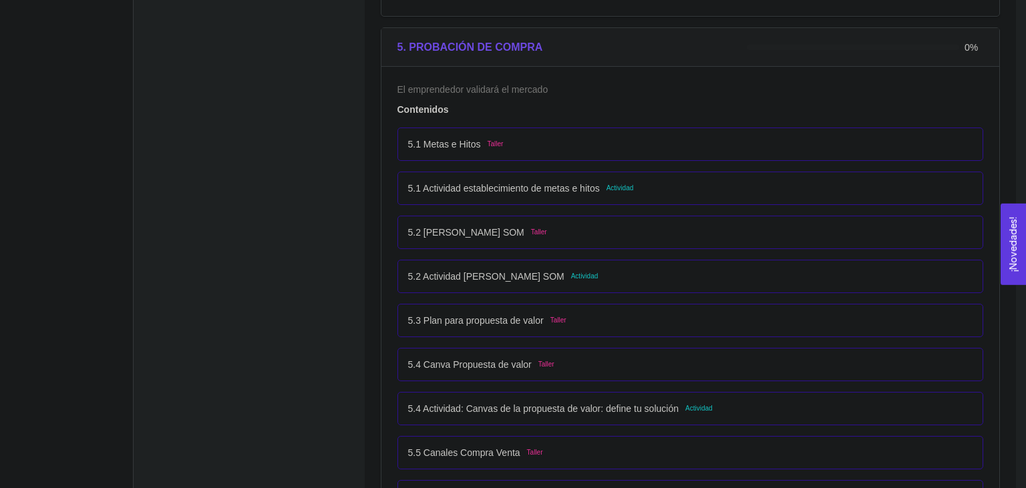
click at [649, 264] on div "5.2 Actividad [PERSON_NAME] SOM Actividad" at bounding box center [691, 276] width 587 height 33
click at [627, 271] on div "5.2 Actividad [PERSON_NAME] SOM Actividad" at bounding box center [690, 276] width 565 height 15
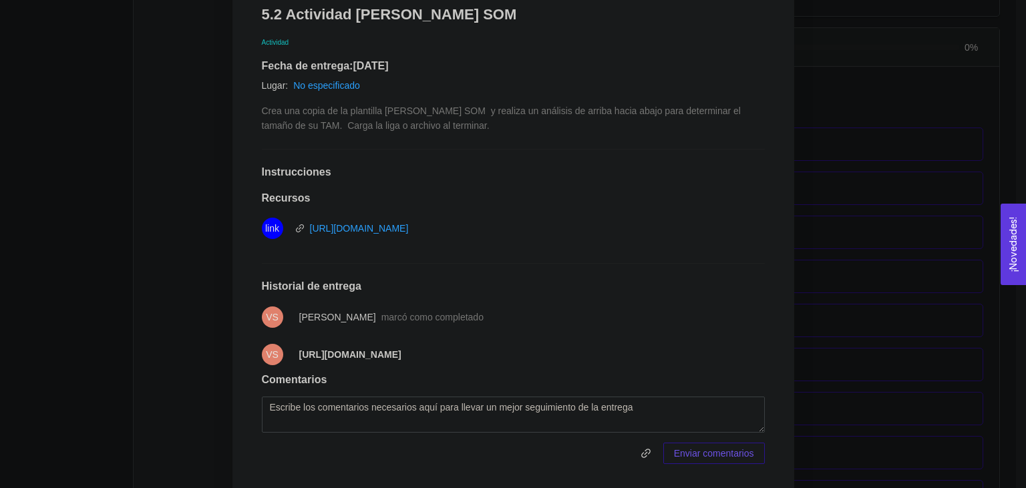
scroll to position [233, 0]
click at [1002, 229] on button "¡Novedades! 0" at bounding box center [1013, 245] width 25 height 82
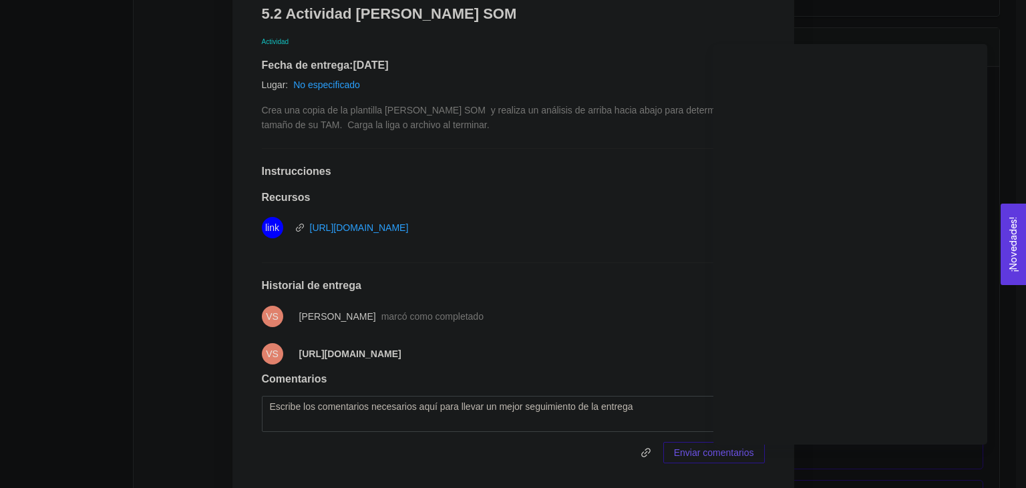
click at [234, 133] on div "Anterior Siguiente 5.2 Actividad Mercado TAM SAM SOM Actividad Fecha de entrega…" at bounding box center [514, 223] width 562 height 539
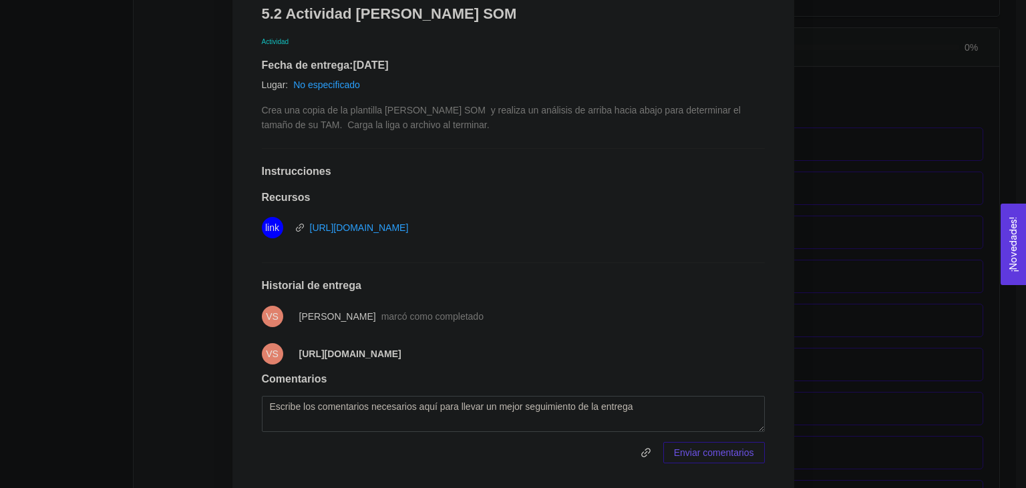
click at [234, 133] on div "Anterior Siguiente 5.2 Actividad Mercado TAM SAM SOM Actividad Fecha de entrega…" at bounding box center [514, 223] width 562 height 539
click at [157, 160] on div "5. PROBACIÓN DE COMPRA El emprendedor validará el mercado Asignado por Ana Sofi…" at bounding box center [513, 244] width 1026 height 488
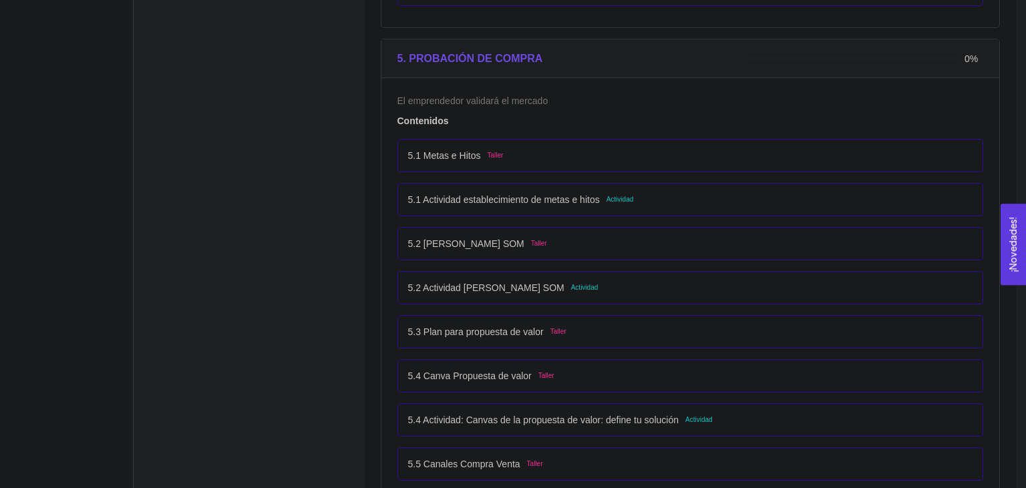
scroll to position [2504, 0]
click at [670, 202] on div "5.1 Actividad establecimiento de metas e hitos Actividad" at bounding box center [690, 199] width 565 height 15
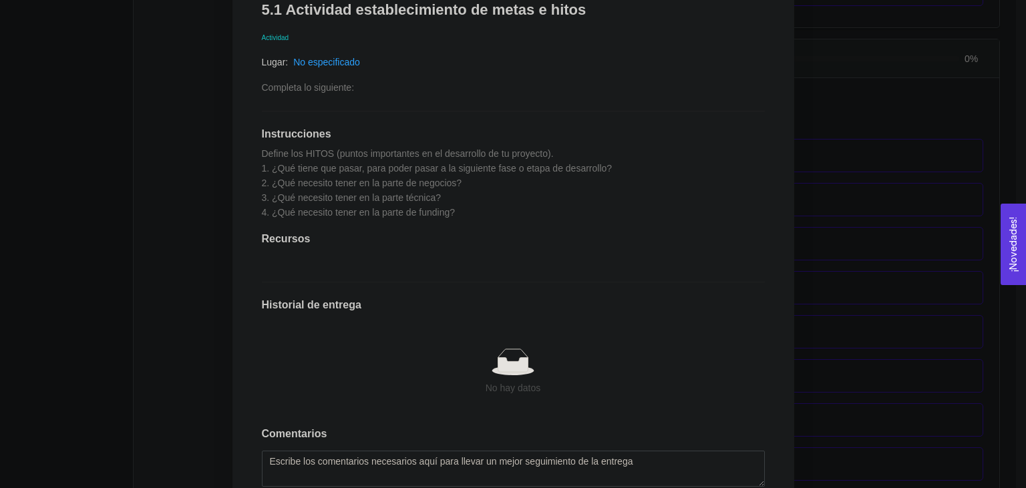
scroll to position [325, 0]
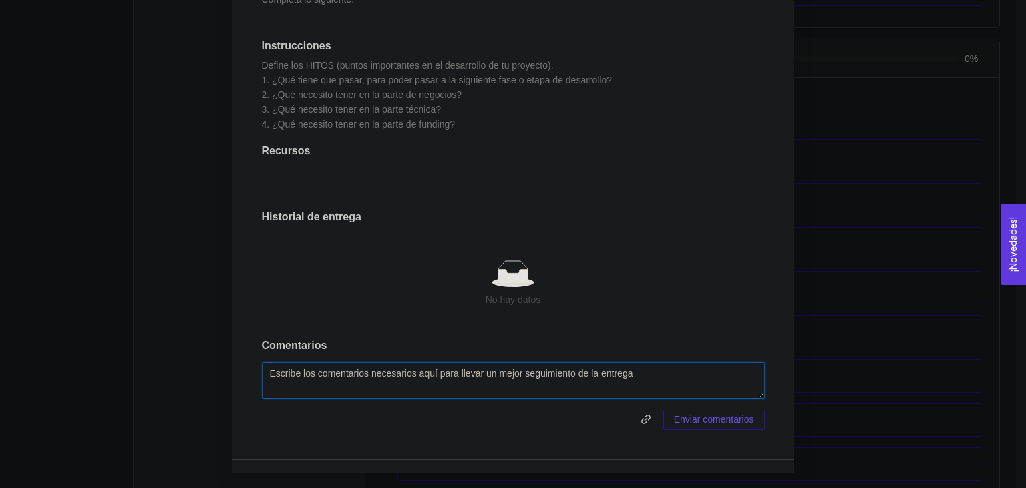
click at [365, 386] on textarea at bounding box center [513, 381] width 503 height 36
paste textarea "[URL][DOMAIN_NAME]"
type textarea "[URL][DOMAIN_NAME]"
click at [404, 428] on span at bounding box center [459, 419] width 395 height 21
click at [707, 421] on span "Enviar comentarios" at bounding box center [714, 419] width 80 height 15
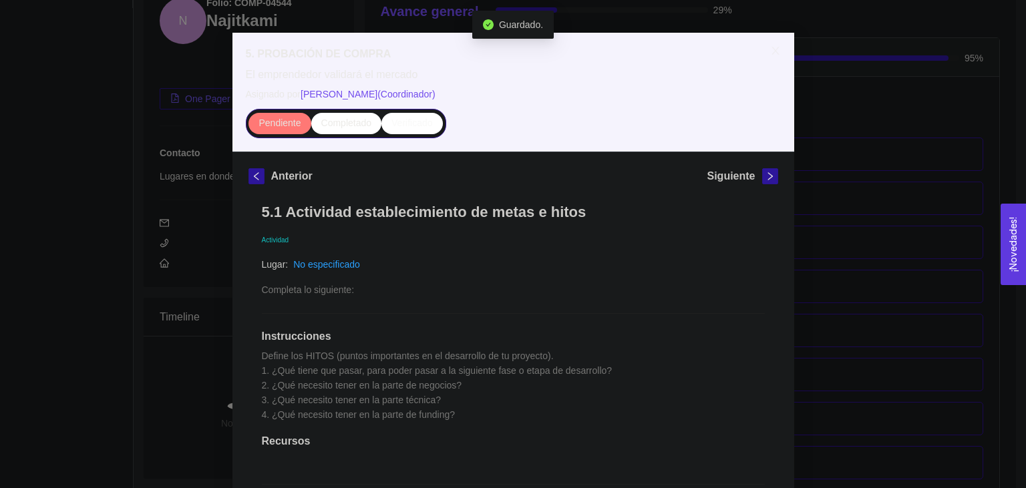
scroll to position [0, 0]
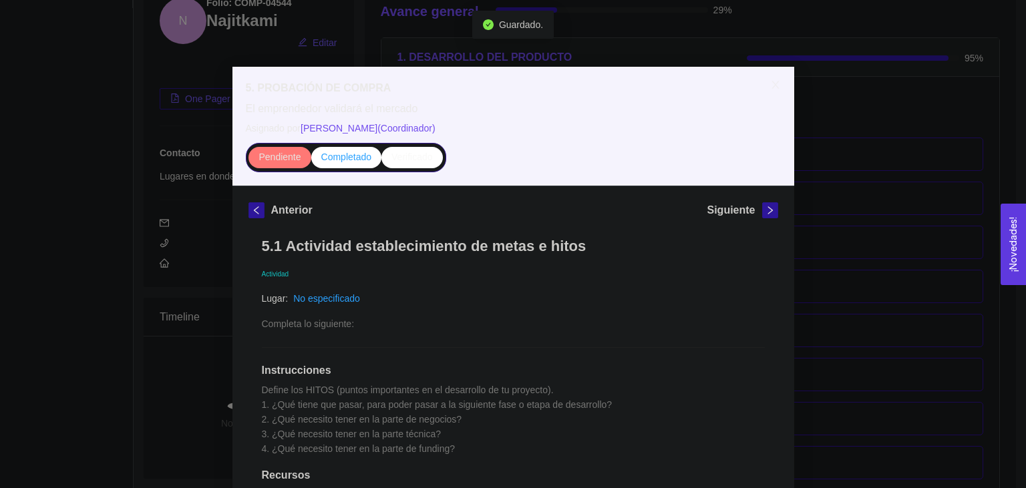
click at [349, 150] on label "Completado" at bounding box center [346, 157] width 71 height 21
click at [311, 160] on input "Completado" at bounding box center [311, 160] width 0 height 0
click at [506, 273] on div "Actividad" at bounding box center [513, 273] width 503 height 15
click at [768, 87] on span "Close" at bounding box center [775, 85] width 37 height 37
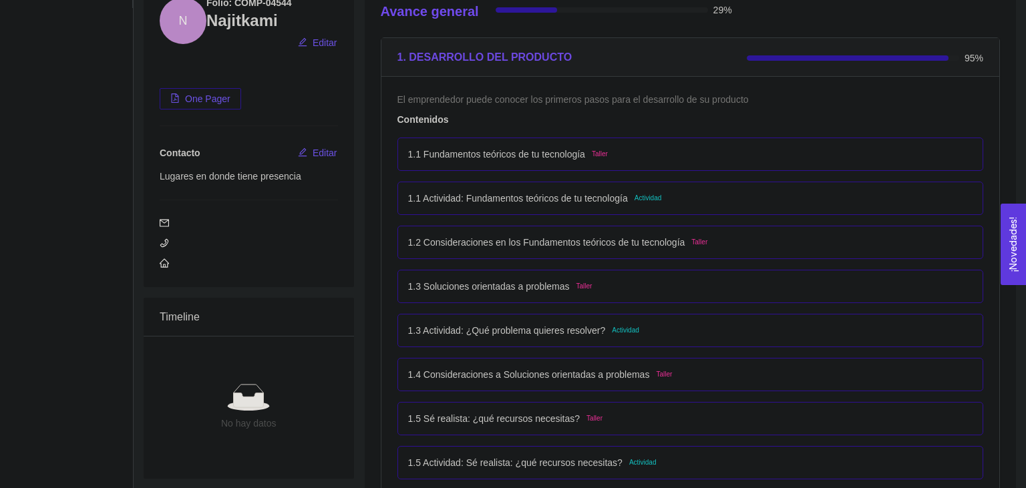
click at [592, 23] on div "29%" at bounding box center [614, 14] width 237 height 25
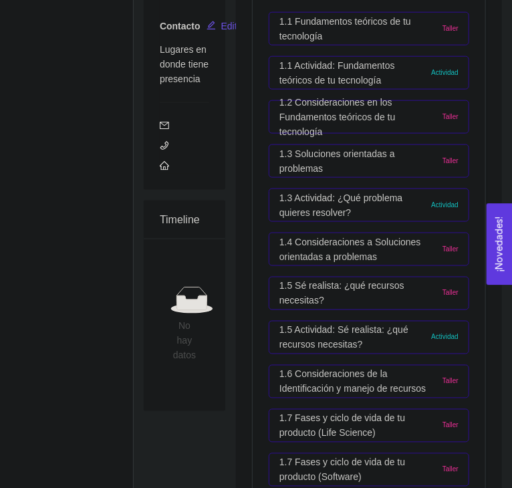
scroll to position [353, 0]
click at [366, 194] on p "1.3 Actividad: ¿Qué problema quieres resolver?" at bounding box center [351, 204] width 145 height 29
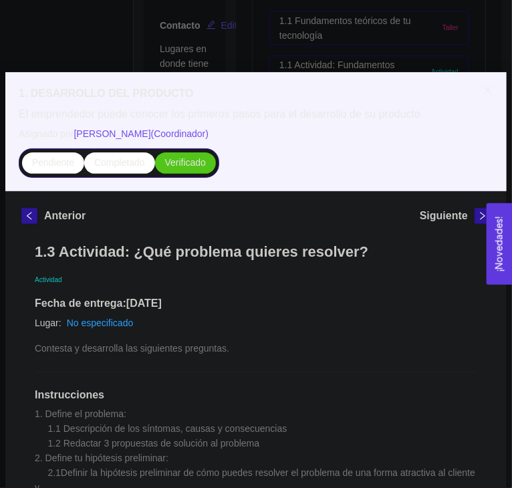
scroll to position [295, 0]
